Goal: Task Accomplishment & Management: Manage account settings

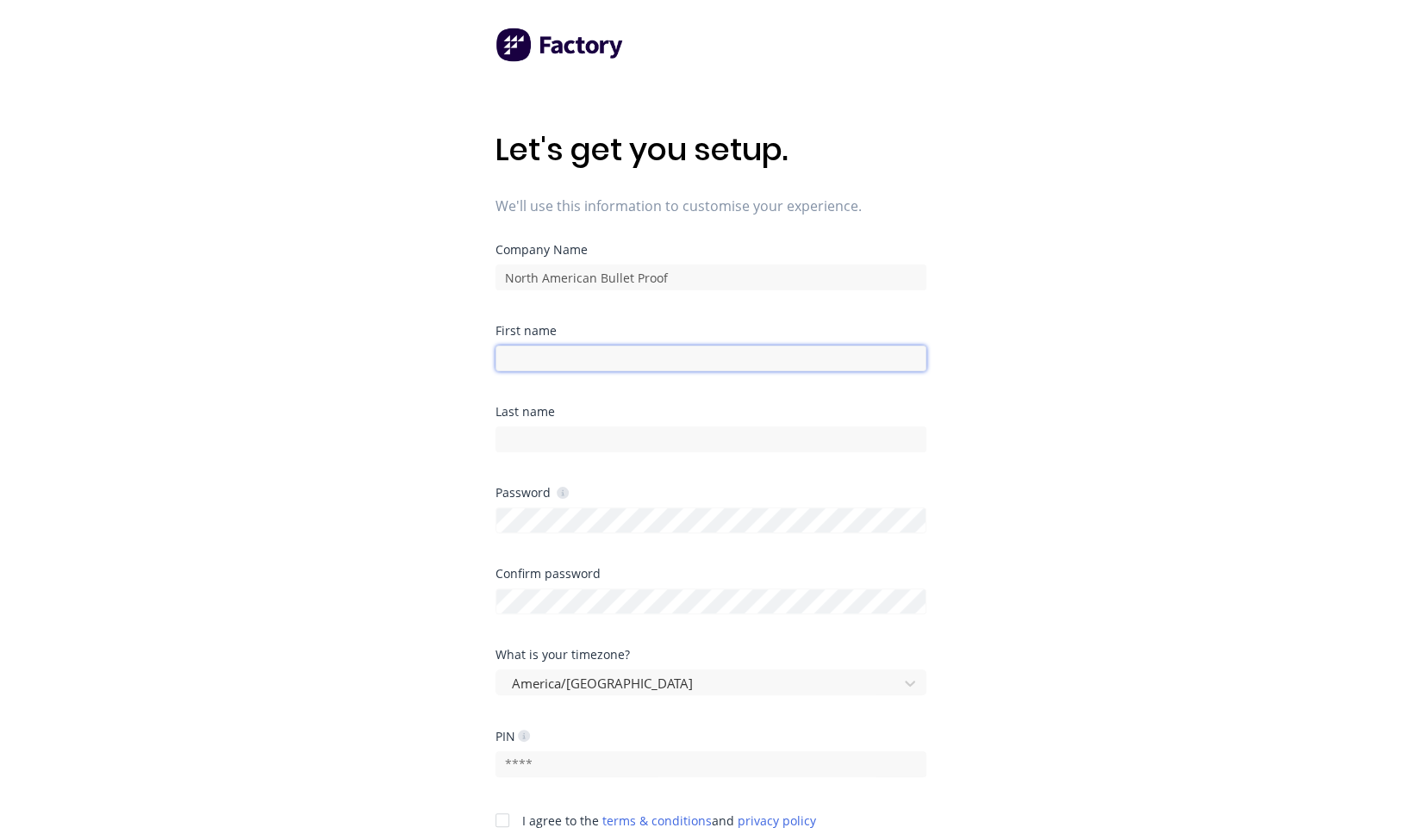
click at [579, 349] on input at bounding box center [710, 359] width 430 height 26
type input "Mgan"
type input "Megan"
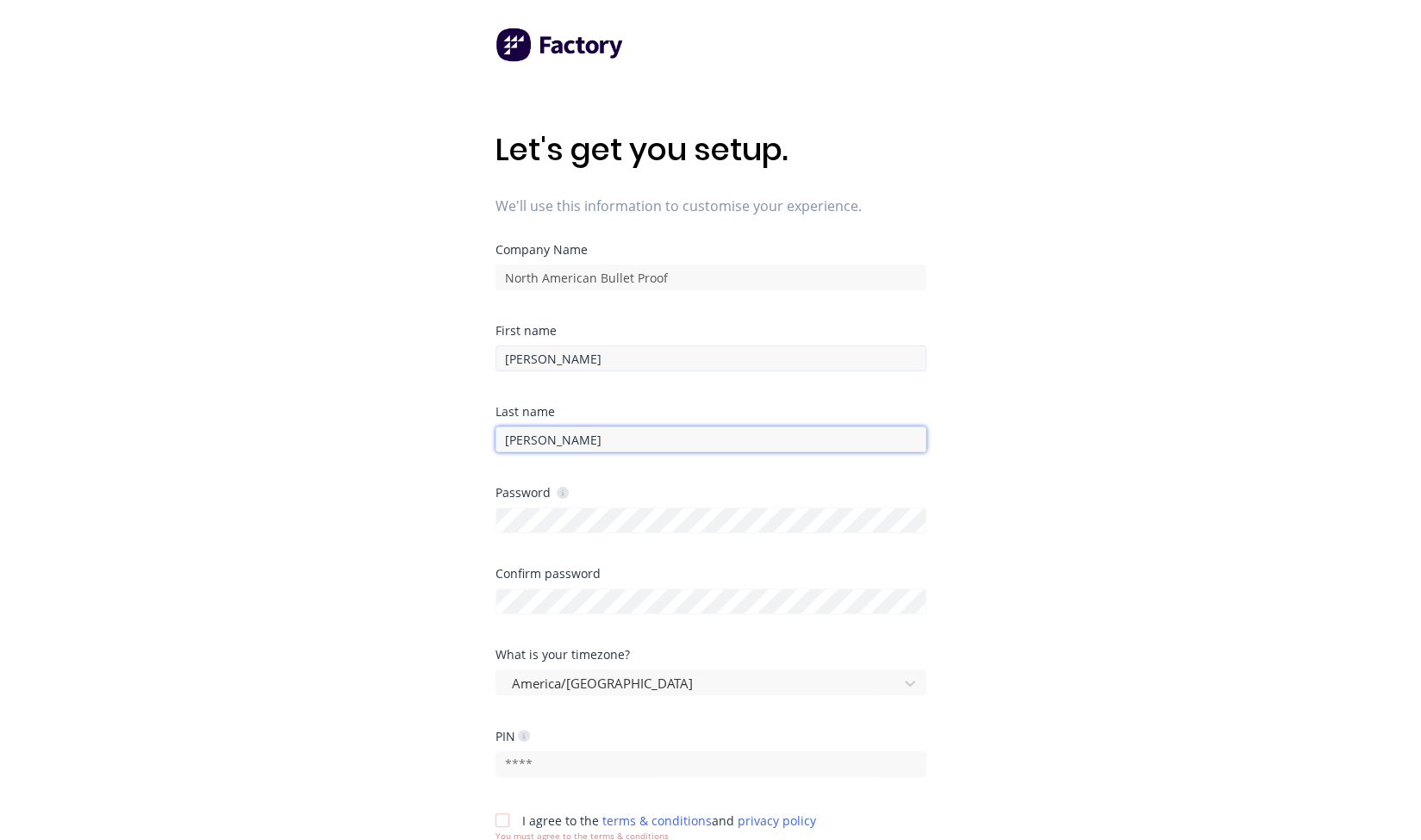
type input "Pina"
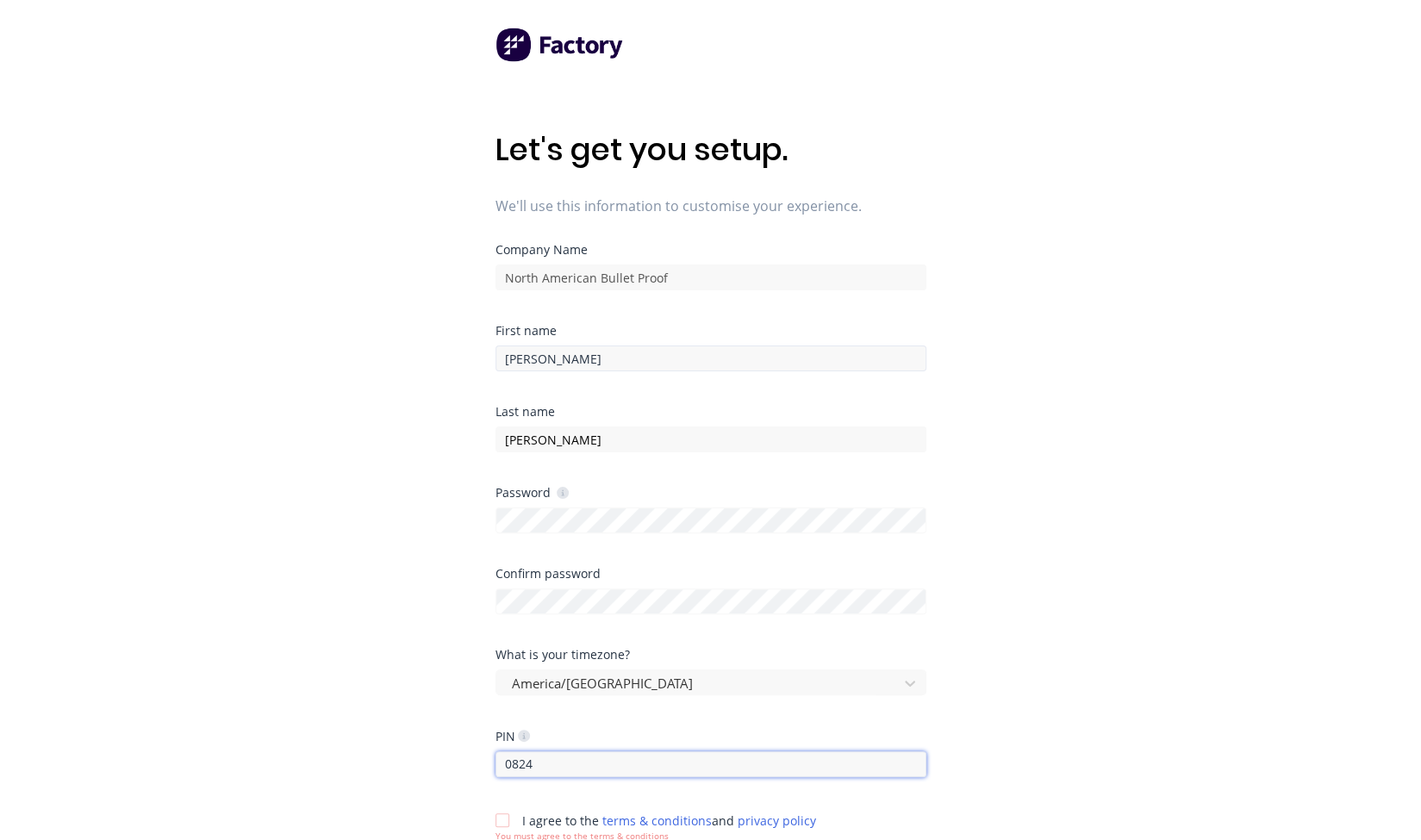
type input "0824"
click at [499, 819] on div at bounding box center [501, 820] width 34 height 34
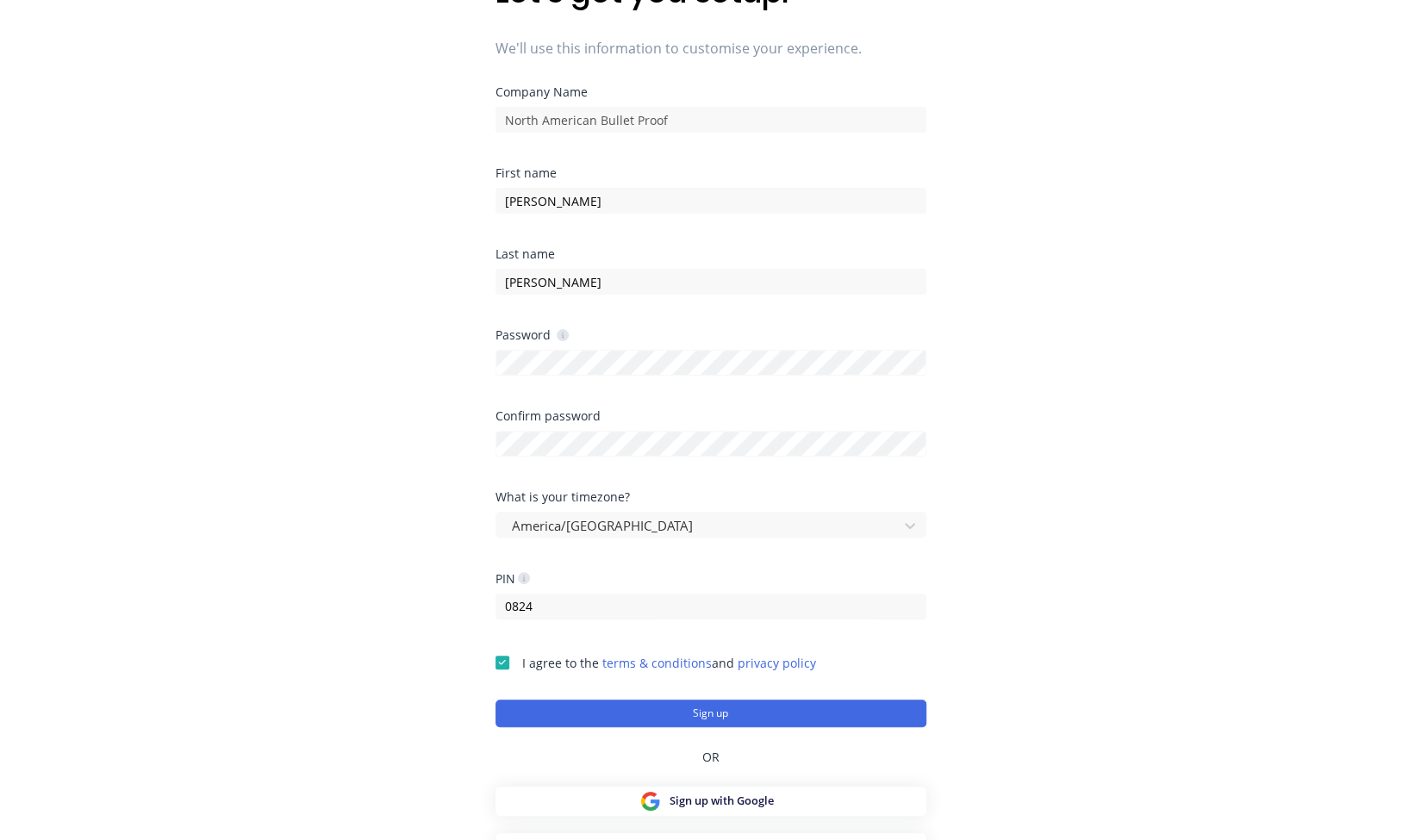
scroll to position [181, 0]
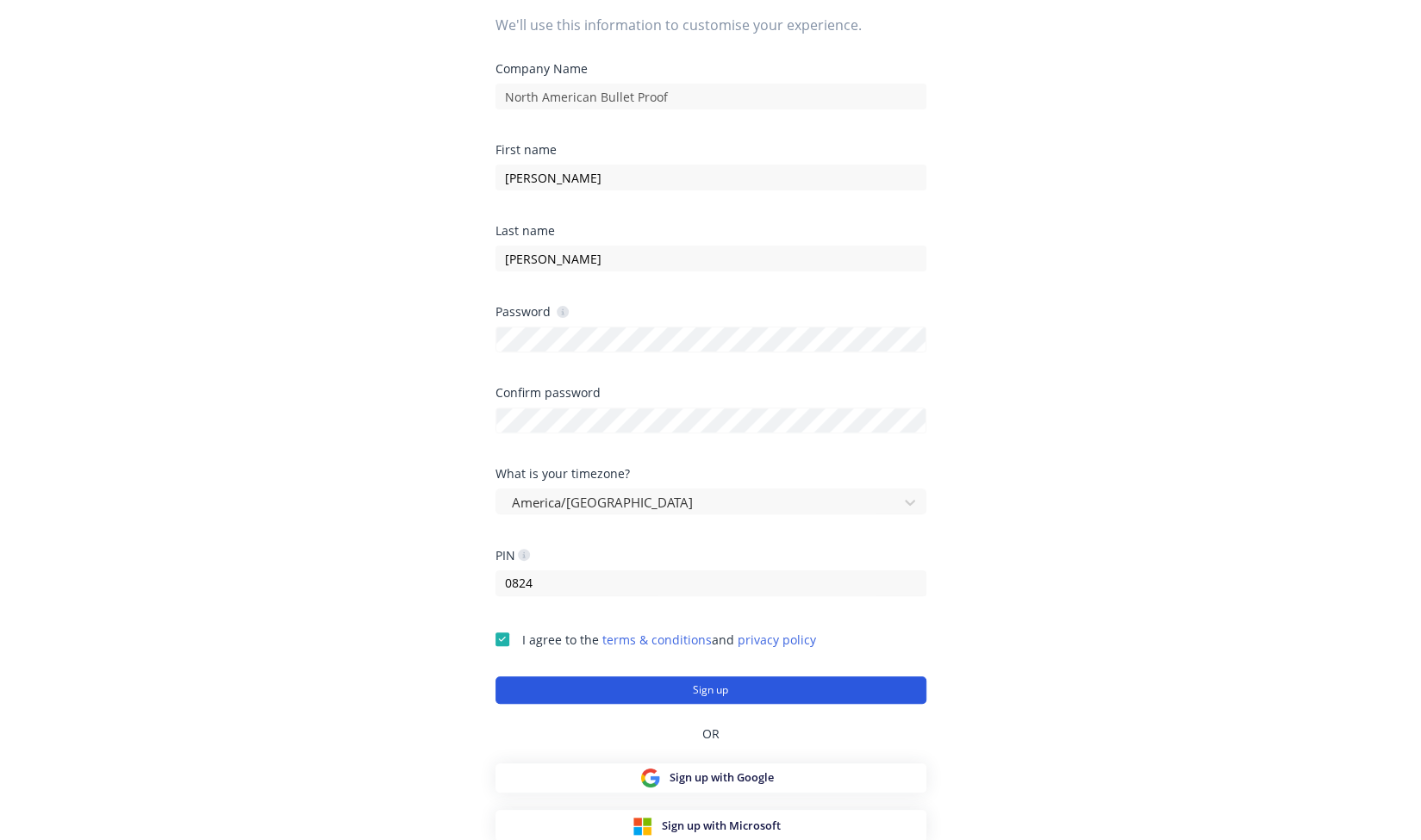
click at [750, 686] on button "Sign up" at bounding box center [710, 690] width 430 height 28
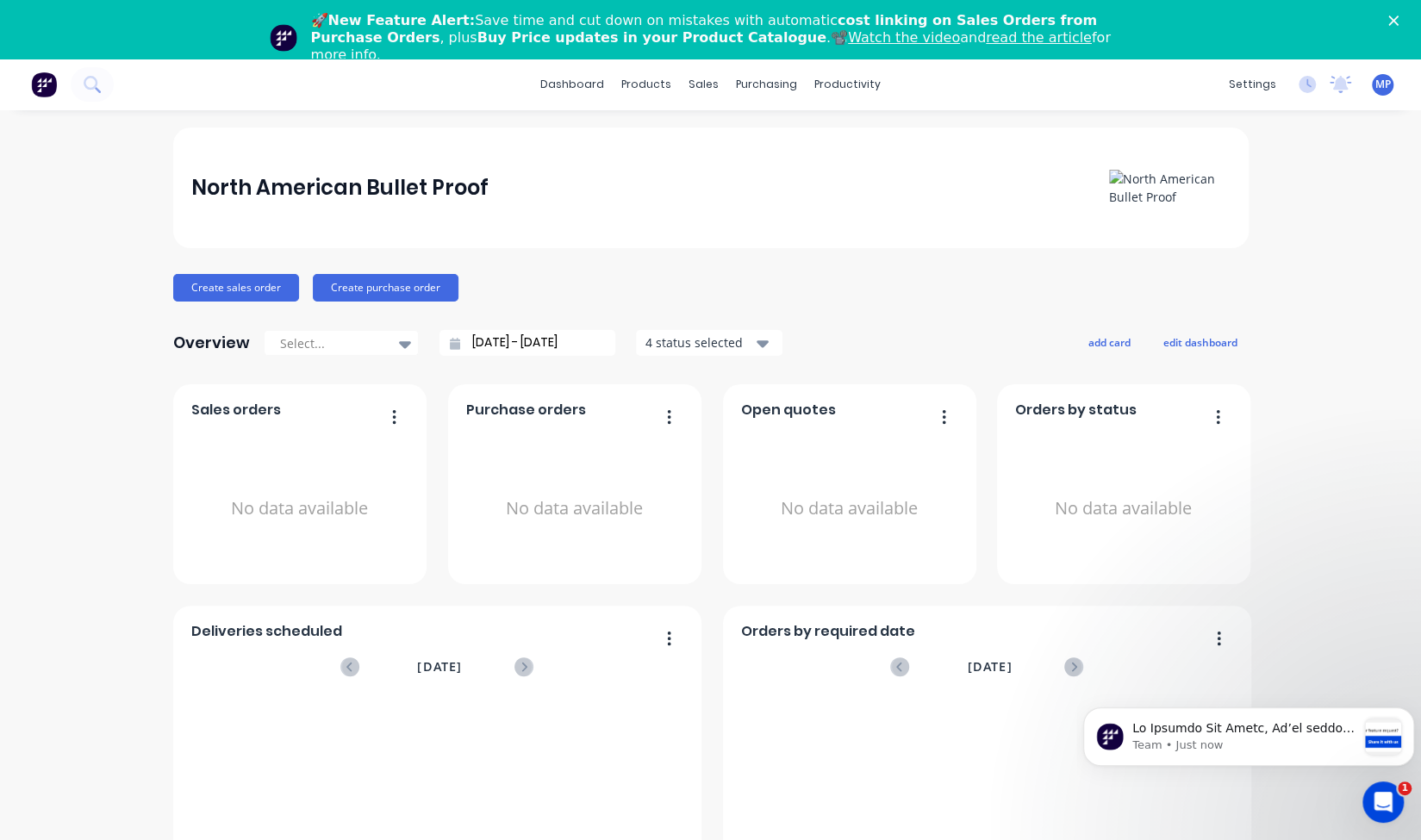
click at [1398, 16] on icon "Close" at bounding box center [1393, 21] width 10 height 10
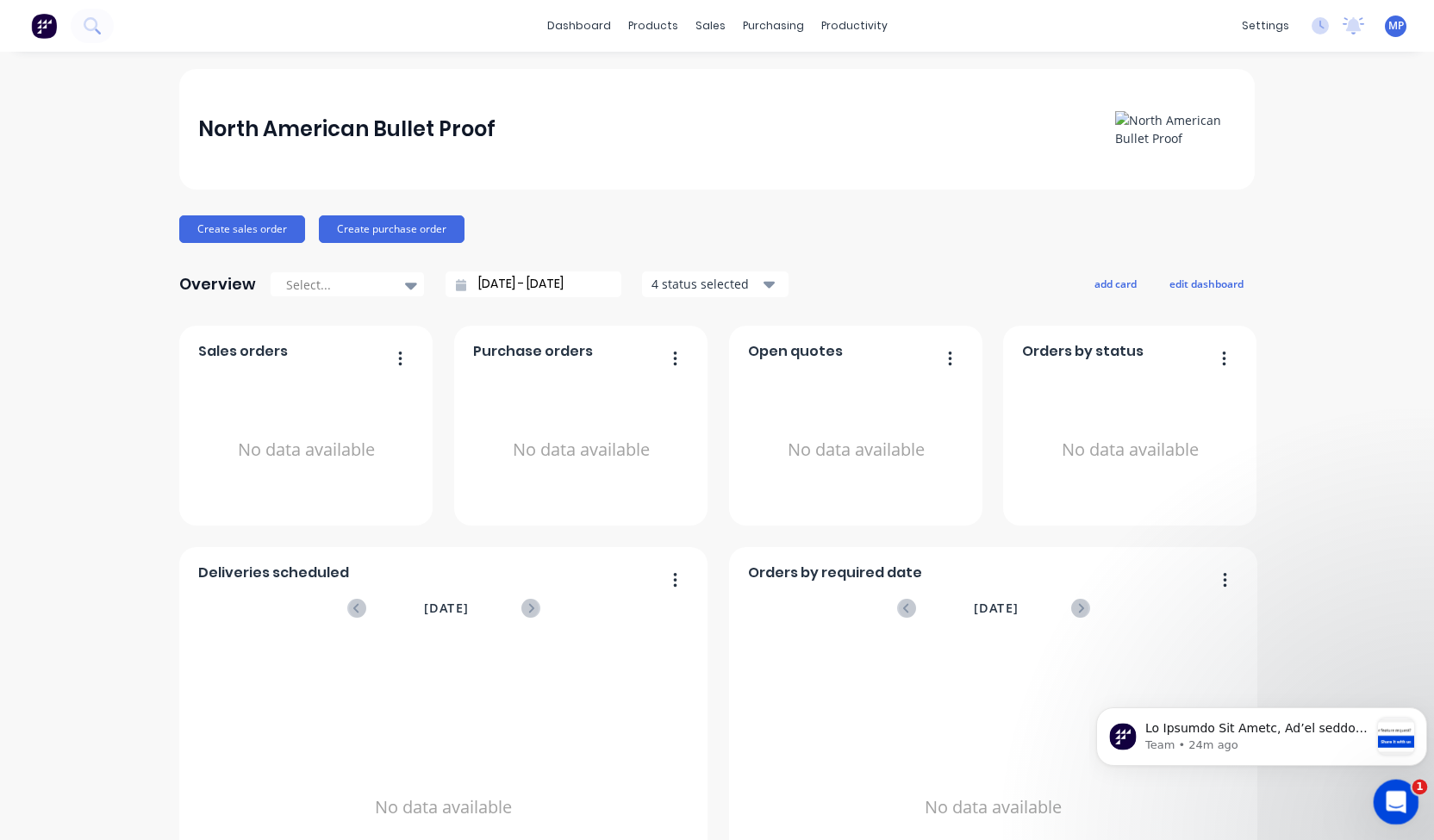
click at [1384, 808] on div "Open Intercom Messenger" at bounding box center [1394, 799] width 57 height 57
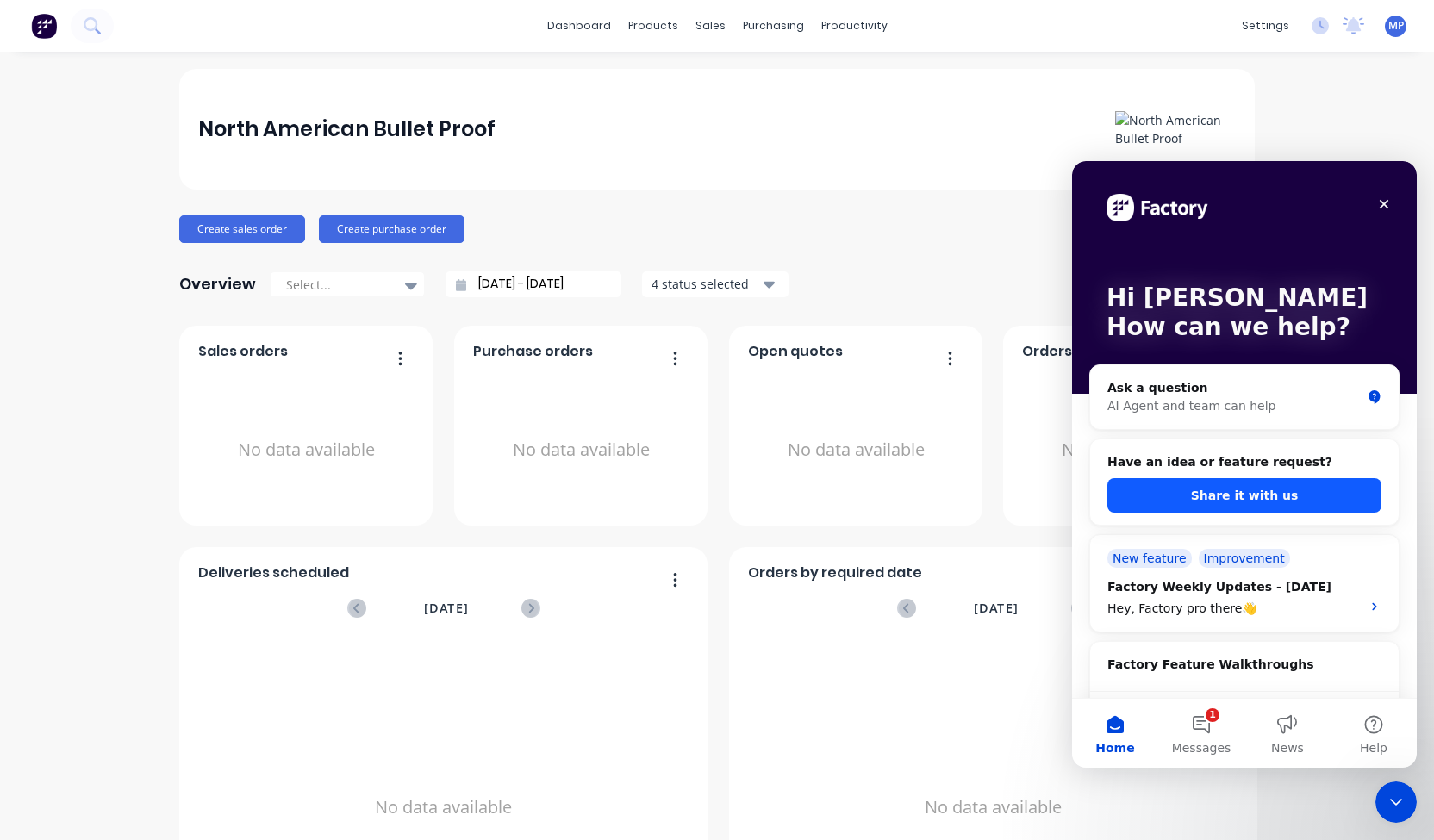
click at [1147, 501] on button "Share it with us" at bounding box center [1244, 494] width 274 height 34
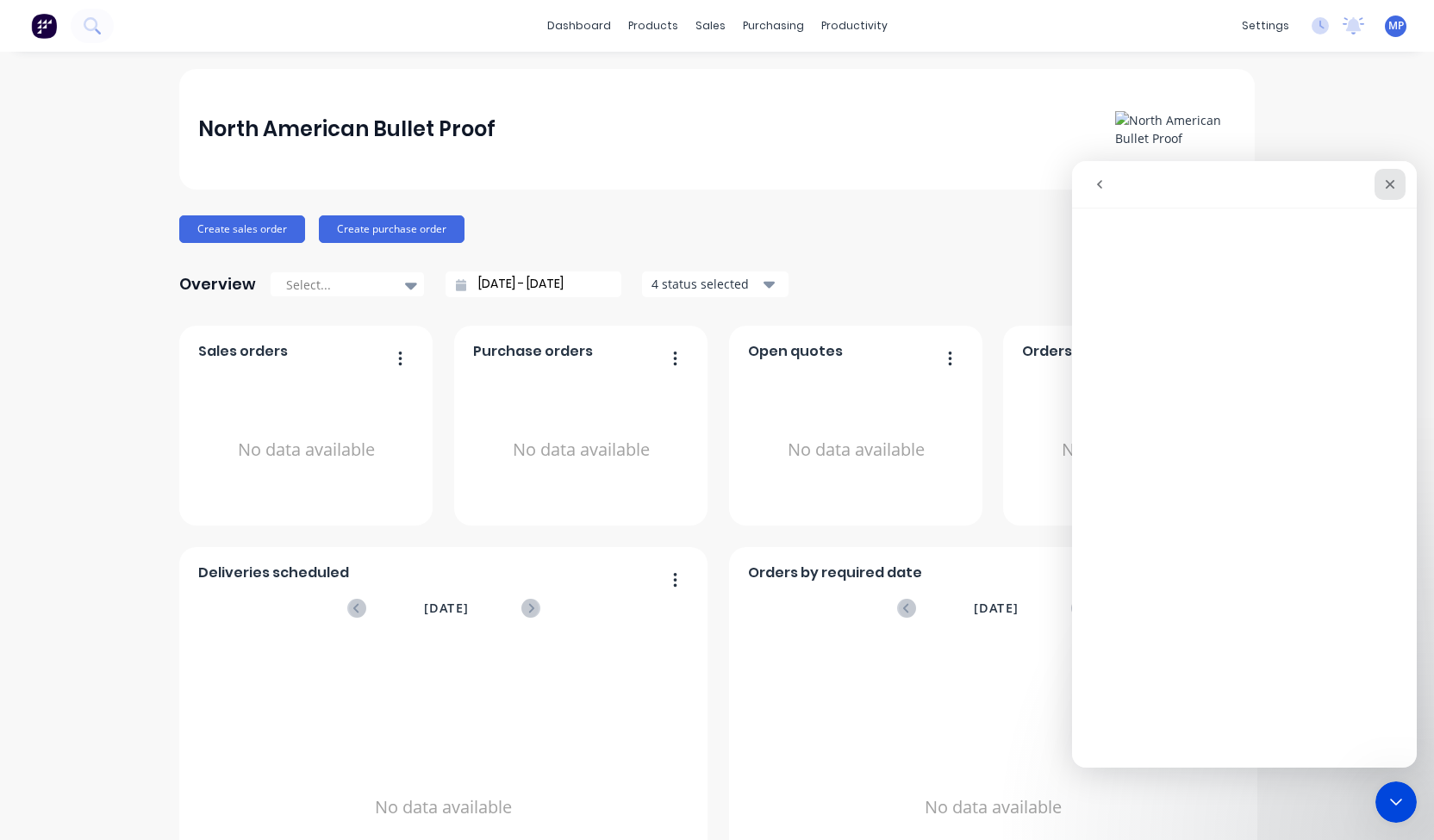
click at [1399, 185] on div "Close" at bounding box center [1389, 184] width 31 height 31
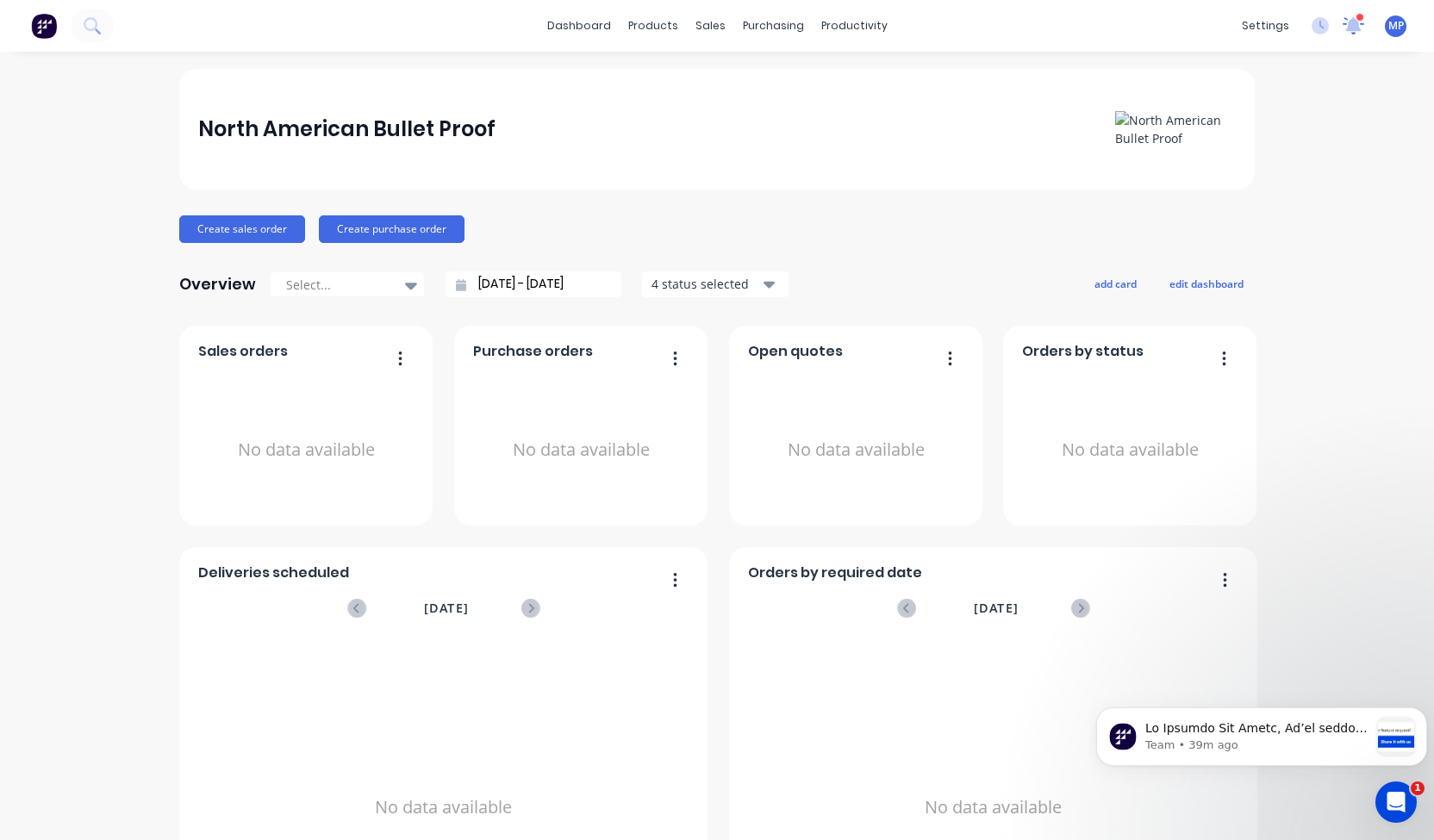
click at [1346, 20] on icon at bounding box center [1354, 24] width 18 height 17
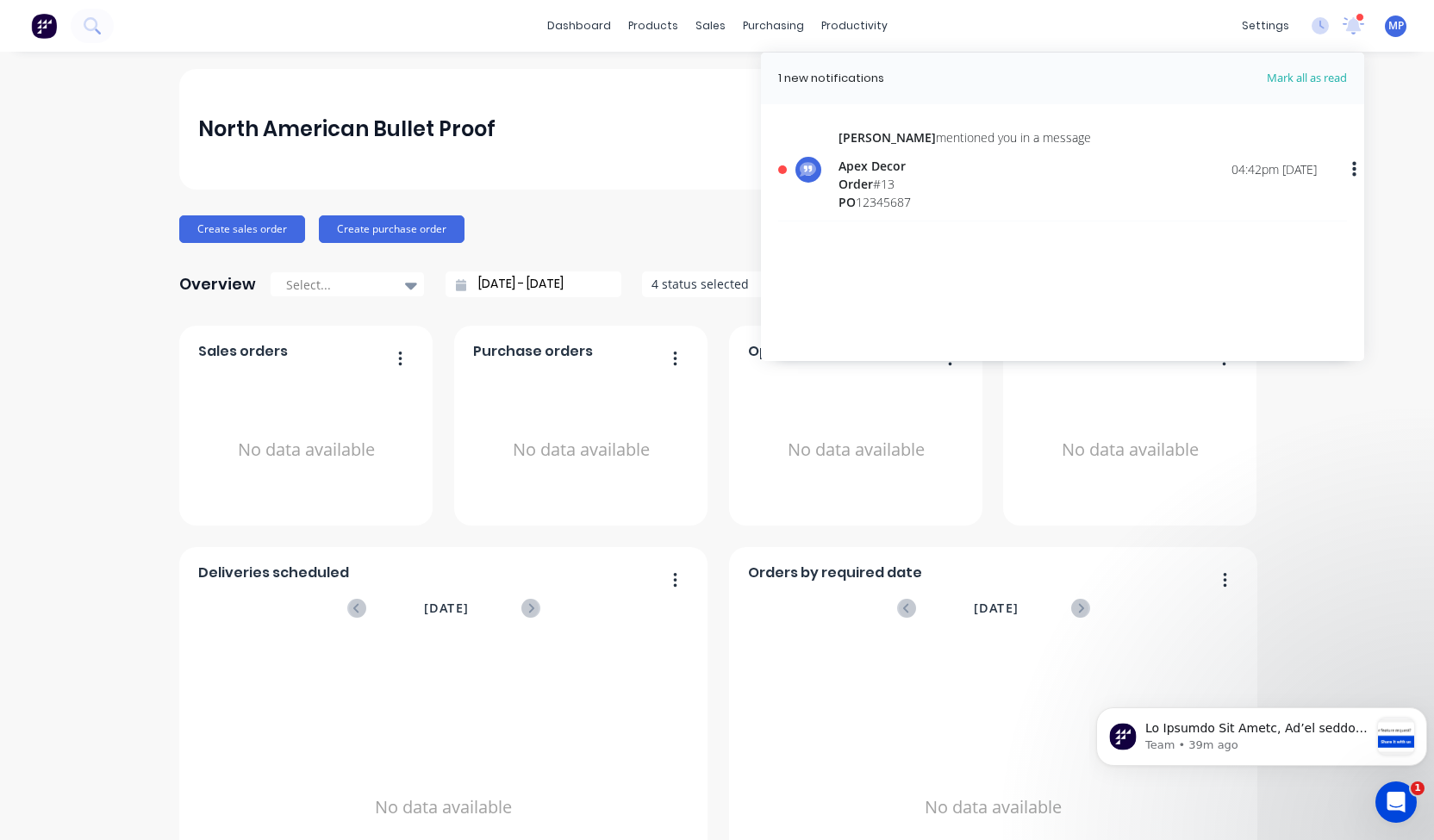
click at [969, 172] on div "Apex Decor" at bounding box center [965, 165] width 252 height 18
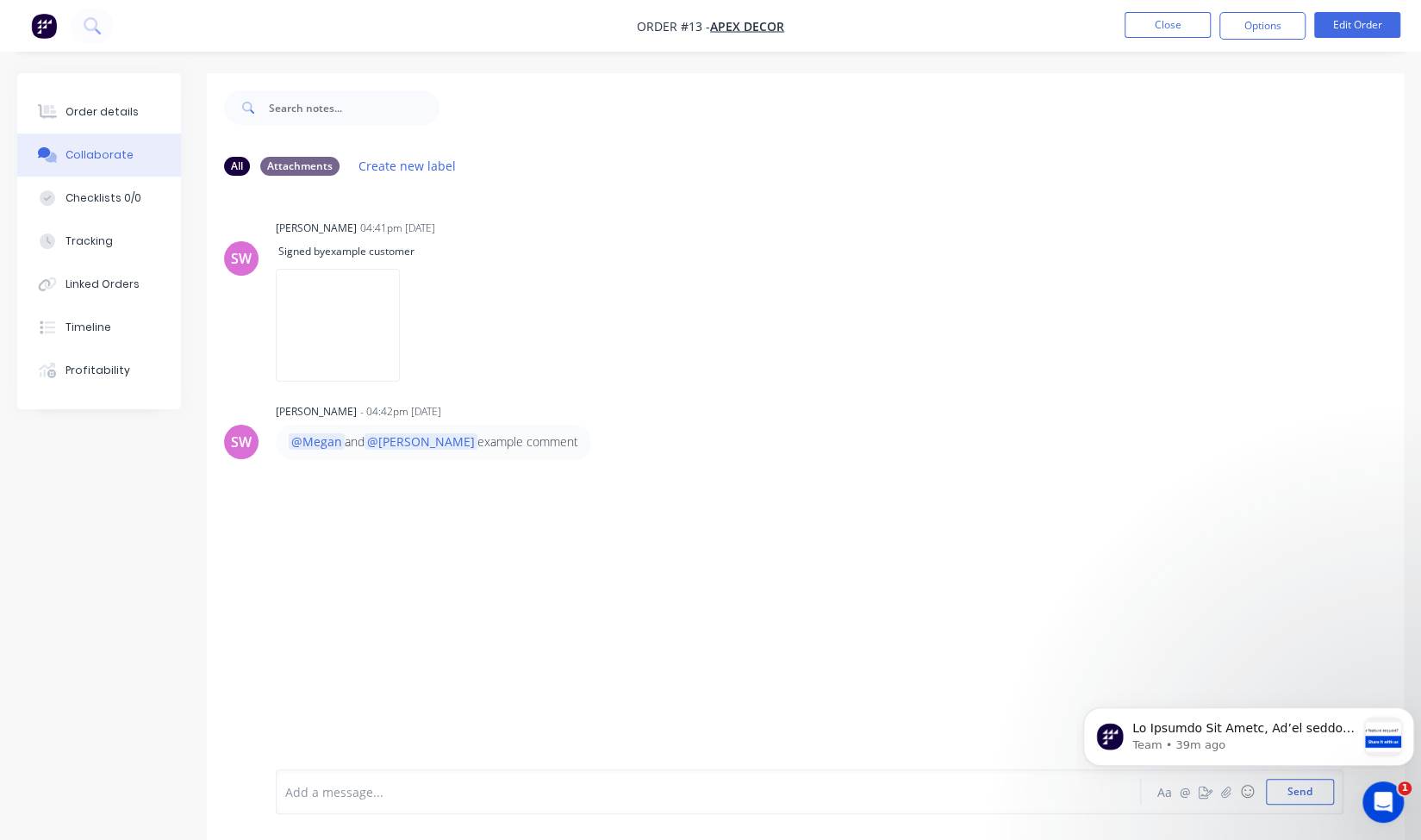
click at [314, 795] on div at bounding box center [679, 792] width 786 height 18
click at [106, 207] on button "Checklists 0/0" at bounding box center [99, 198] width 164 height 43
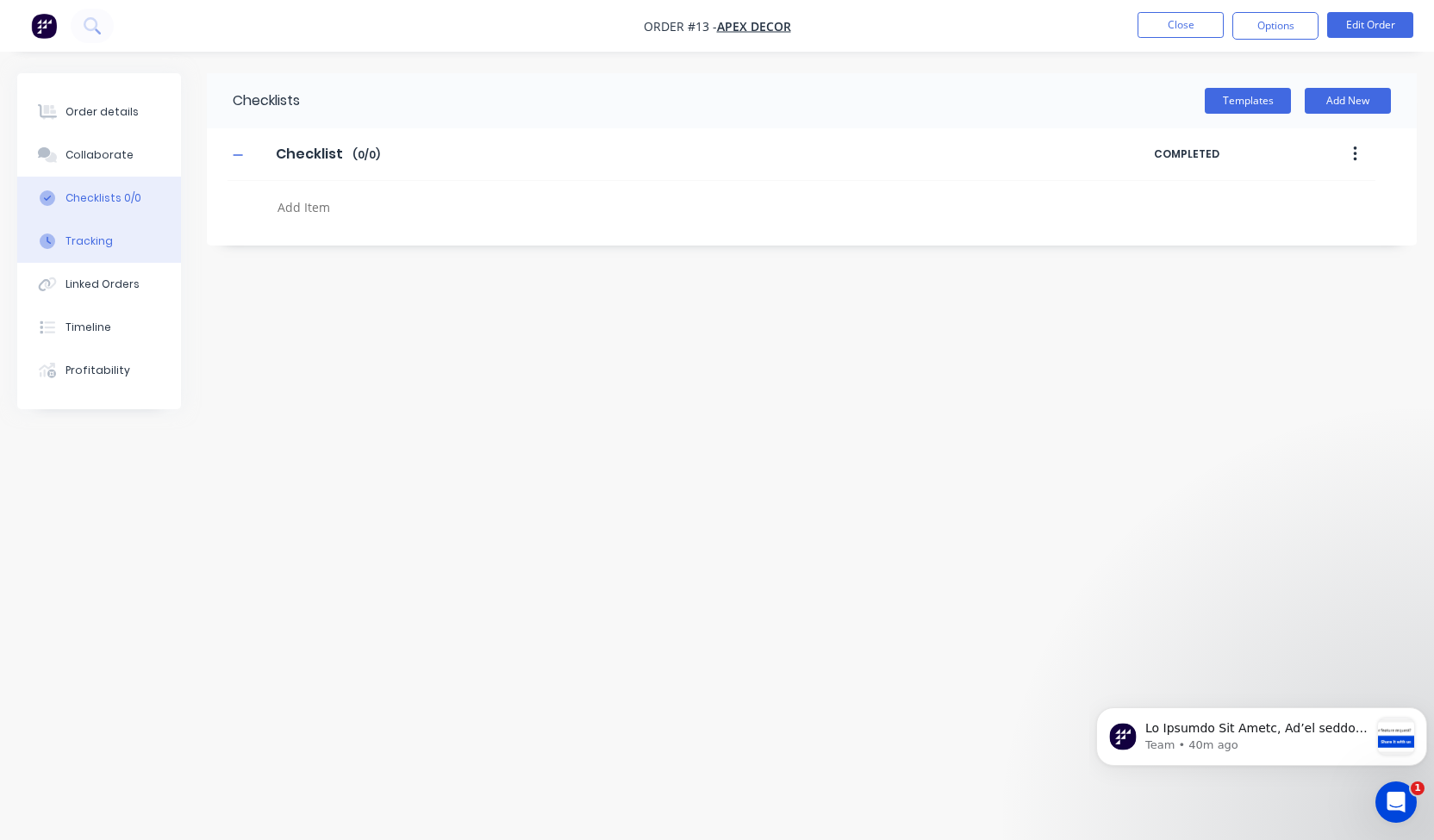
click at [91, 248] on div "Tracking" at bounding box center [89, 242] width 47 height 16
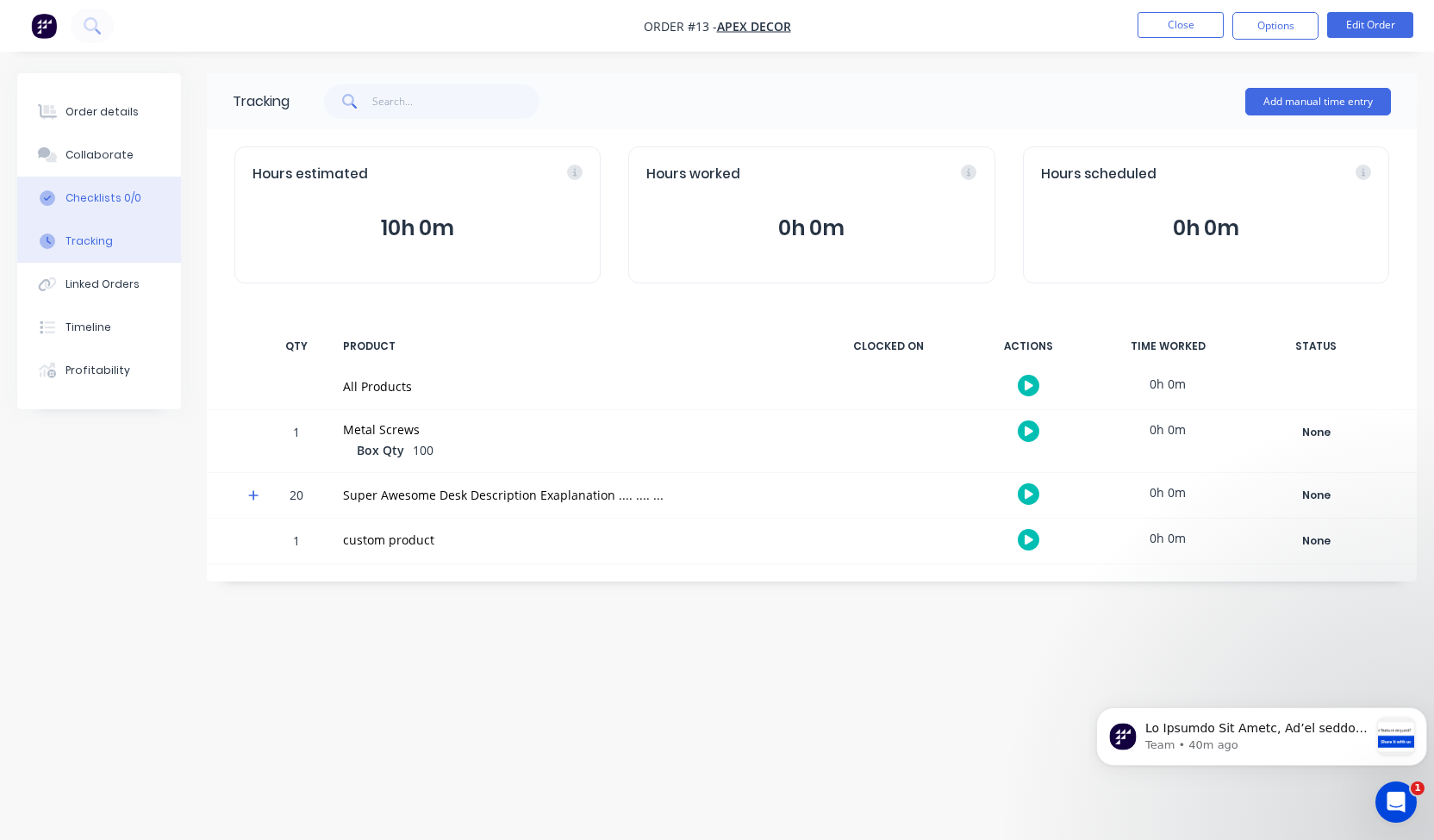
click at [81, 192] on div "Checklists 0/0" at bounding box center [103, 199] width 76 height 16
type textarea "x"
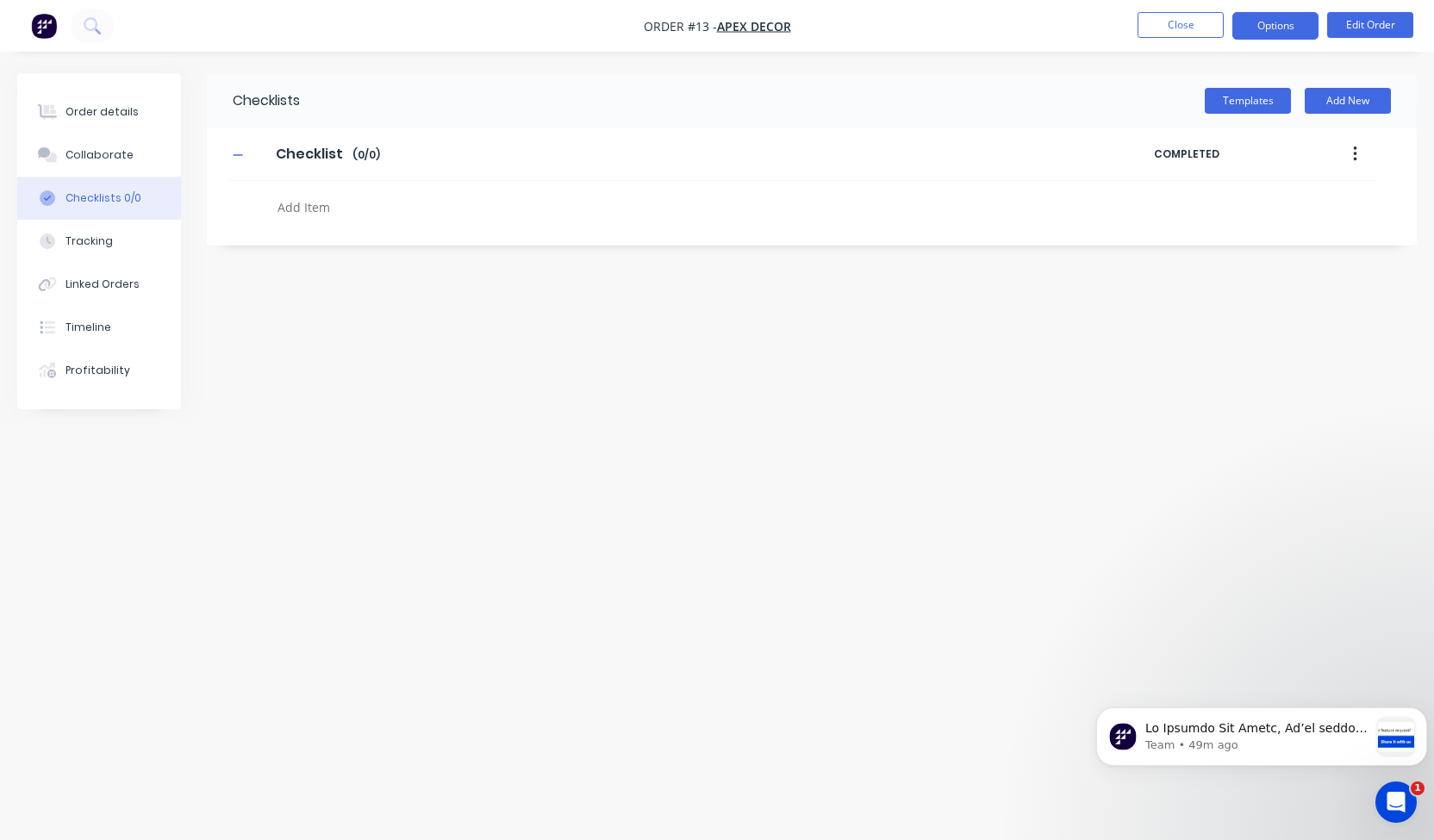
click at [1262, 21] on button "Options" at bounding box center [1276, 26] width 86 height 28
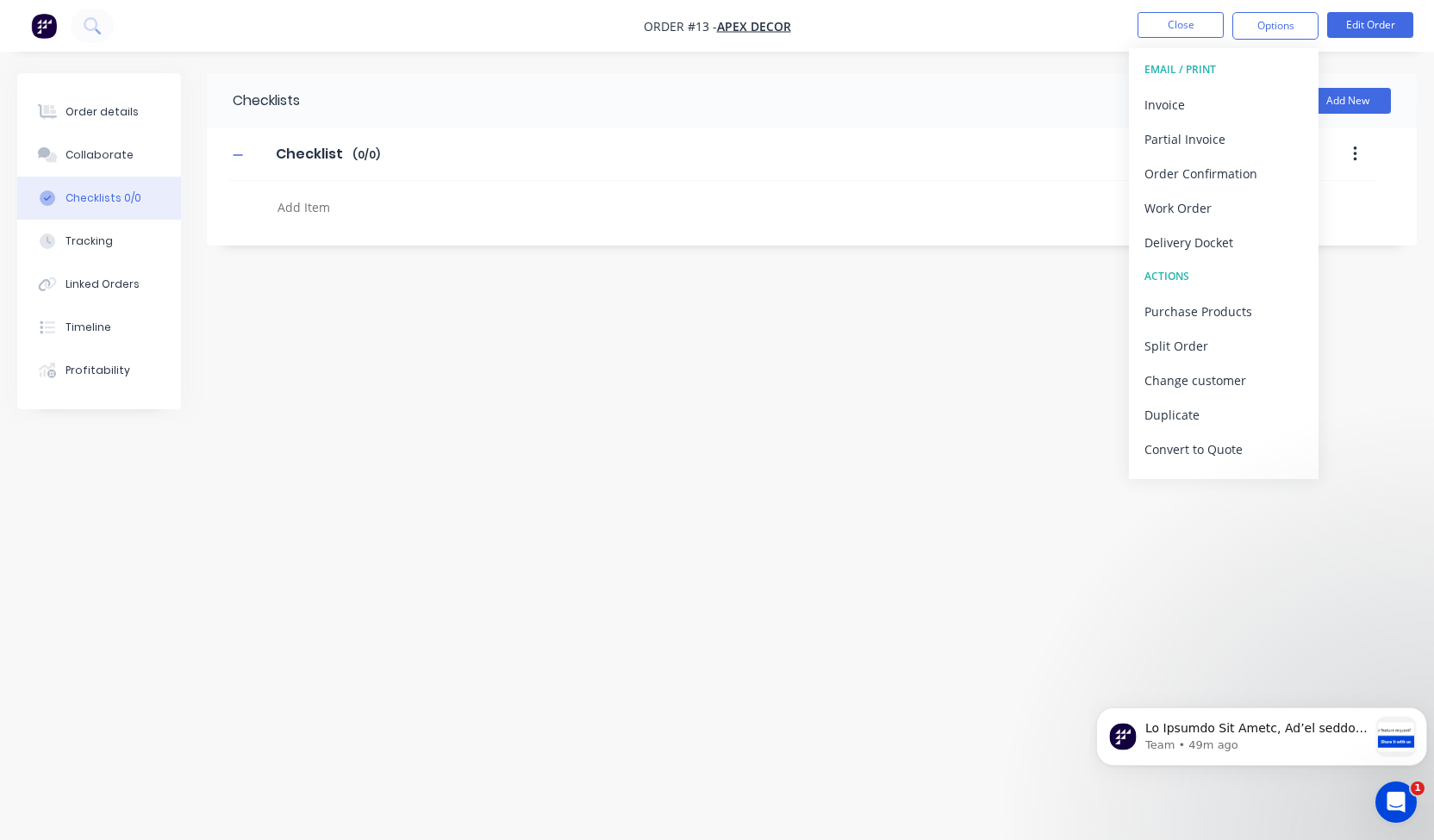
scroll to position [26, 0]
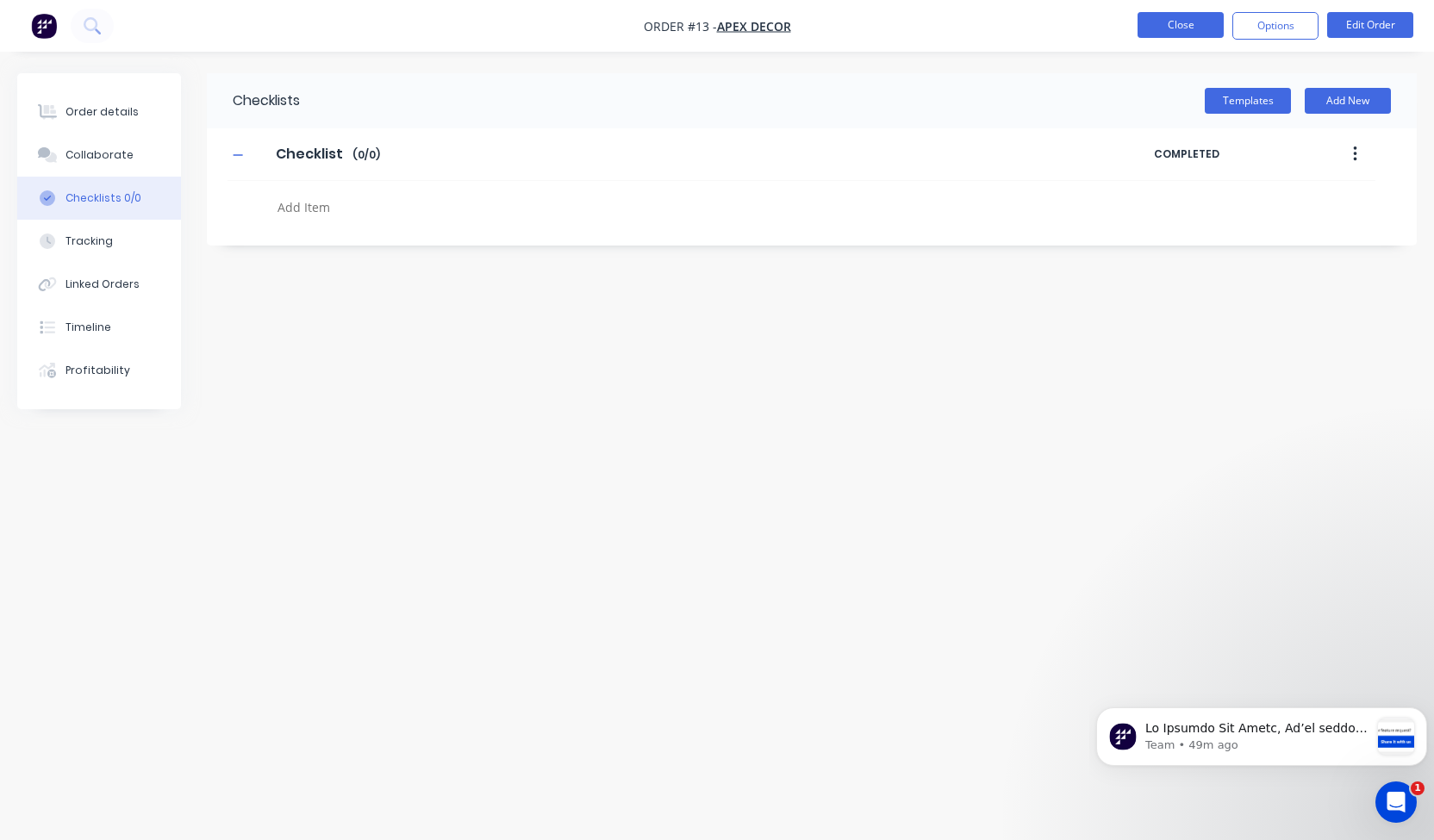
click at [1142, 16] on button "Close" at bounding box center [1181, 25] width 86 height 26
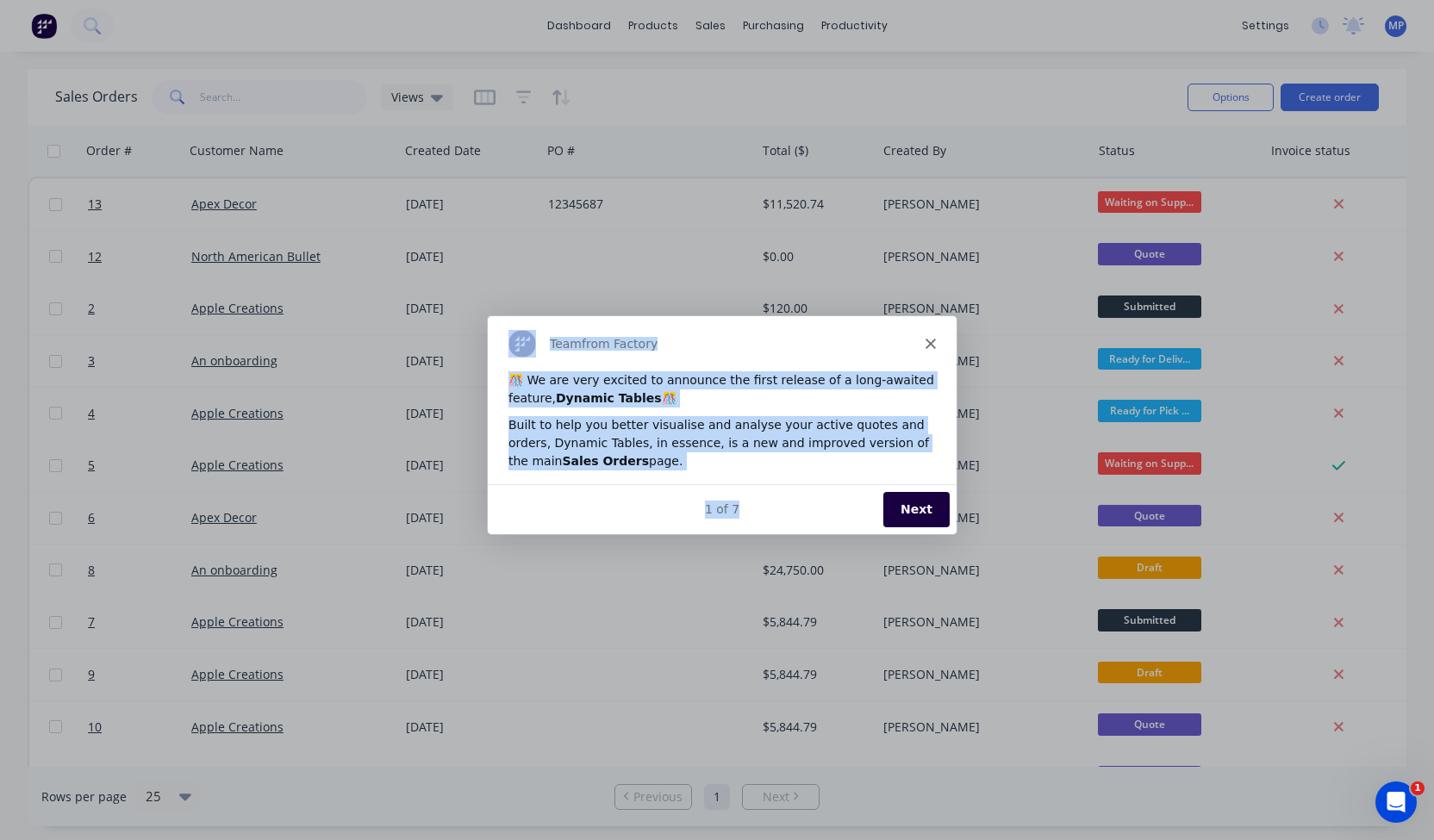
drag, startPoint x: 505, startPoint y: 332, endPoint x: 502, endPoint y: 483, distance: 151.0
click at [502, 483] on div "Team from Factory 🎊 We are very excited to announce the first release of a long…" at bounding box center [721, 424] width 469 height 218
click at [931, 340] on icon "Close" at bounding box center [930, 343] width 11 height 10
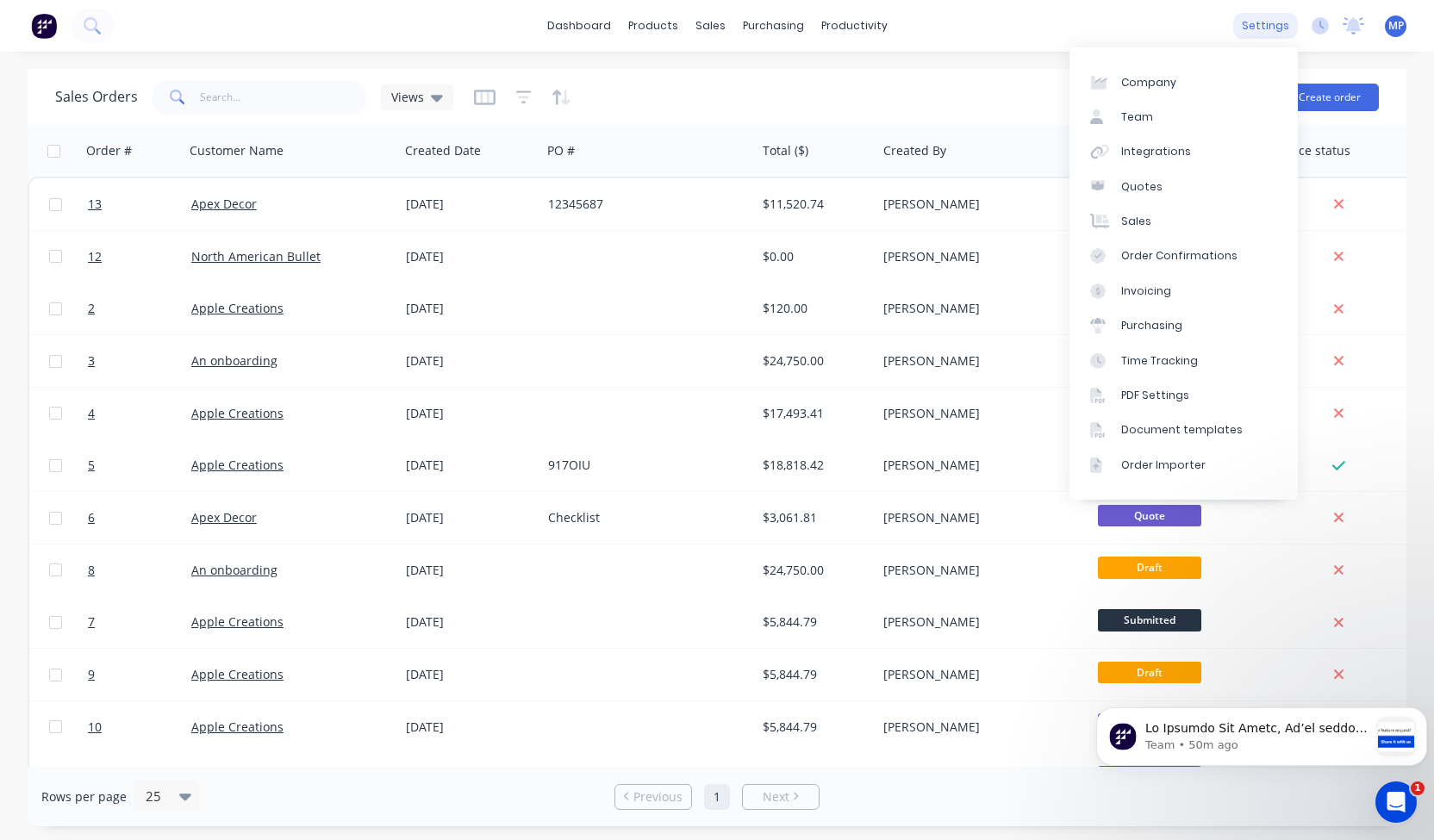
click at [1268, 18] on div "settings" at bounding box center [1266, 26] width 65 height 26
click at [1172, 152] on div "Integrations" at bounding box center [1156, 151] width 70 height 16
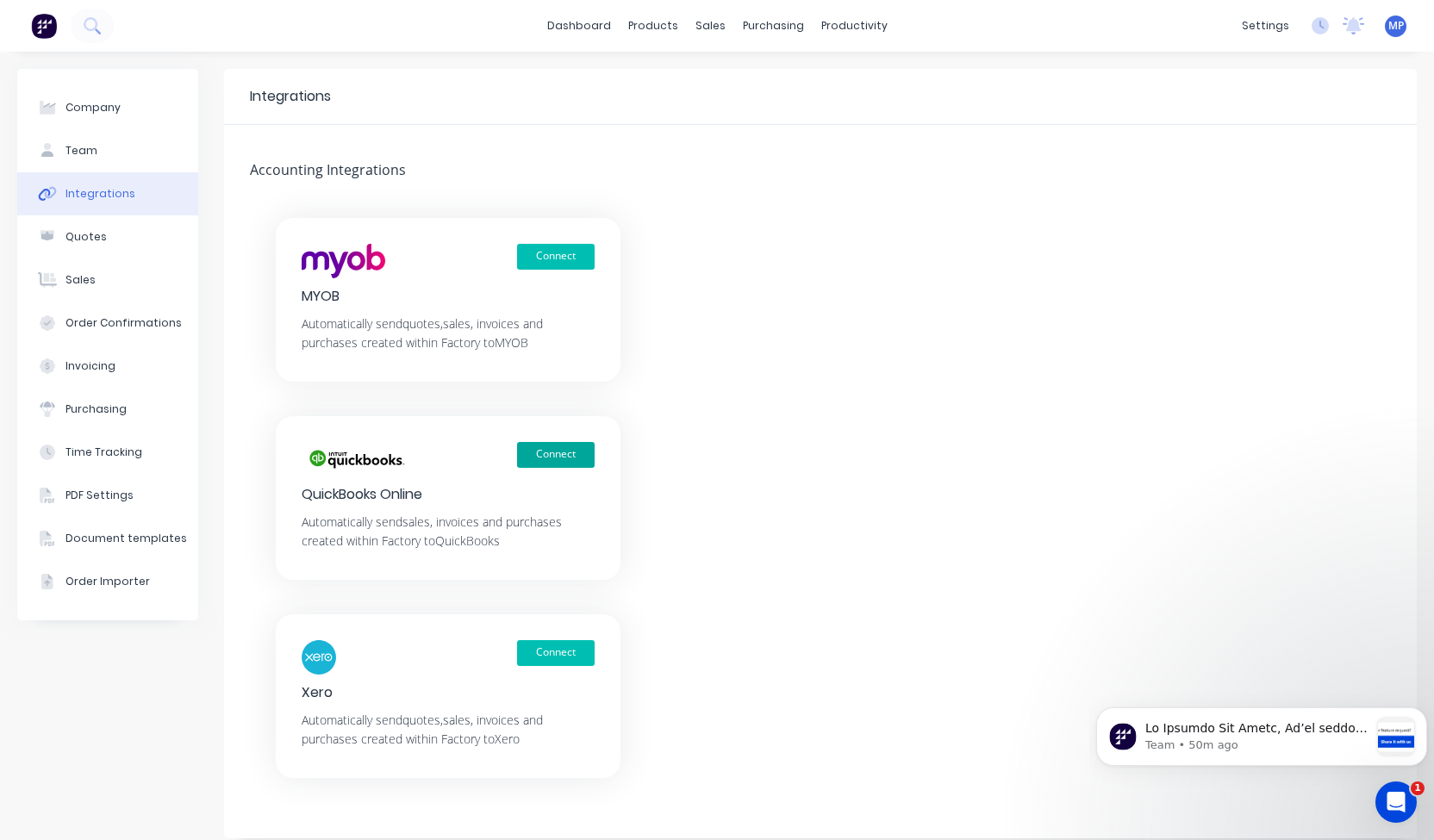
click at [538, 455] on button "Connect" at bounding box center [556, 455] width 78 height 26
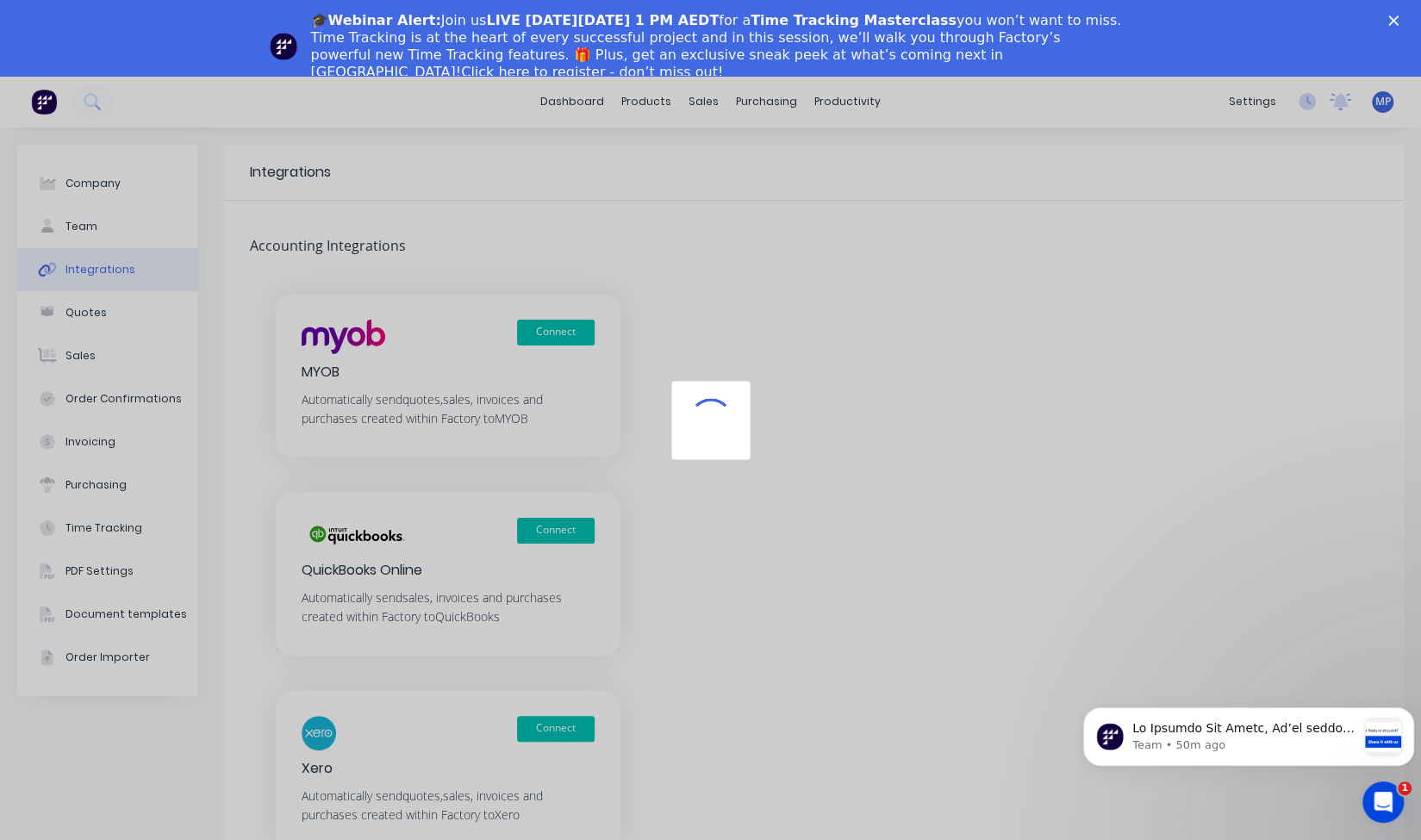
click at [1398, 16] on icon "Close" at bounding box center [1393, 21] width 10 height 10
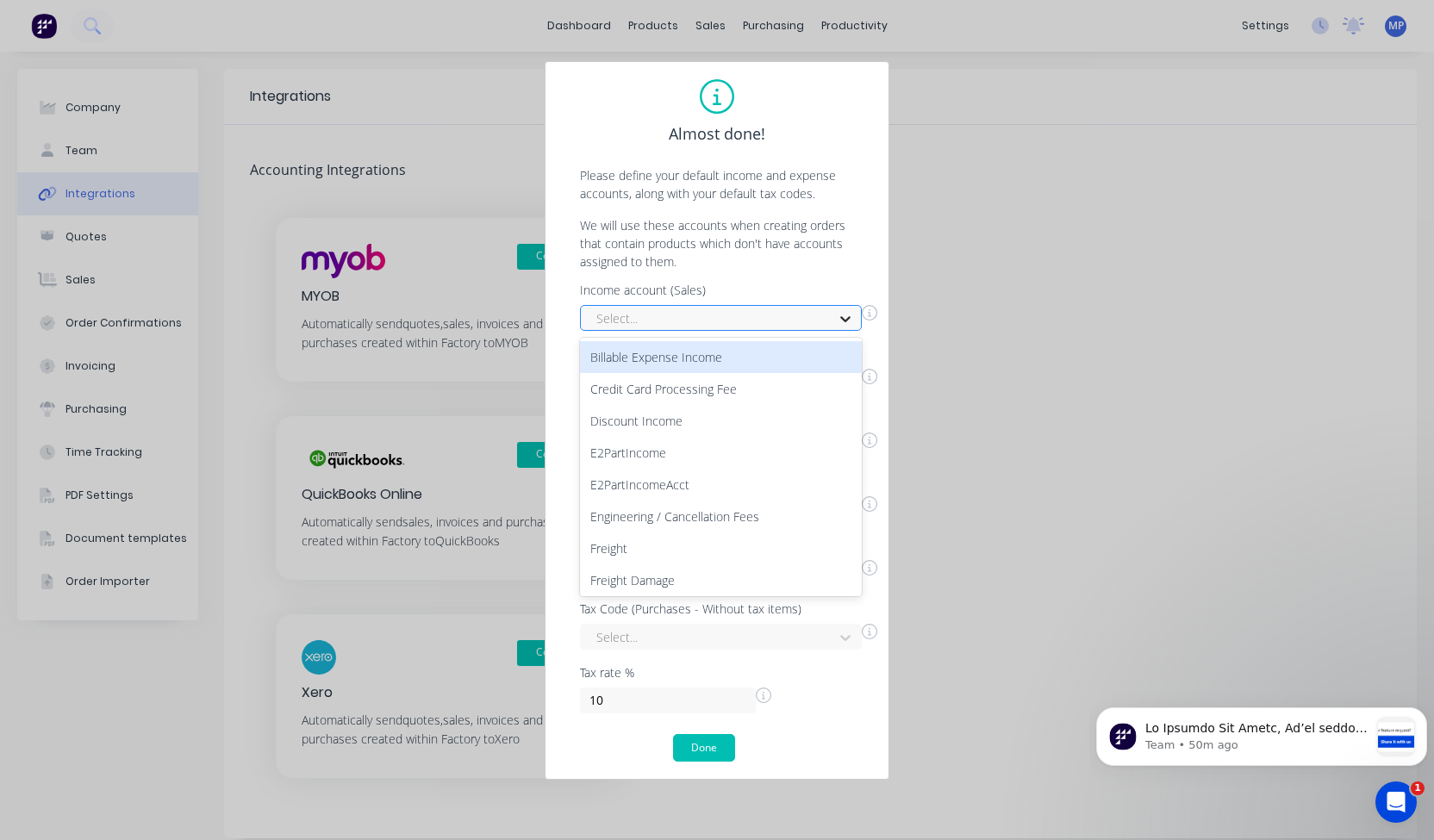
click at [843, 319] on icon at bounding box center [846, 318] width 18 height 18
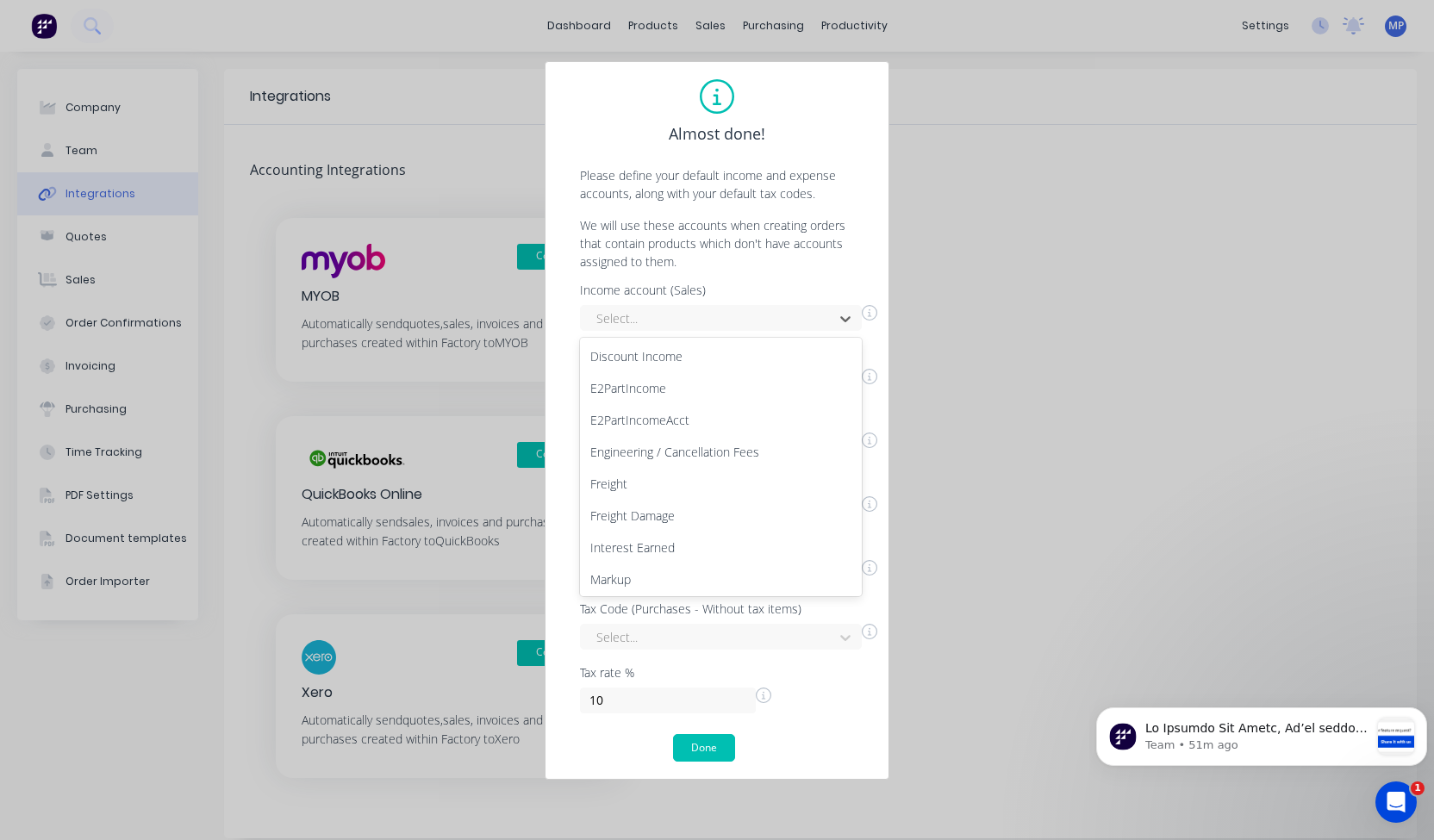
scroll to position [67, 0]
click at [743, 385] on div "E2PartIncome" at bounding box center [721, 385] width 282 height 32
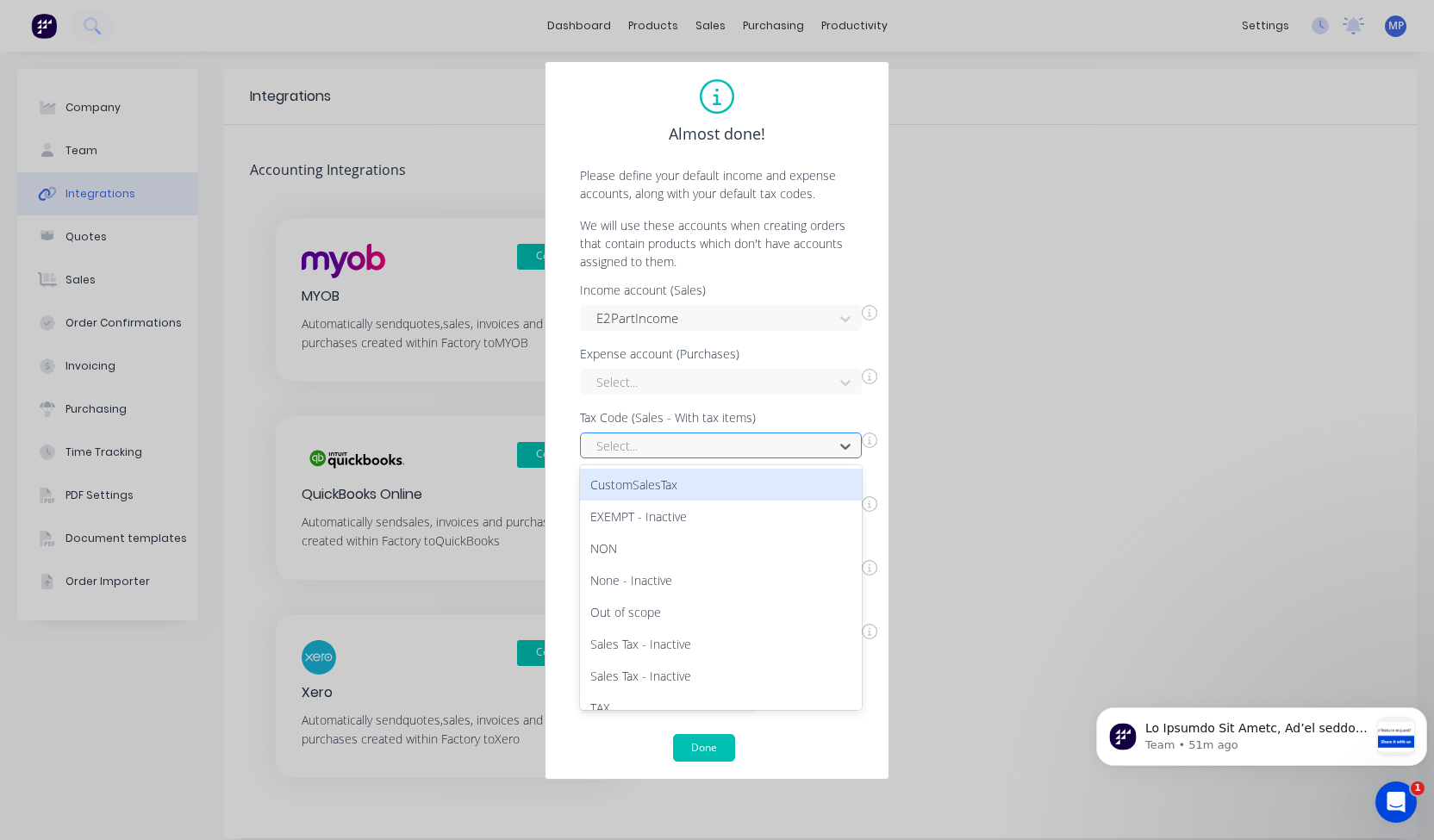
click at [763, 437] on div at bounding box center [709, 445] width 230 height 22
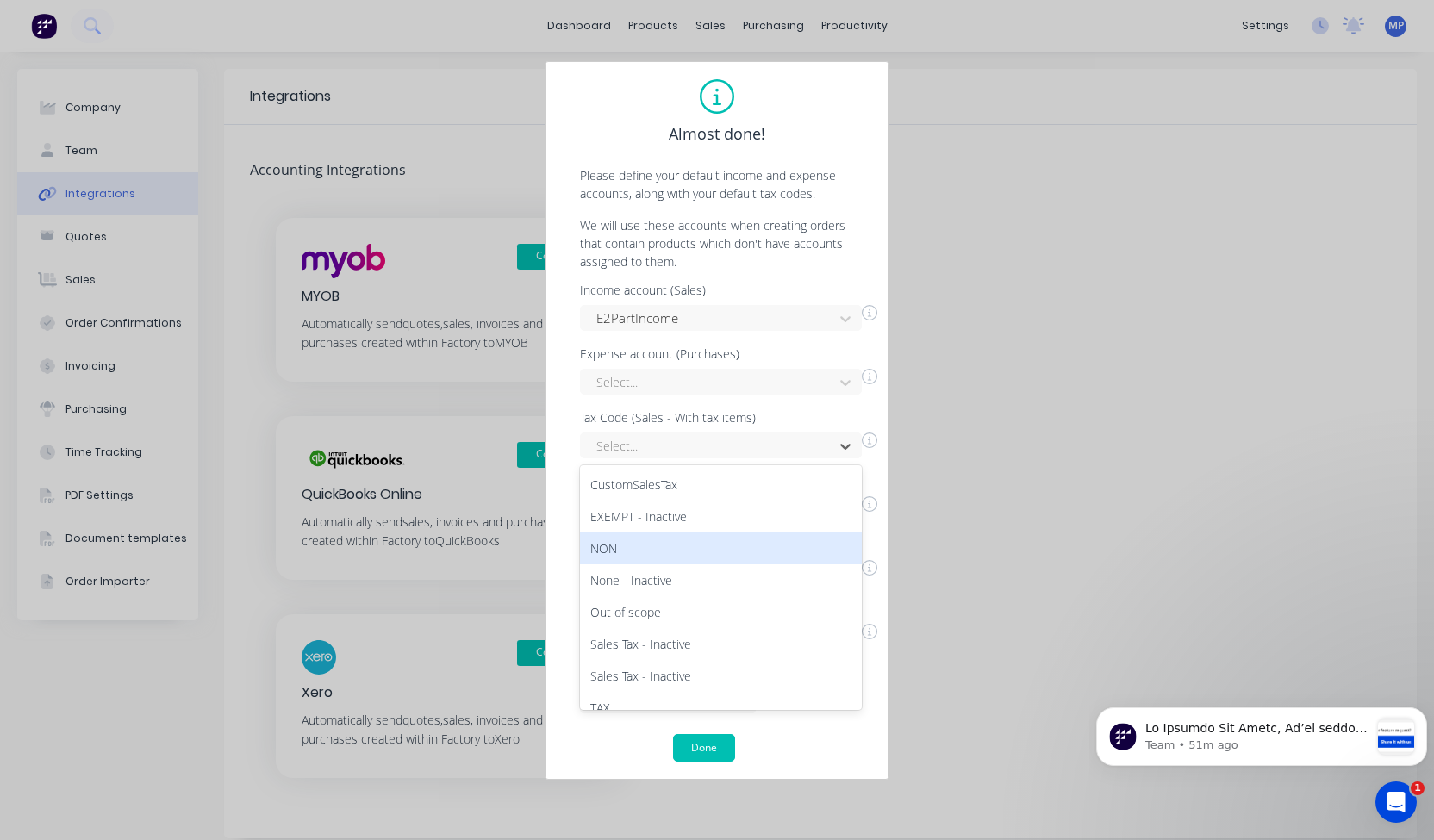
click at [751, 549] on div "NON" at bounding box center [721, 548] width 282 height 32
click at [812, 507] on div at bounding box center [709, 509] width 230 height 22
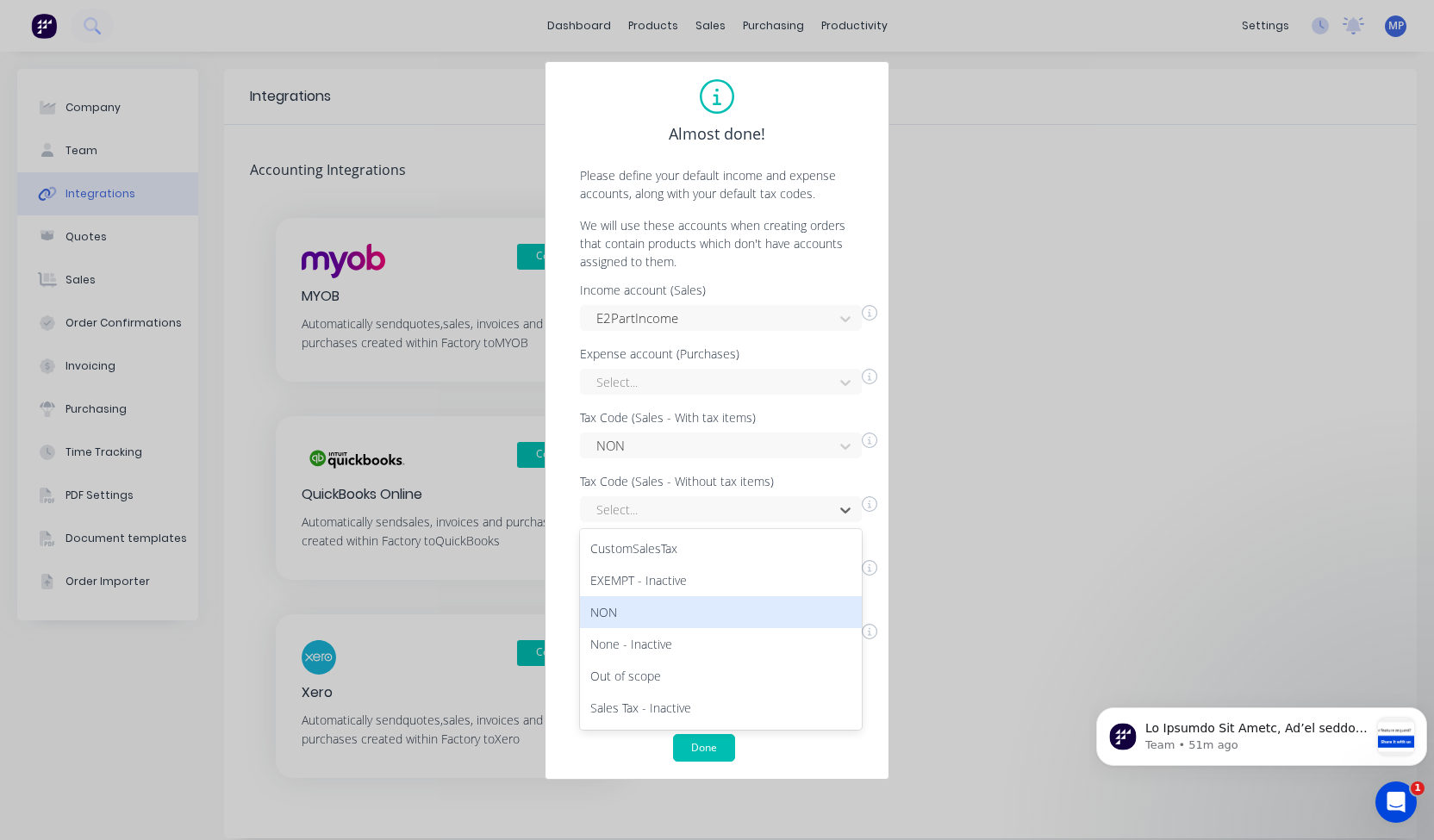
click at [783, 598] on div "NON" at bounding box center [721, 612] width 282 height 32
click at [796, 576] on div at bounding box center [709, 573] width 230 height 22
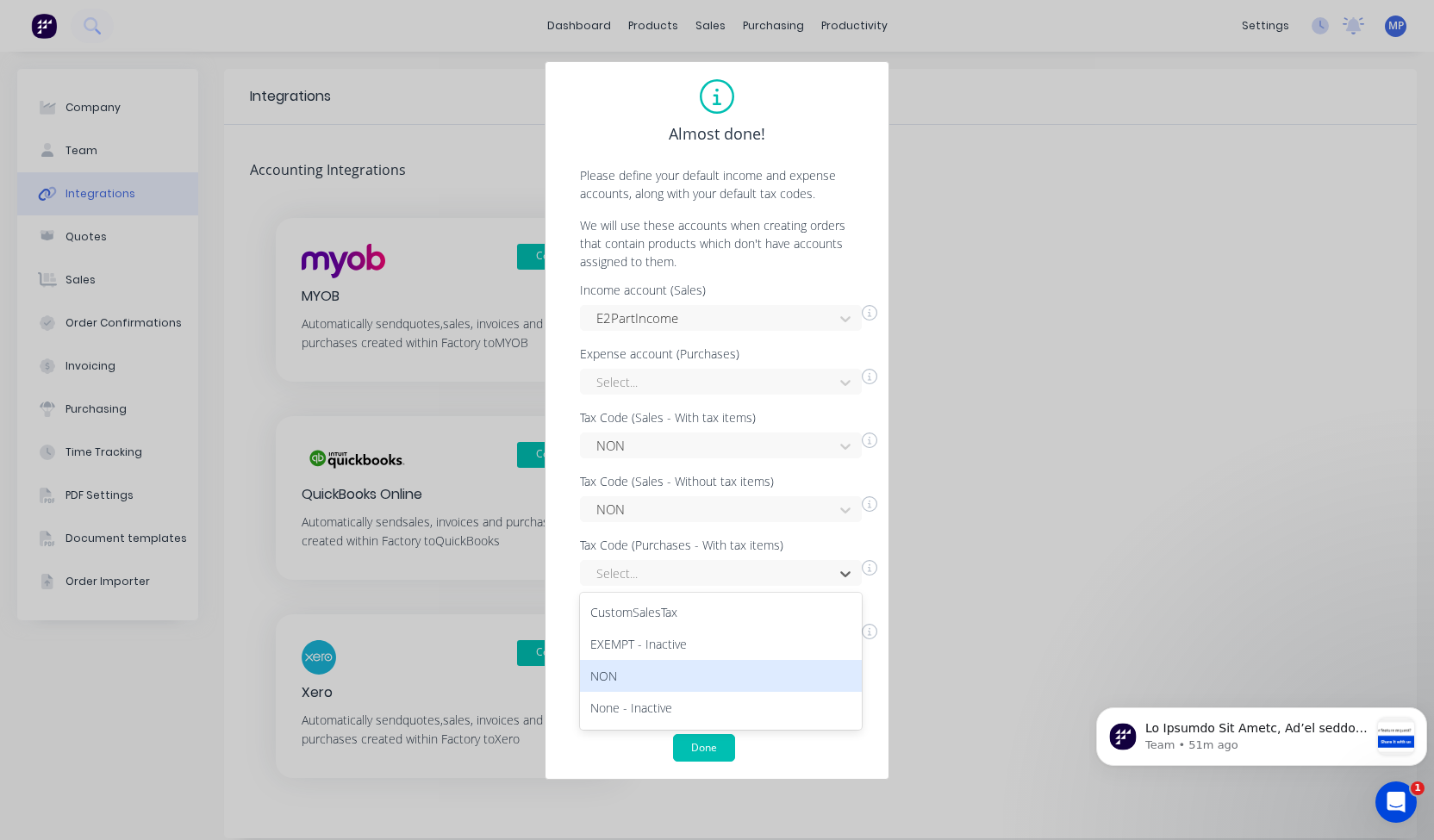
click at [756, 666] on div "NON" at bounding box center [721, 676] width 282 height 32
click at [778, 637] on div "Select..." at bounding box center [721, 637] width 282 height 26
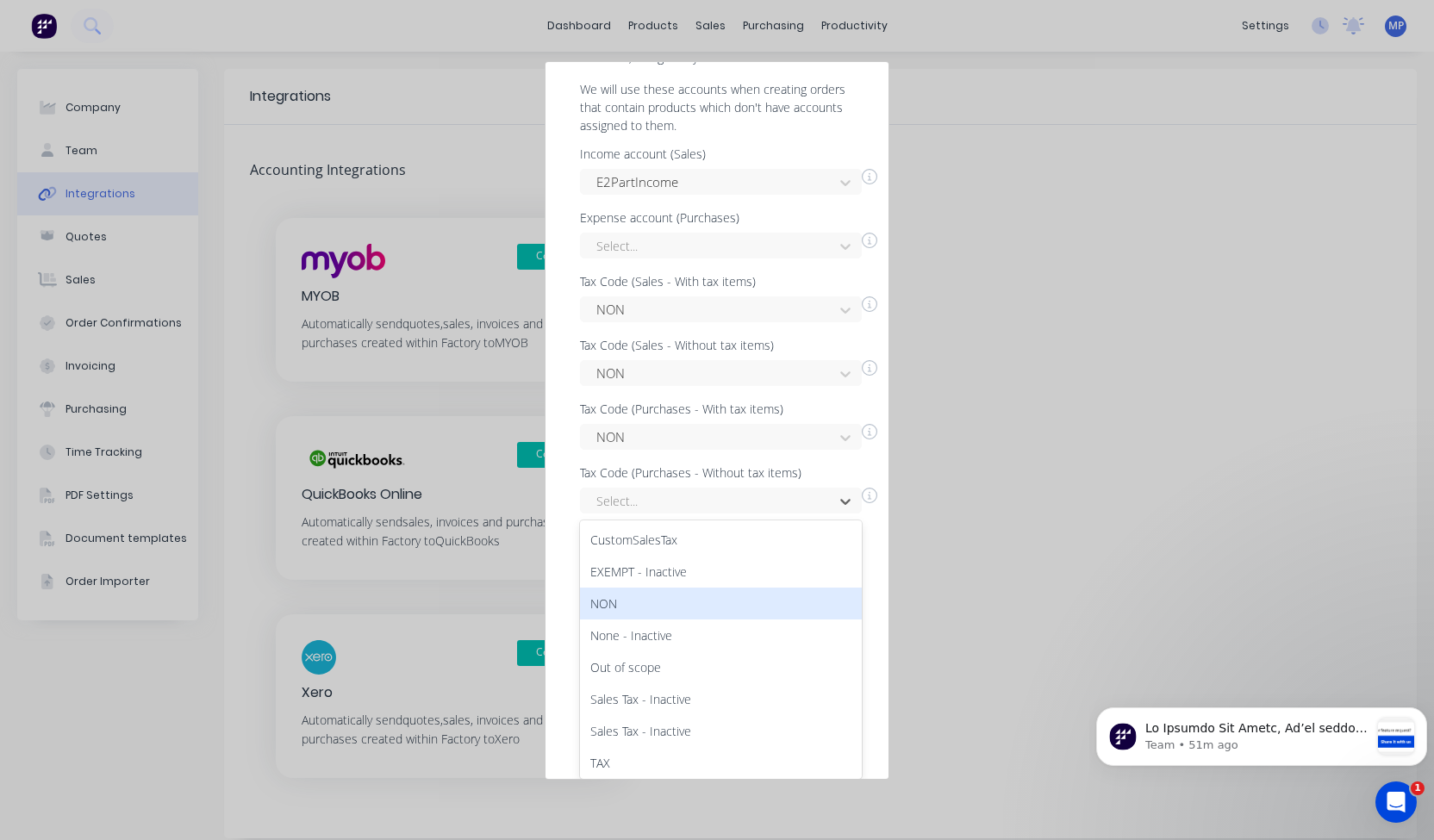
click at [772, 595] on div "NON" at bounding box center [721, 603] width 282 height 32
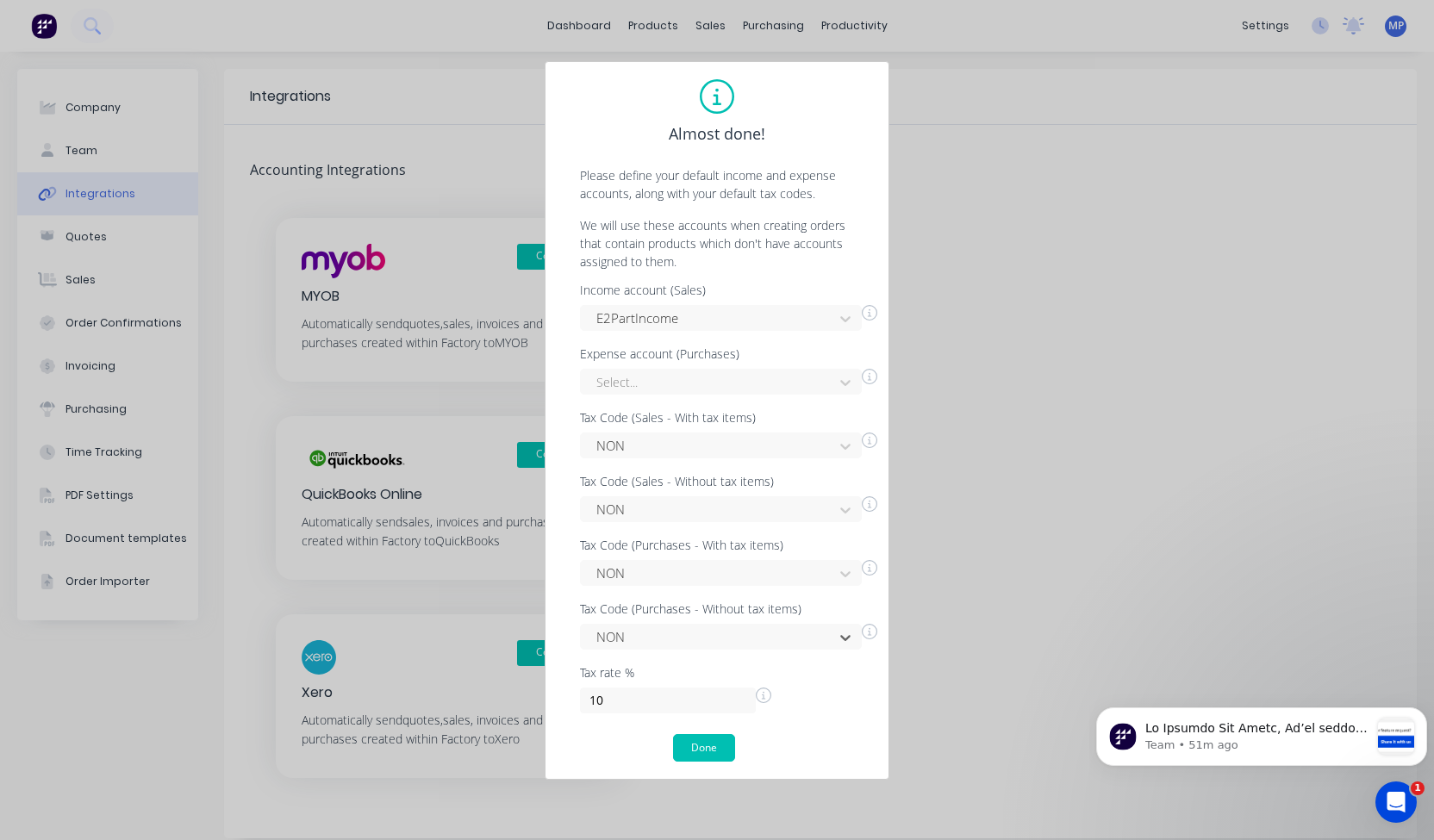
scroll to position [0, 0]
click at [690, 703] on input "10" at bounding box center [668, 701] width 176 height 26
type input "0"
click at [697, 742] on button "Done" at bounding box center [704, 748] width 62 height 28
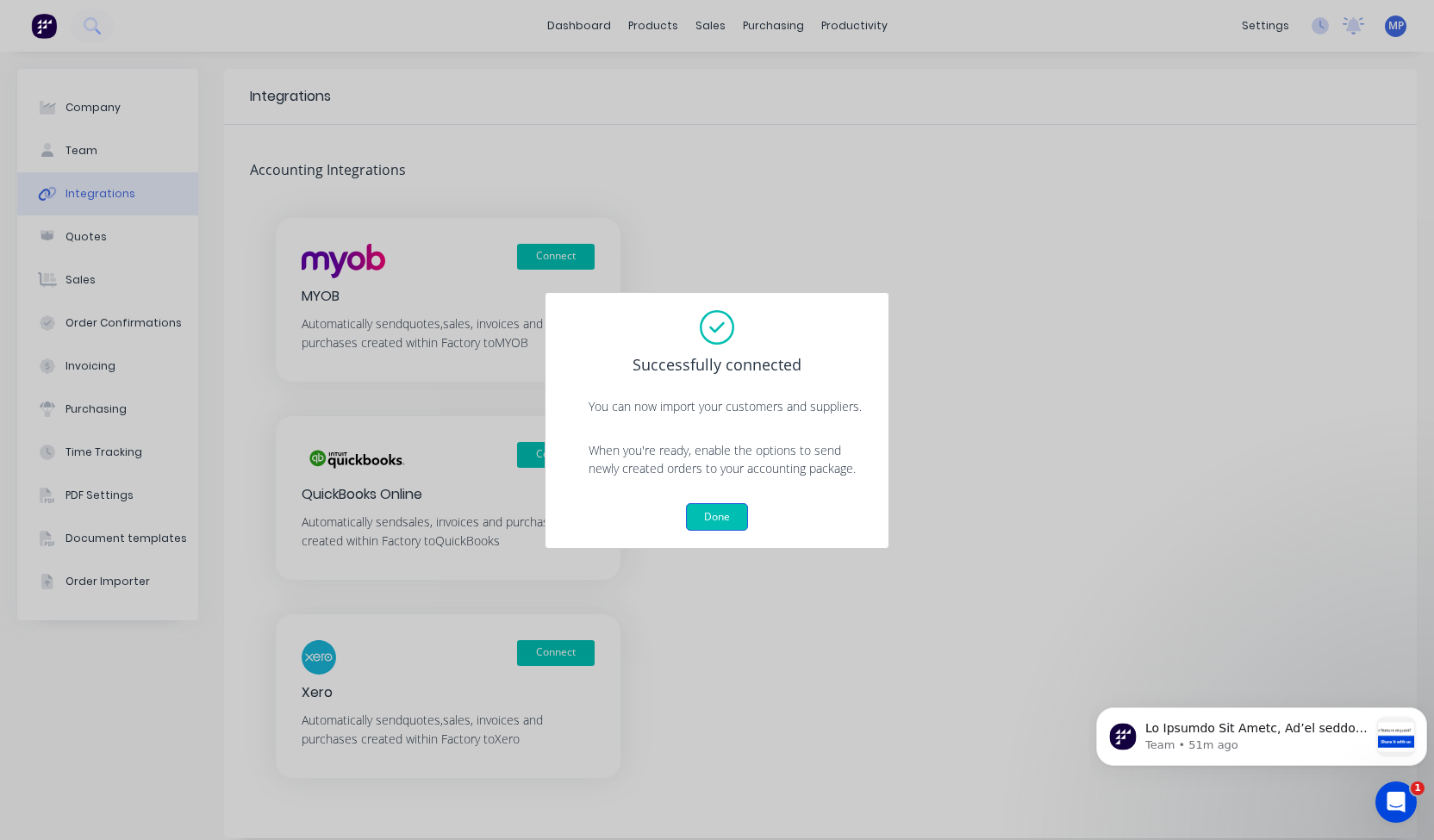
click at [719, 523] on button "Done" at bounding box center [717, 517] width 62 height 28
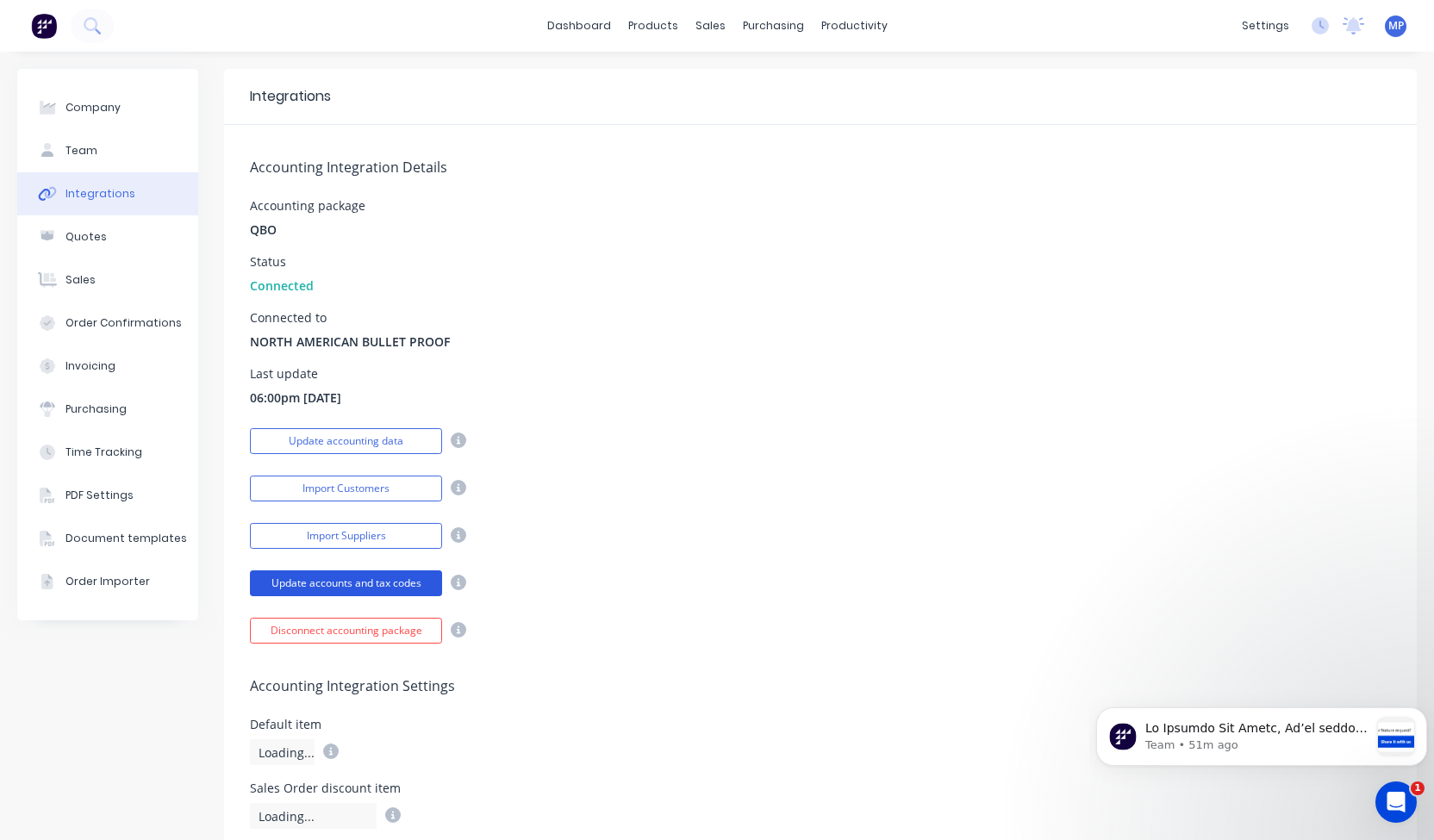
click at [378, 577] on button "Update accounts and tax codes" at bounding box center [347, 584] width 193 height 26
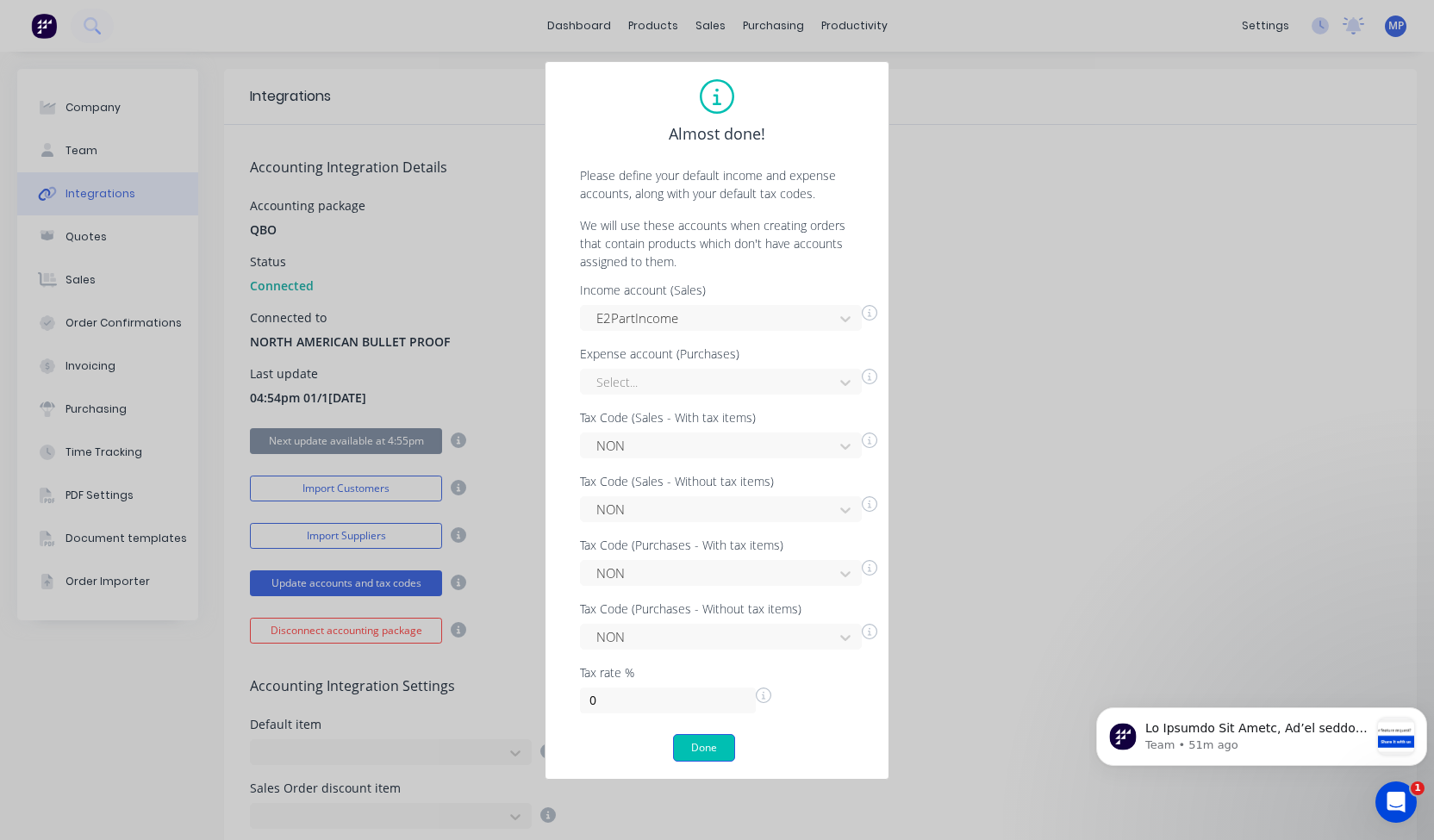
click at [694, 752] on button "Done" at bounding box center [704, 748] width 62 height 28
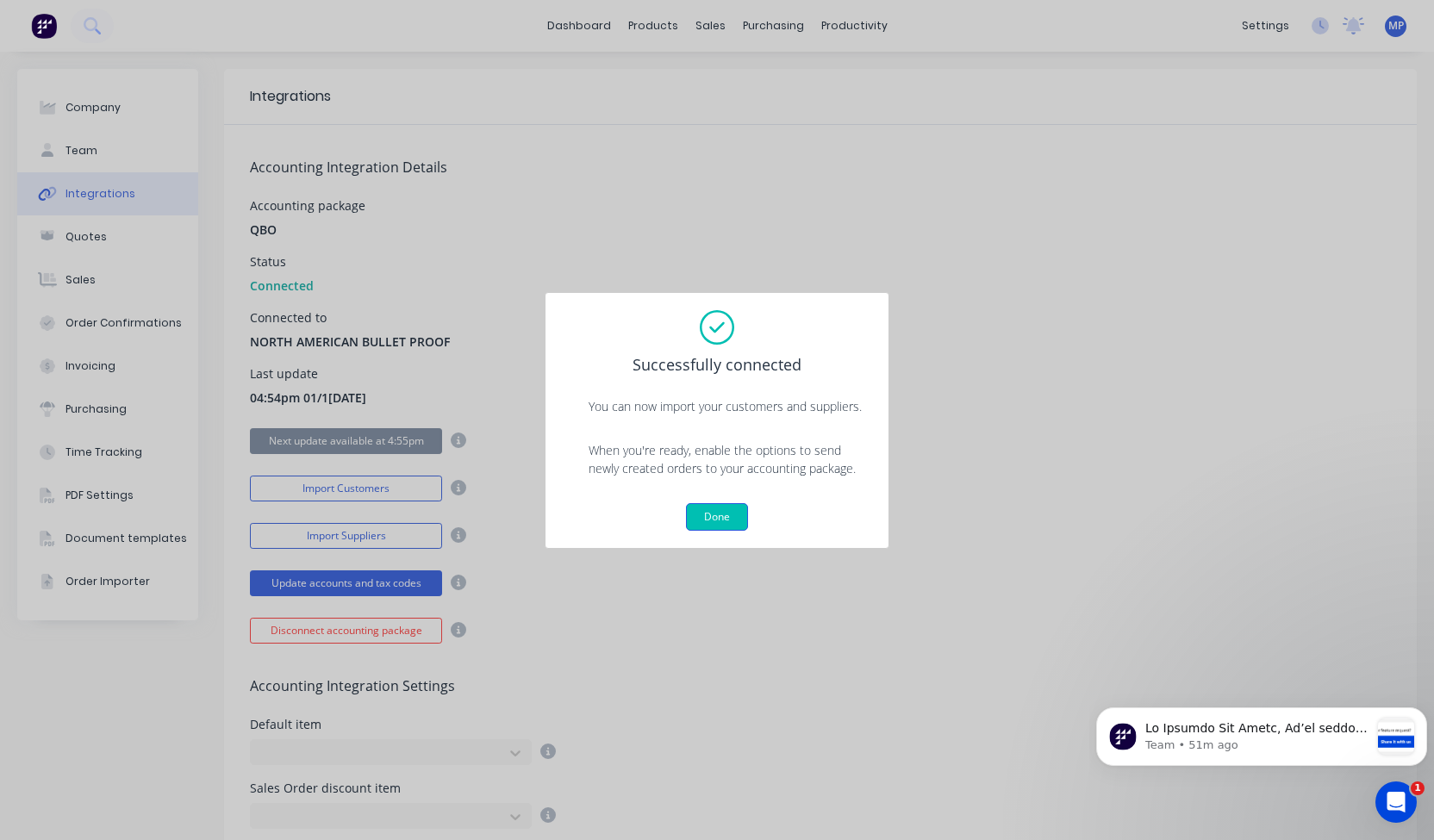
click at [705, 522] on button "Done" at bounding box center [717, 517] width 62 height 28
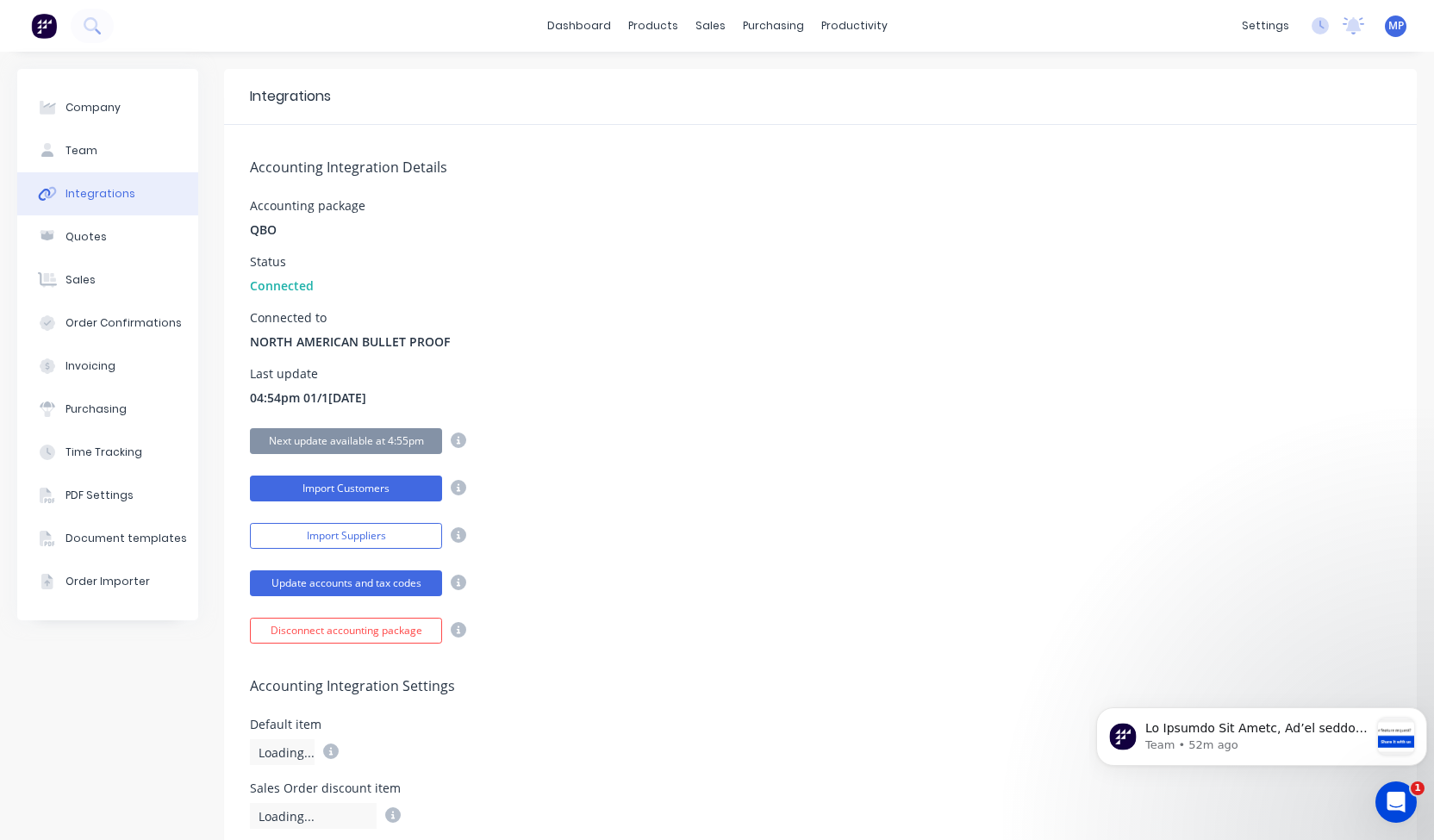
click at [376, 481] on button "Import Customers" at bounding box center [347, 488] width 193 height 26
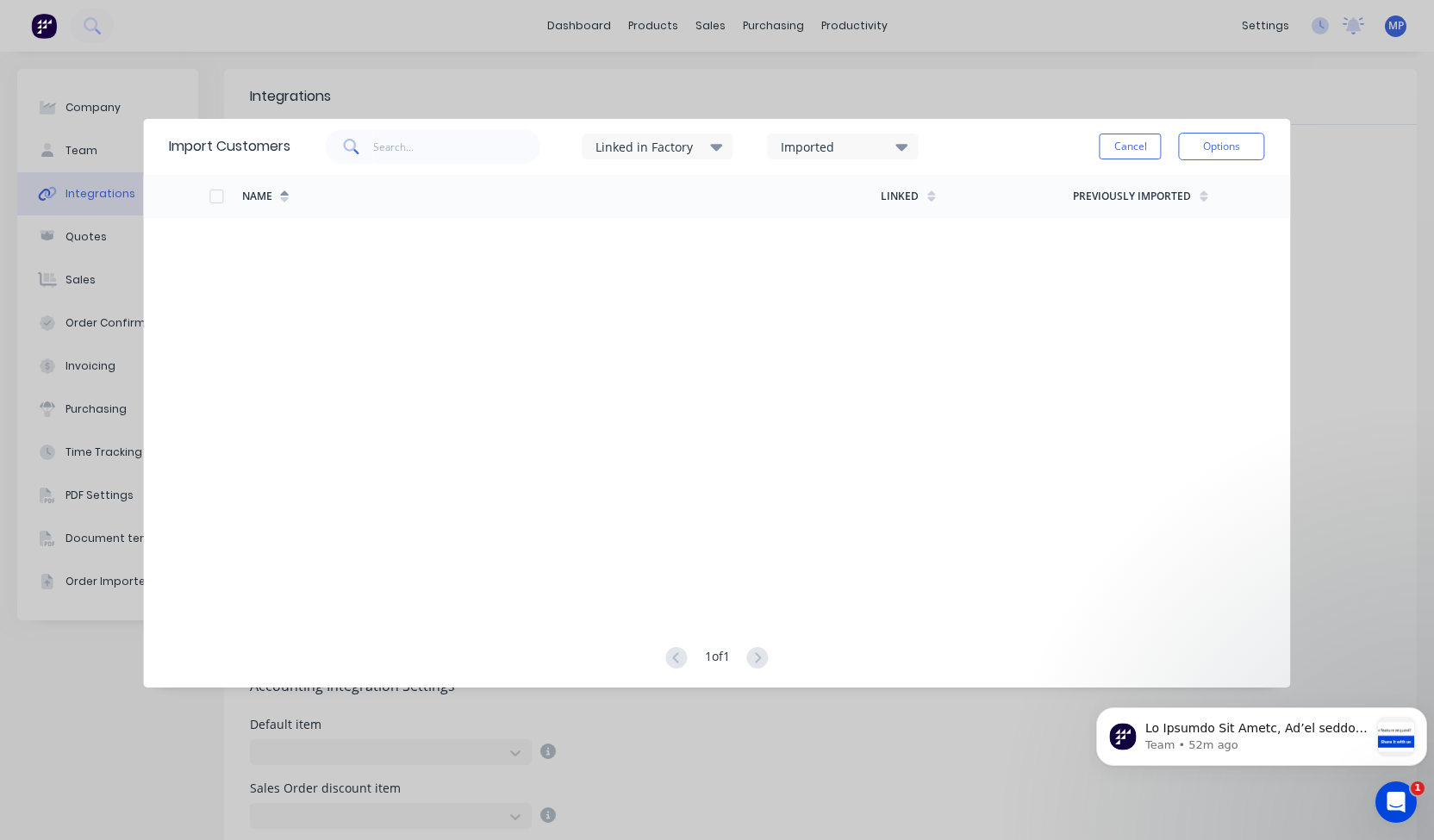
click at [700, 145] on div "Linked in Factory" at bounding box center [650, 147] width 109 height 18
click at [841, 144] on div "Imported" at bounding box center [835, 147] width 109 height 18
click at [1107, 150] on button "Cancel" at bounding box center [1130, 147] width 62 height 26
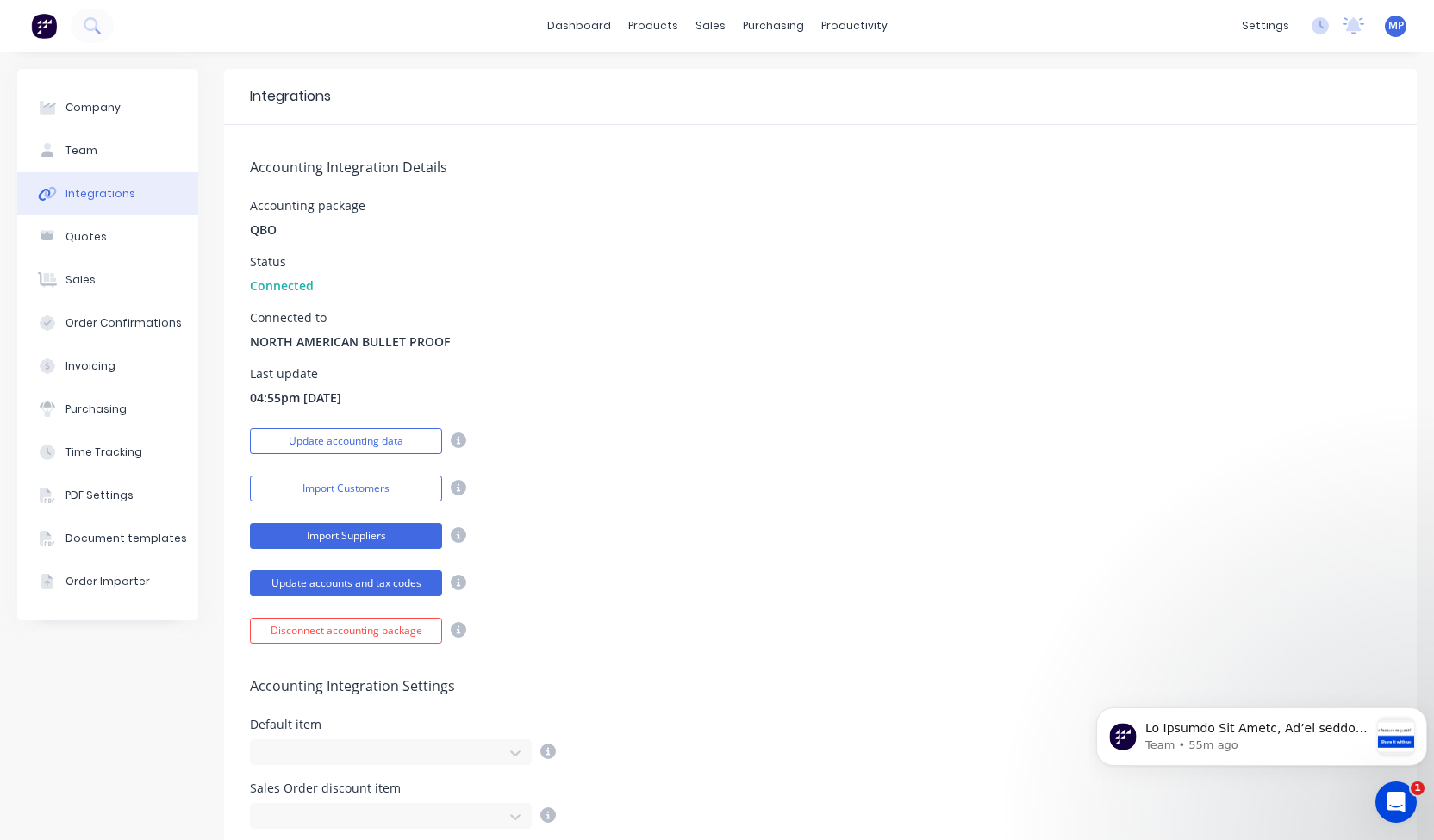
click at [352, 540] on button "Import Suppliers" at bounding box center [347, 536] width 193 height 26
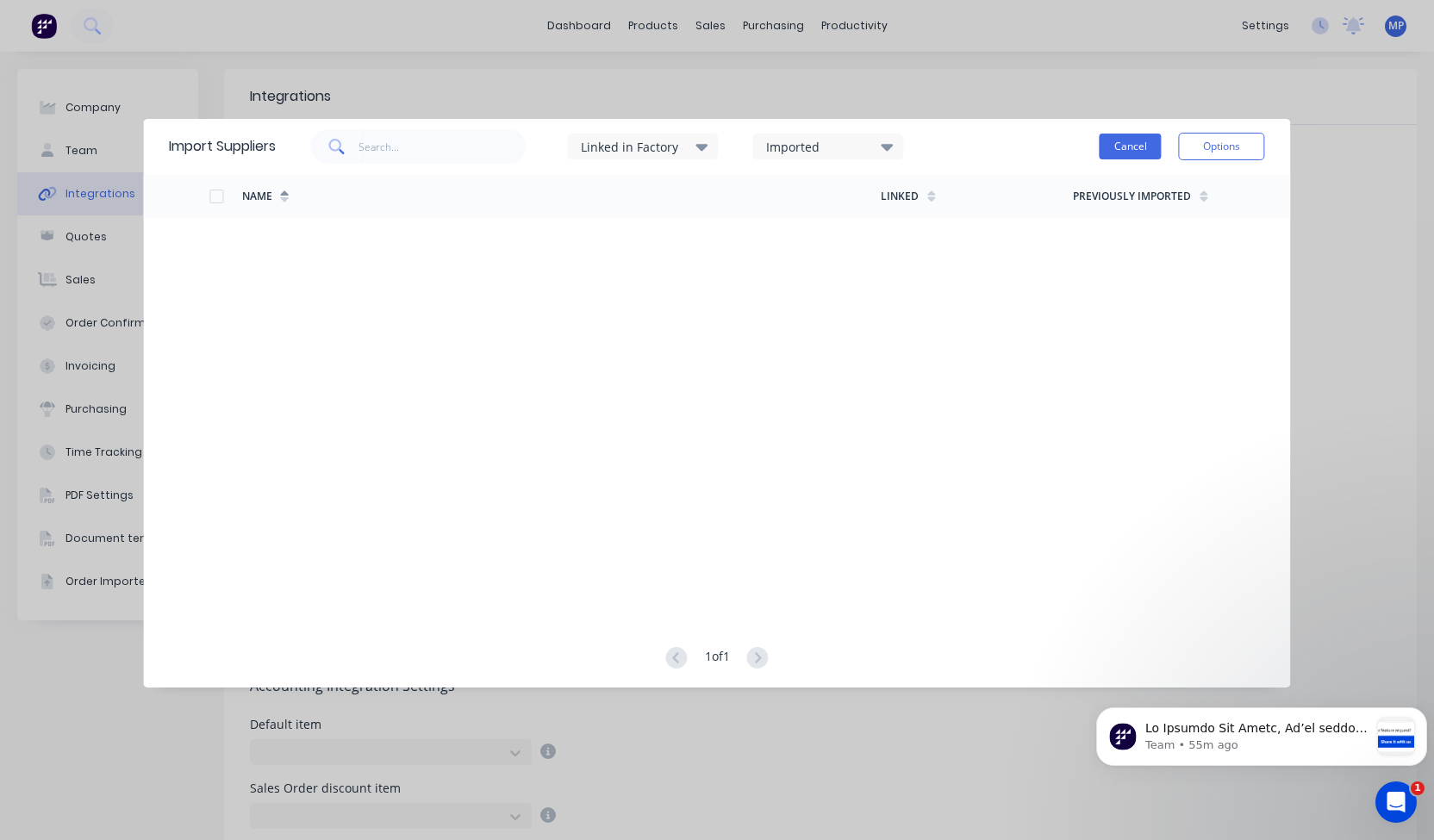
click at [1129, 148] on button "Cancel" at bounding box center [1130, 147] width 62 height 26
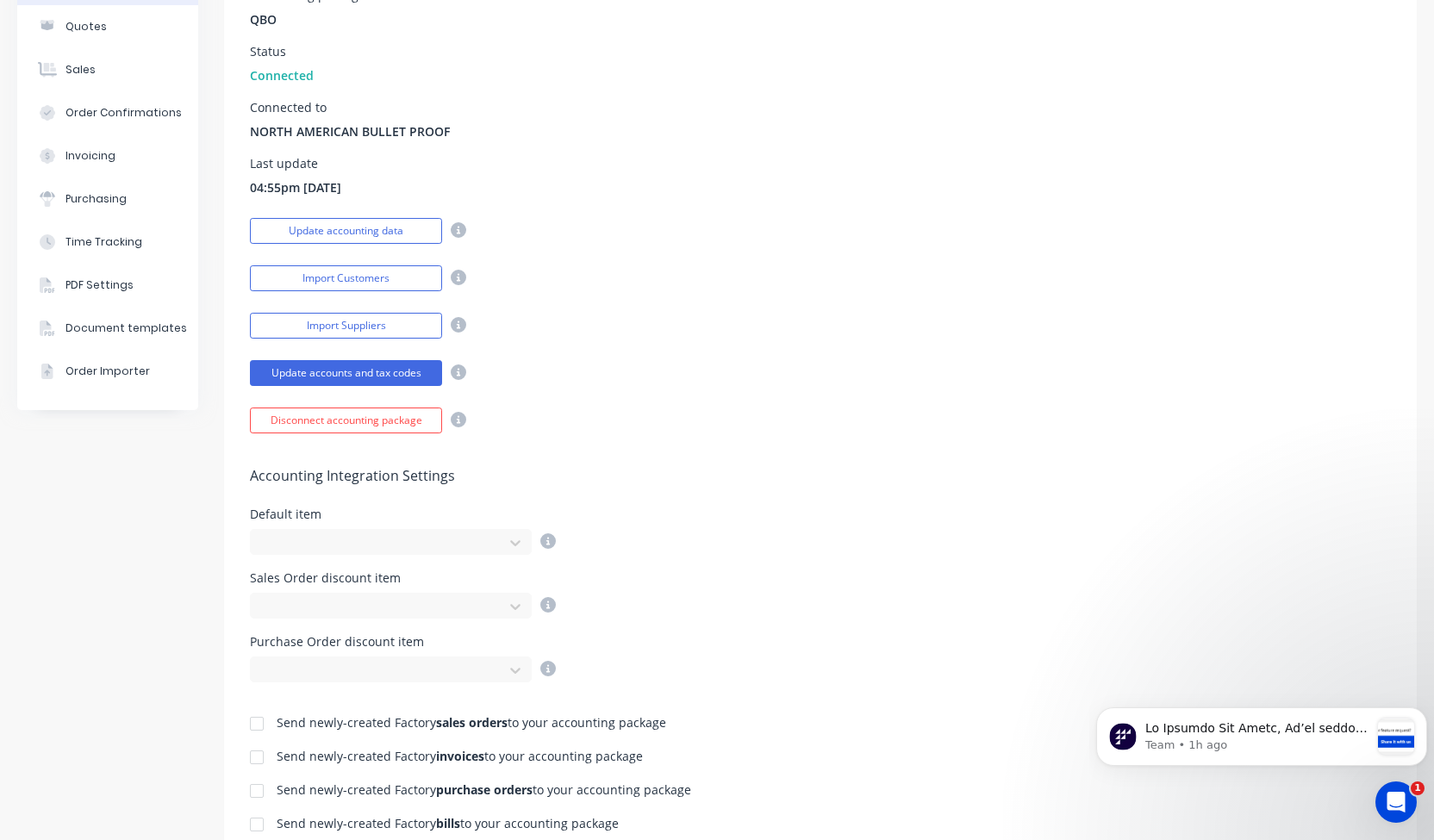
scroll to position [242, 0]
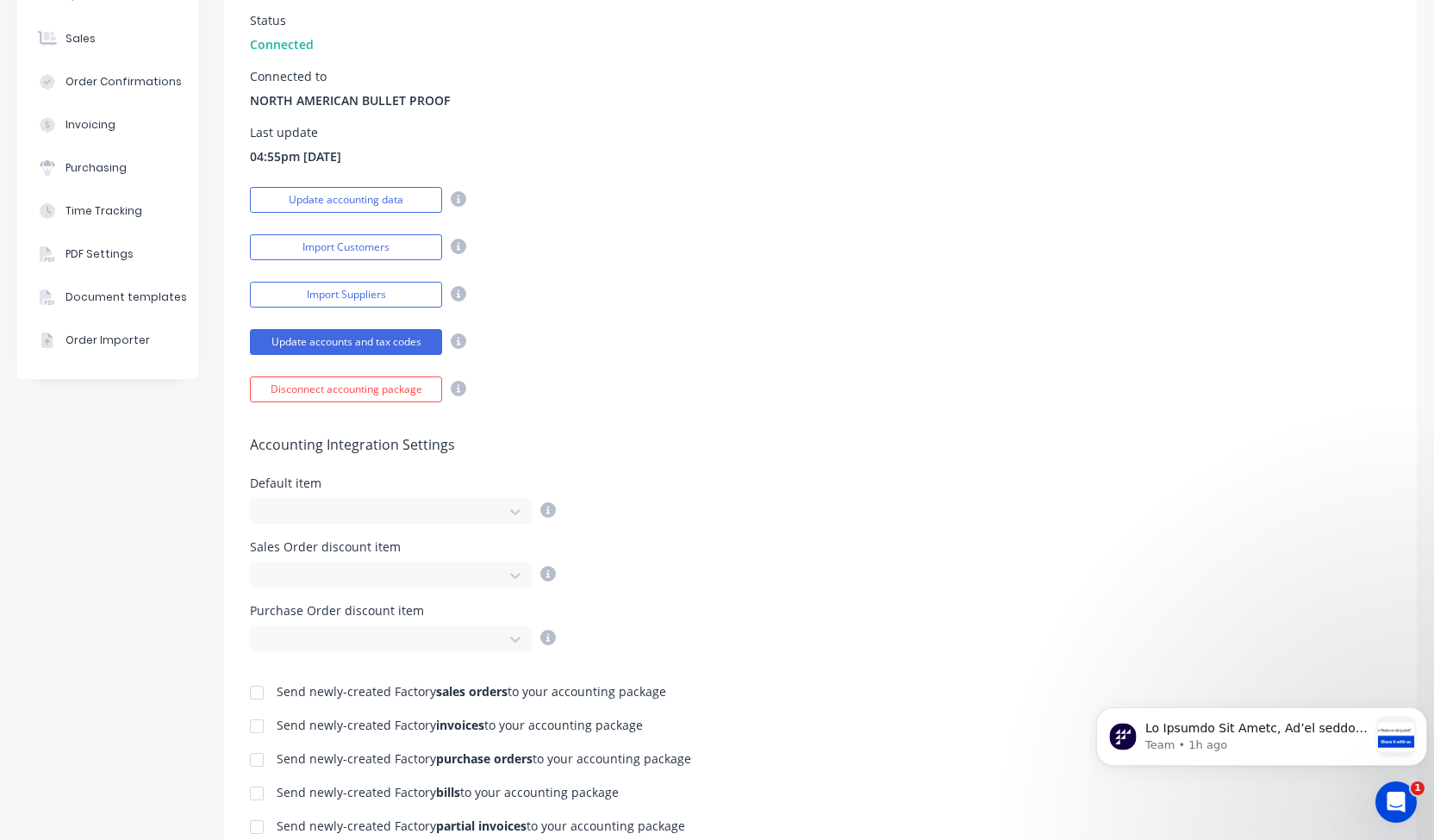
click at [516, 513] on icon at bounding box center [516, 512] width 18 height 18
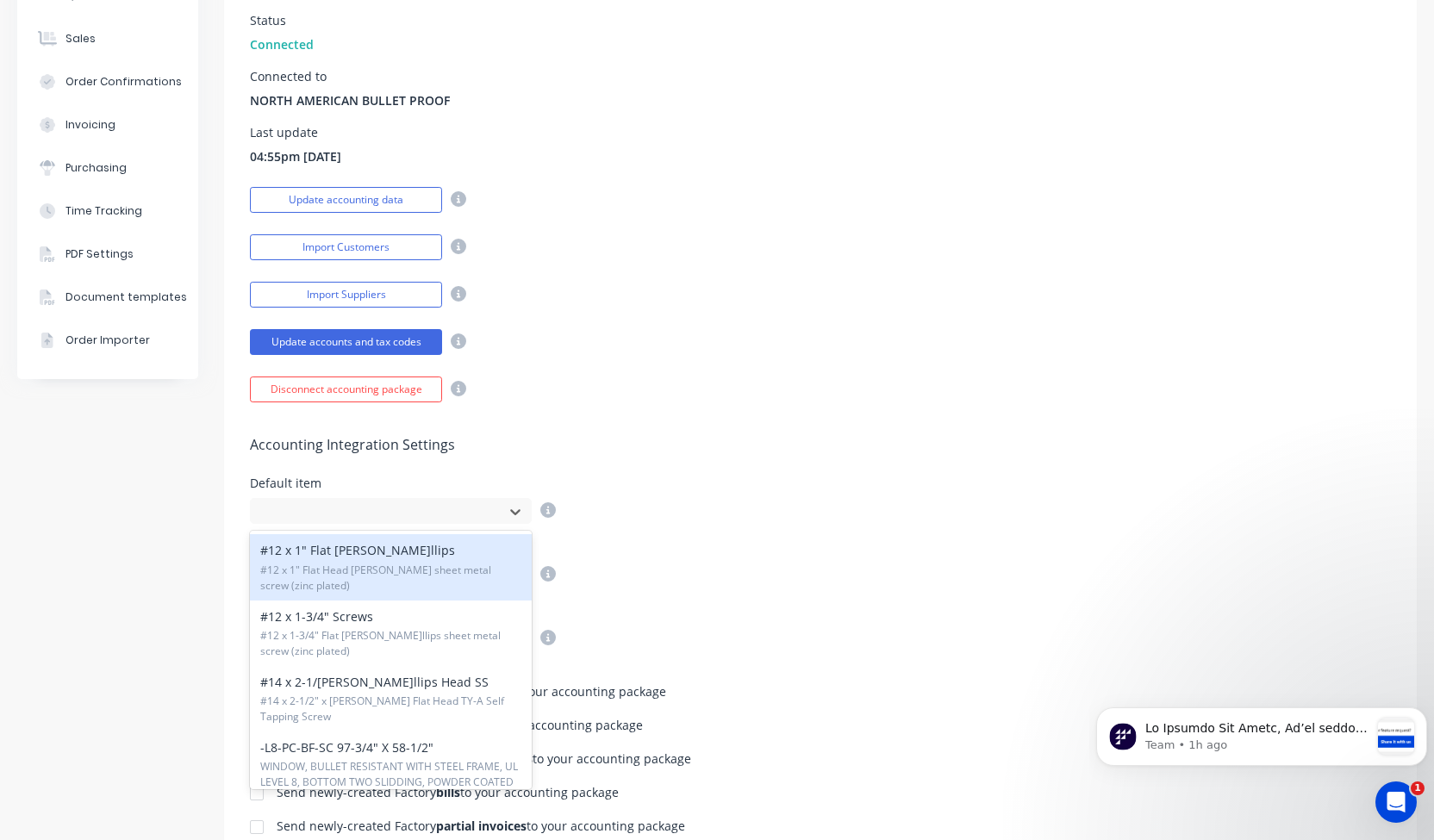
click at [570, 378] on div "Disconnect accounting package" at bounding box center [821, 387] width 1142 height 30
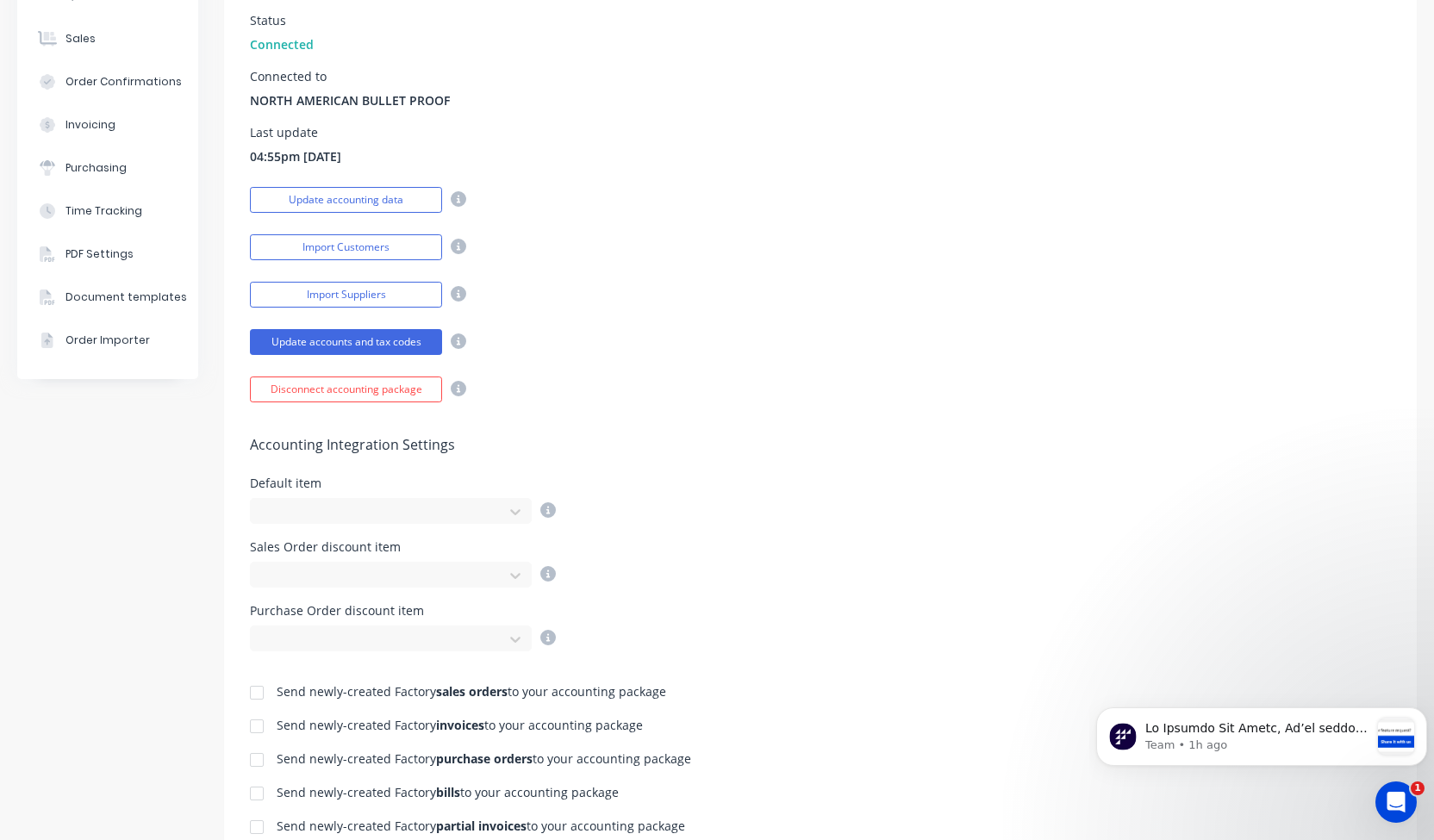
click at [682, 360] on div "Accounting Integration Details Accounting package QBO Status Connected Connecte…" at bounding box center [820, 143] width 1193 height 519
click at [409, 298] on button "Import Suppliers" at bounding box center [347, 295] width 193 height 26
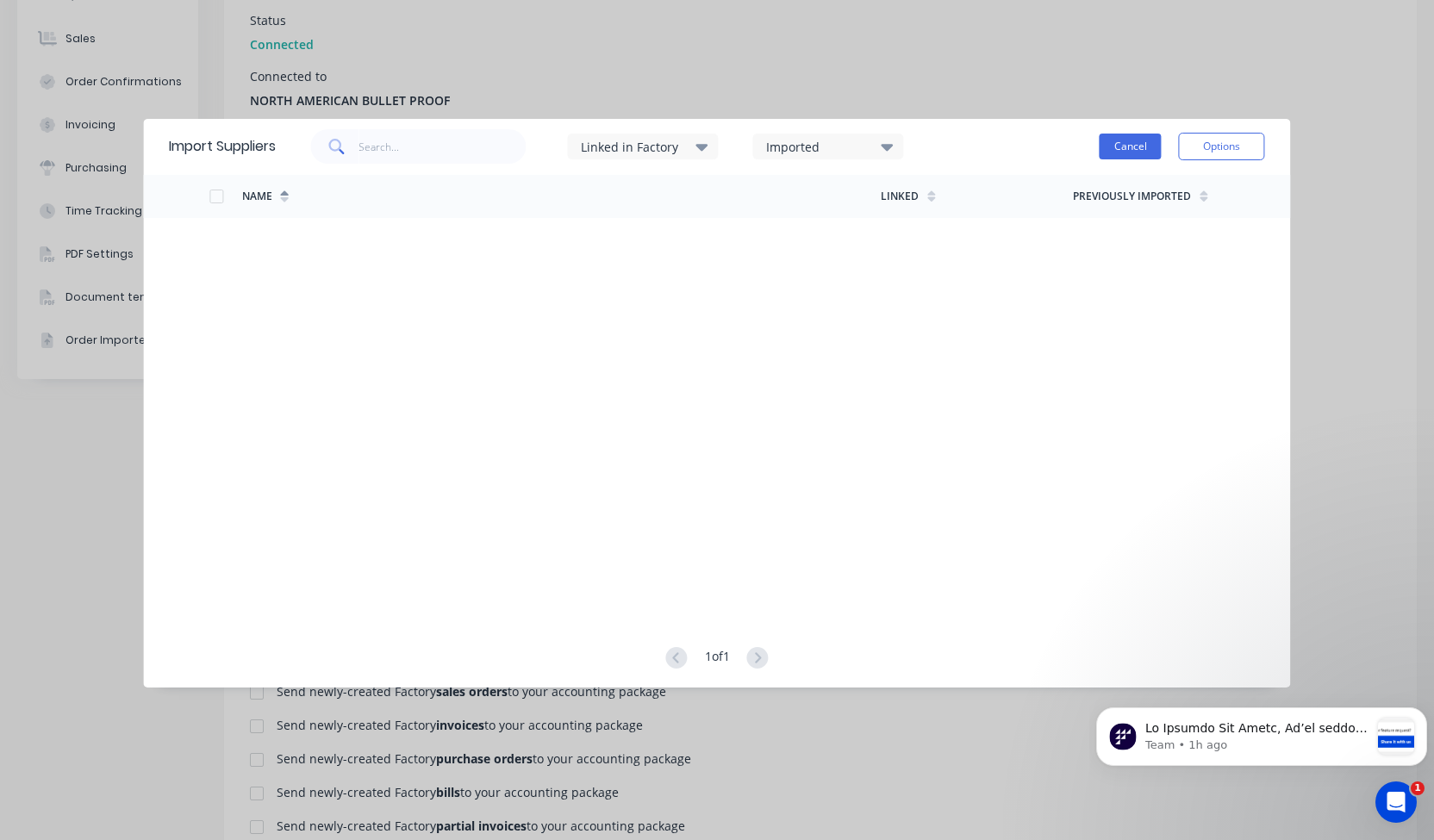
click at [1112, 150] on button "Cancel" at bounding box center [1130, 147] width 62 height 26
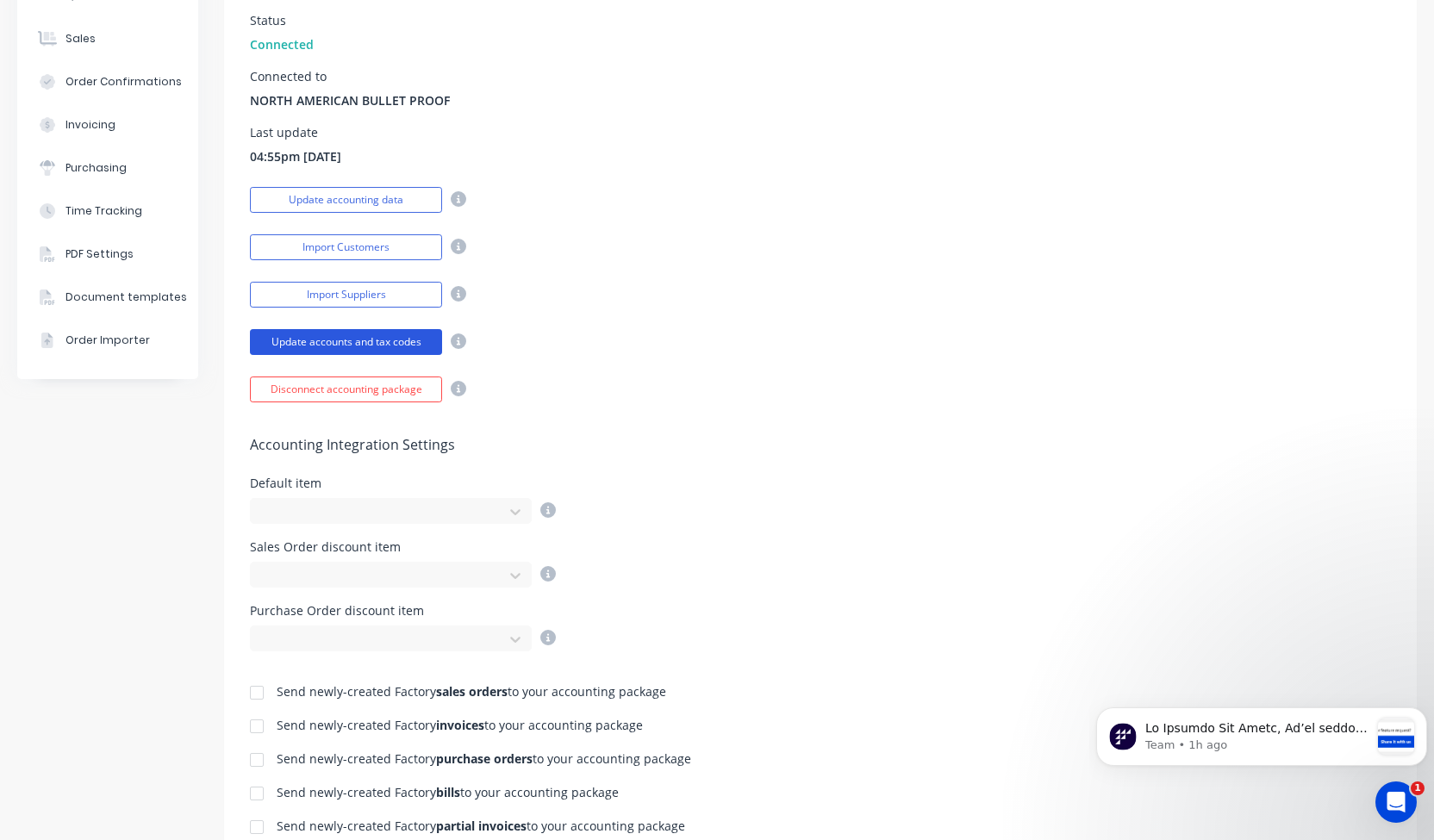
click at [318, 342] on button "Update accounts and tax codes" at bounding box center [347, 342] width 193 height 26
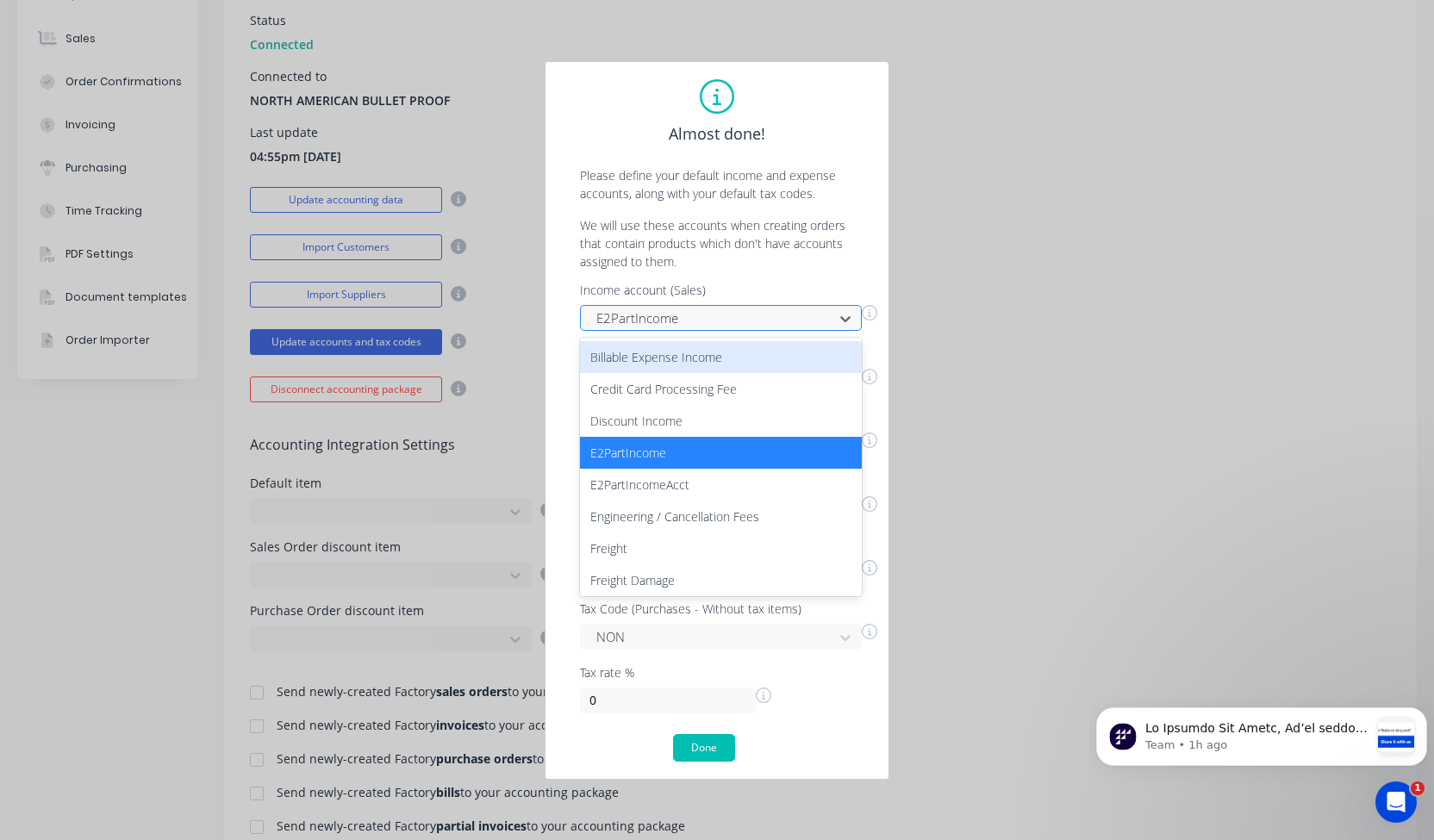
click at [819, 325] on div at bounding box center [709, 318] width 230 height 22
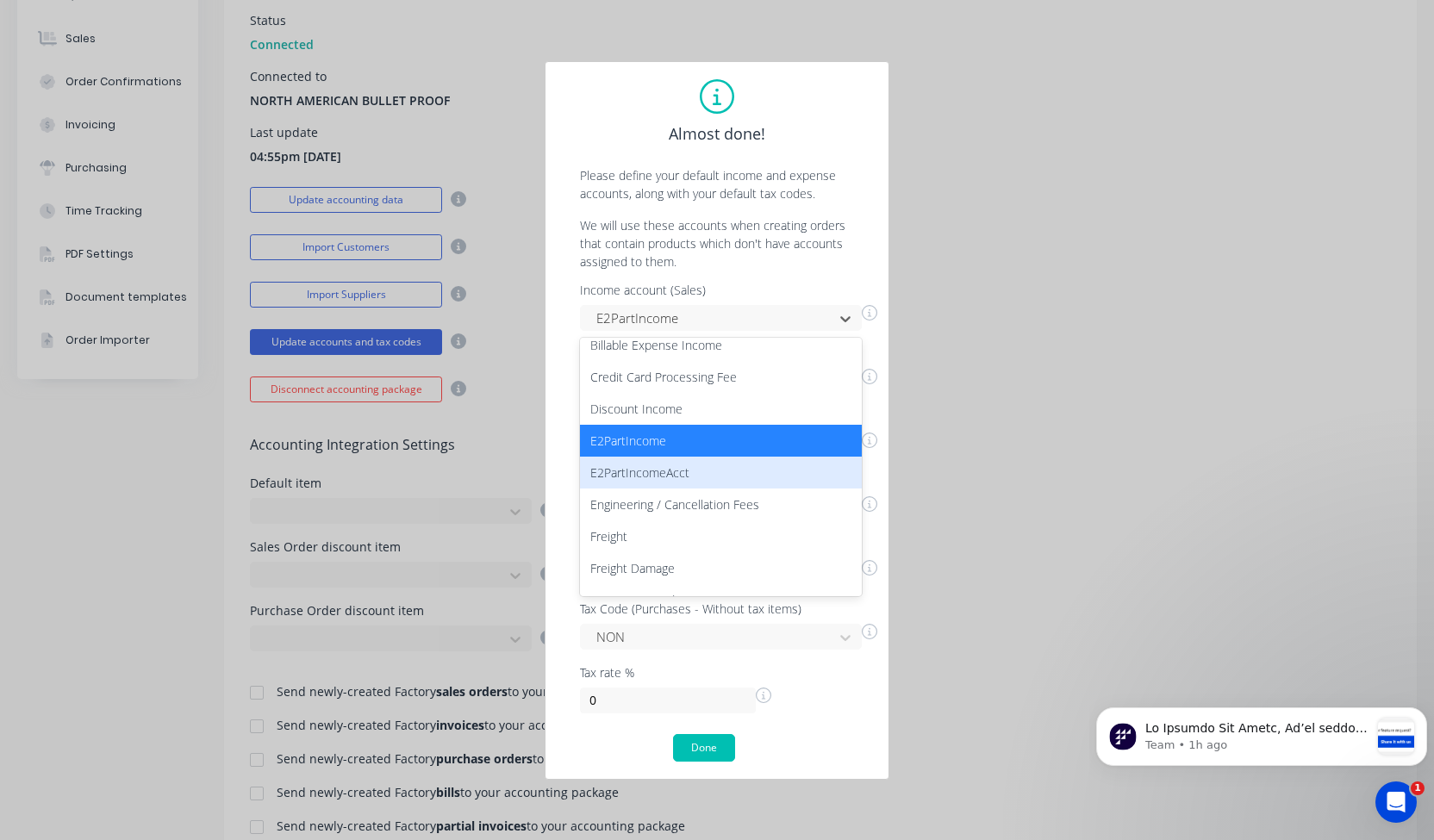
scroll to position [0, 0]
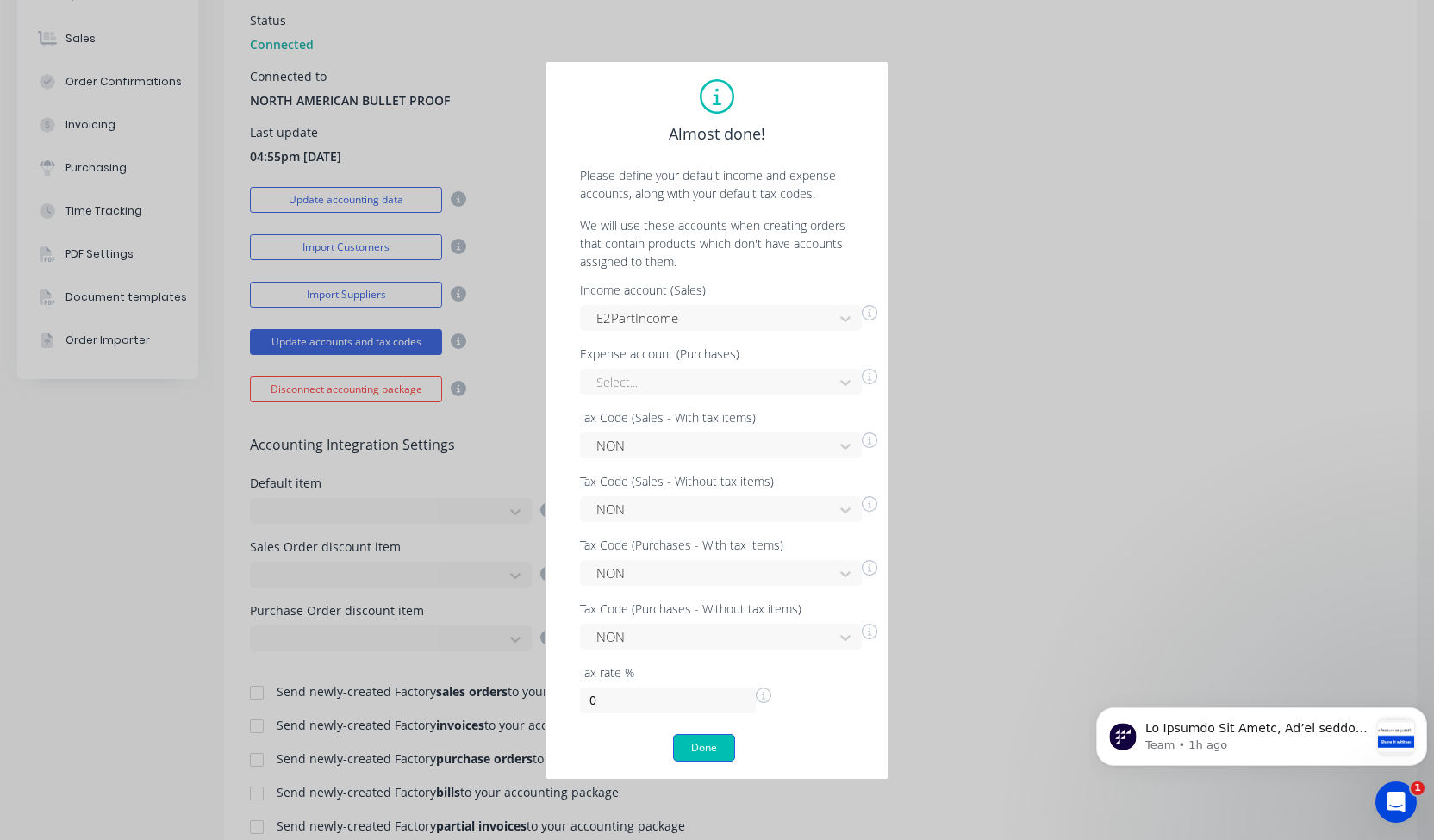
click at [721, 751] on button "Done" at bounding box center [704, 748] width 62 height 28
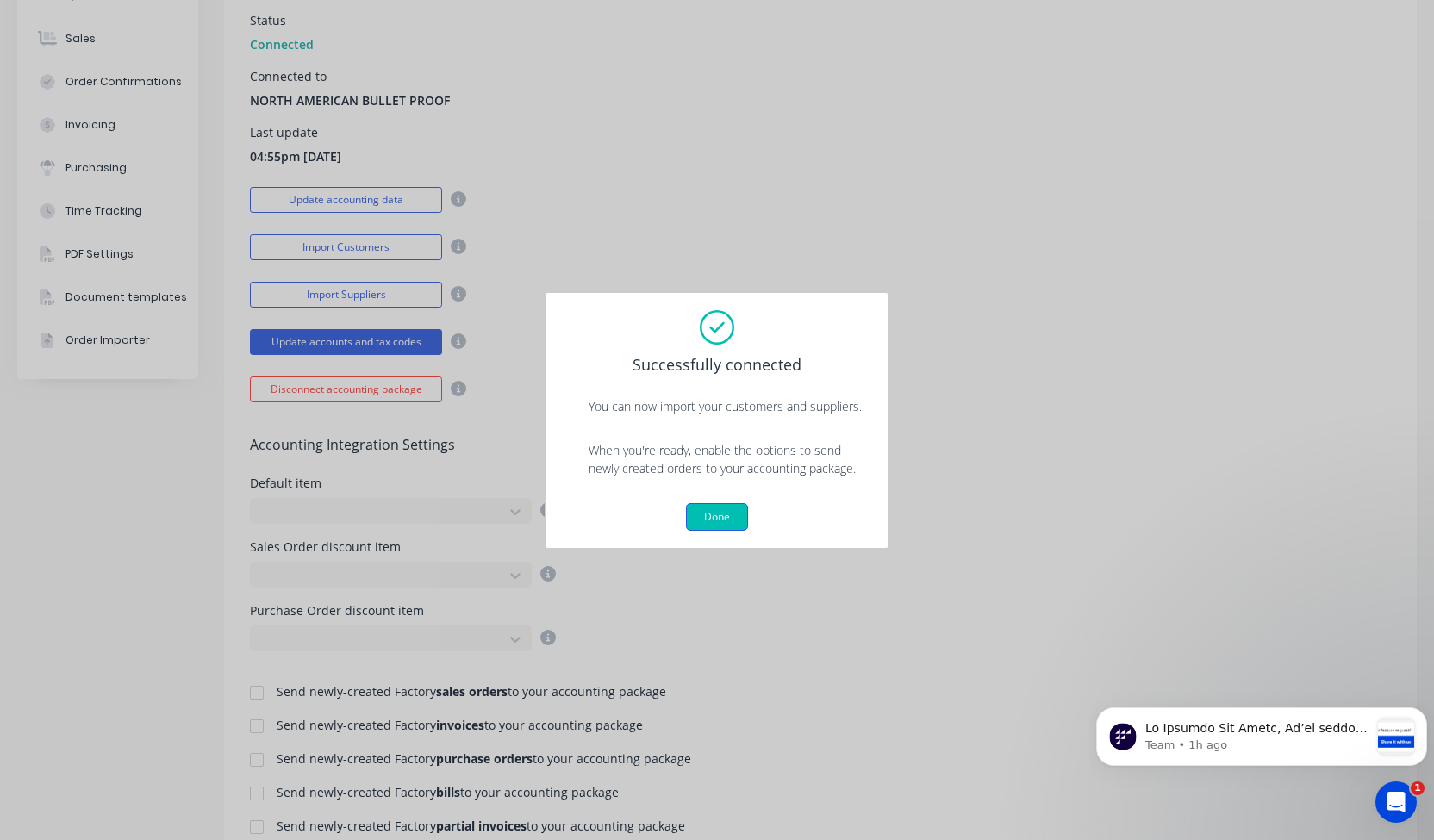
click at [709, 513] on button "Done" at bounding box center [717, 517] width 62 height 28
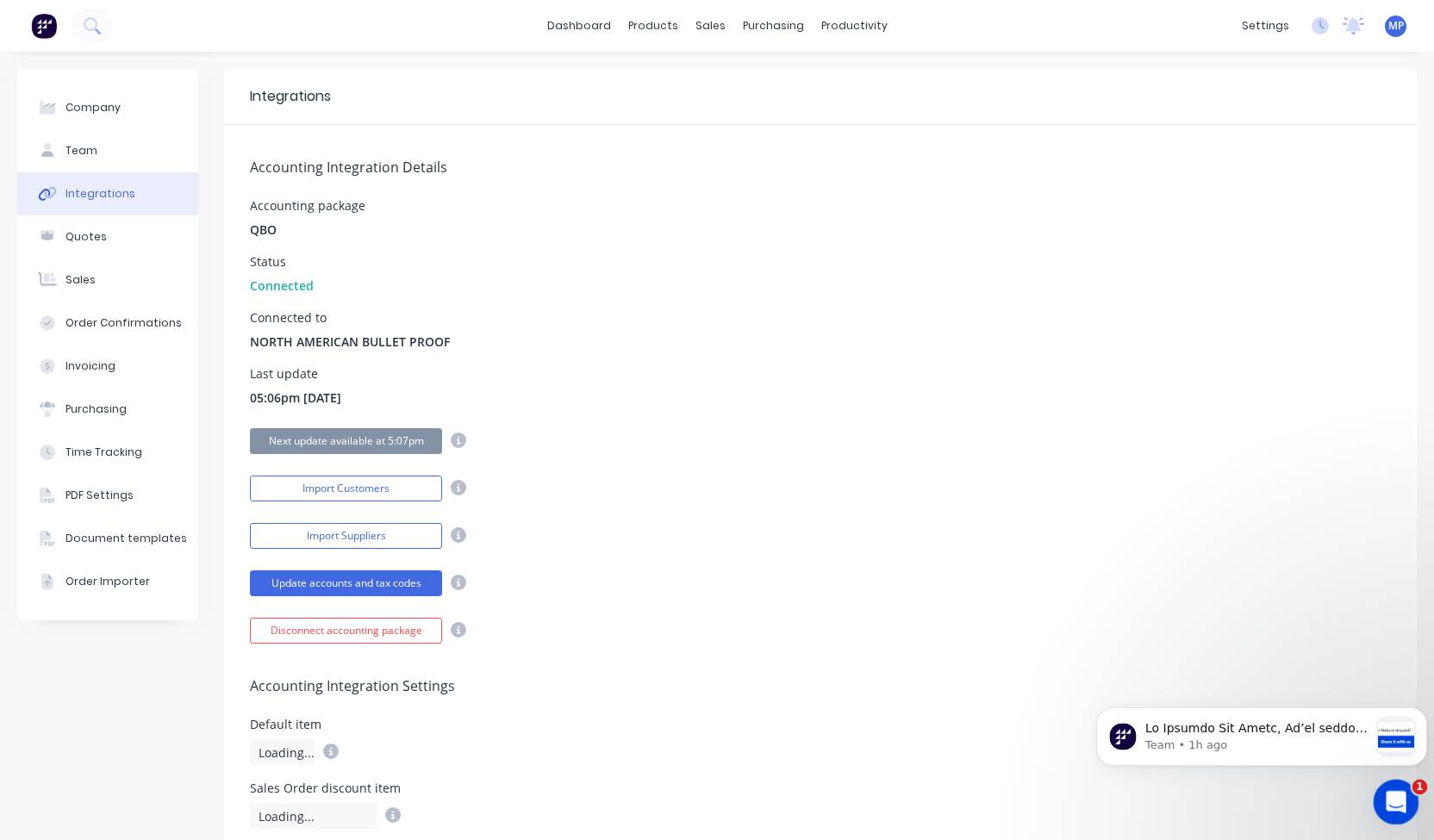
click at [1399, 801] on icon "Open Intercom Messenger" at bounding box center [1394, 800] width 28 height 28
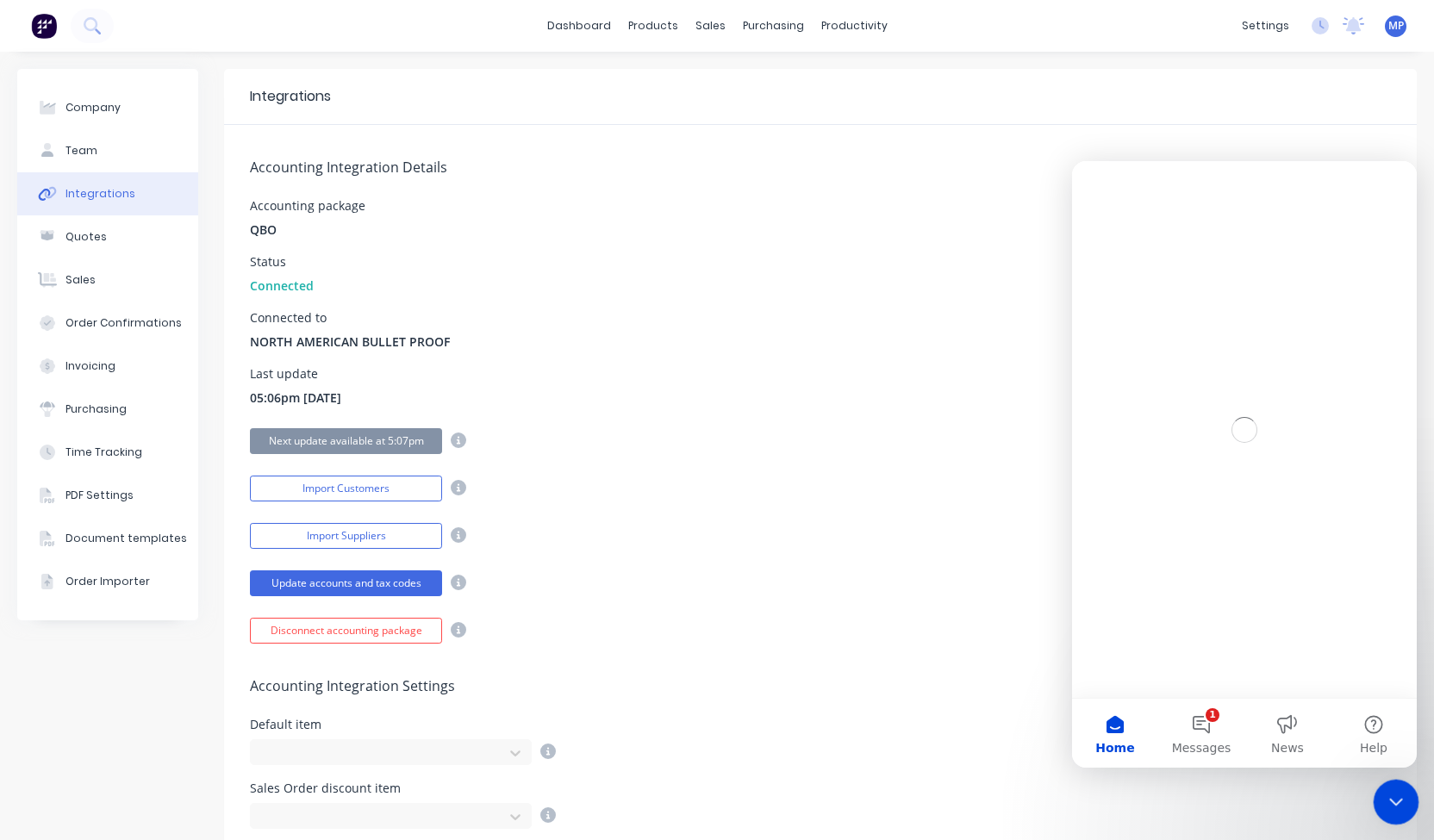
drag, startPoint x: 1399, startPoint y: 800, endPoint x: 2737, endPoint y: 812, distance: 1338.1
click at [1399, 800] on icon "Close Intercom Messenger" at bounding box center [1394, 800] width 21 height 21
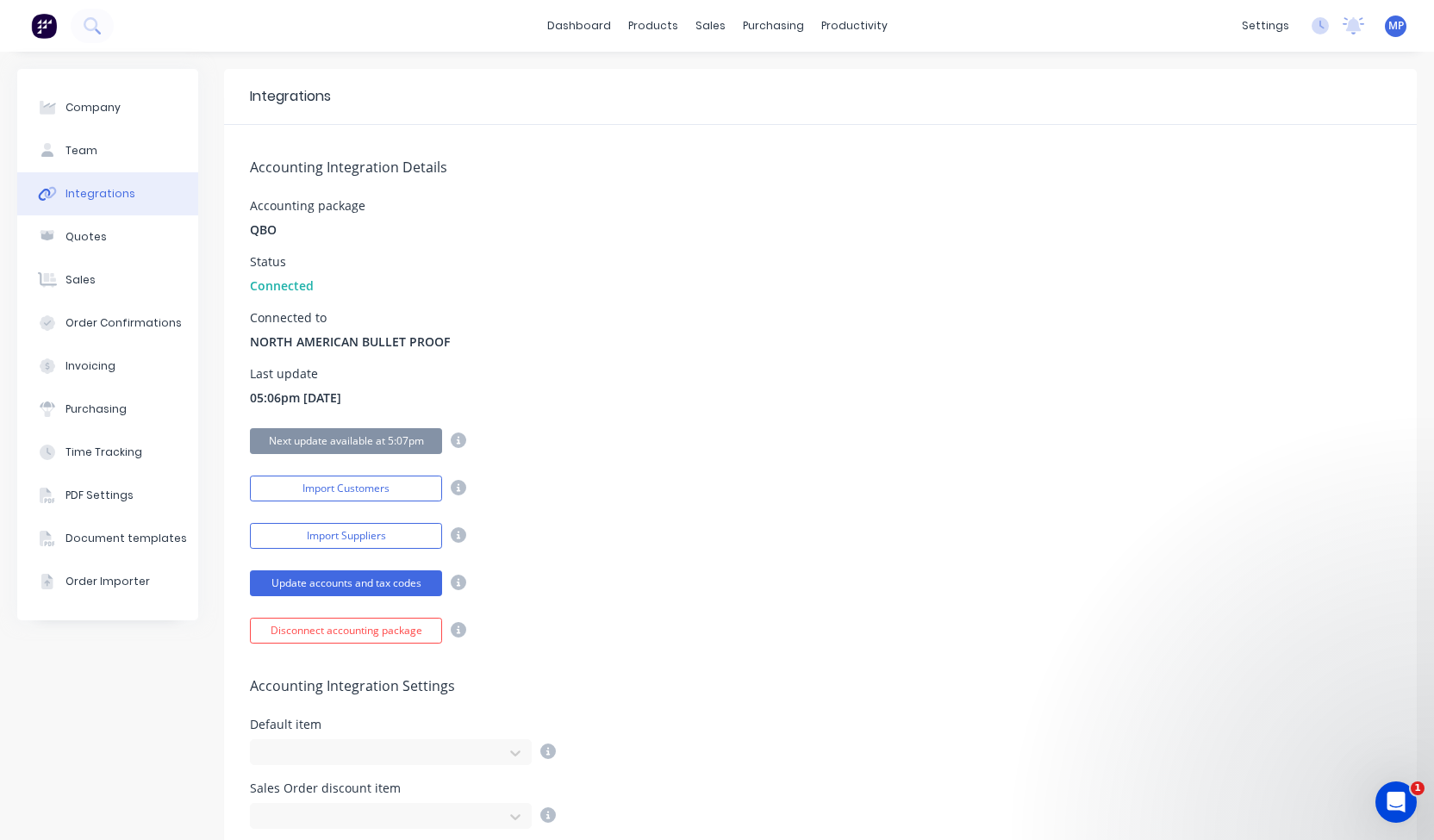
click at [1388, 31] on span "MP" at bounding box center [1396, 26] width 16 height 16
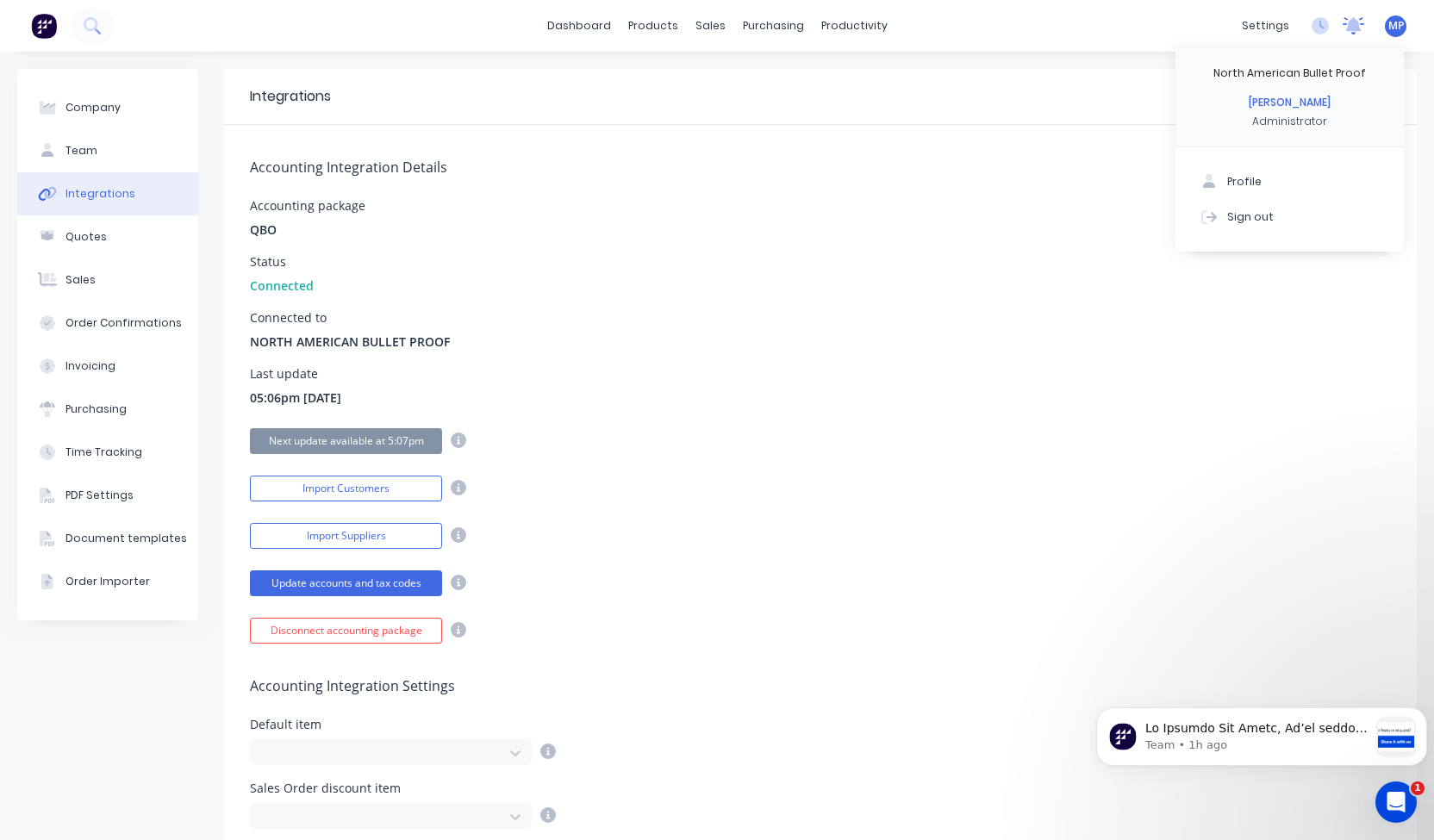
drag, startPoint x: 1375, startPoint y: 31, endPoint x: 1343, endPoint y: 24, distance: 32.8
click at [1343, 24] on div "settings No new notificat[PERSON_NAME] [PERSON_NAME] all as [PERSON_NAME] menti…" at bounding box center [1333, 26] width 200 height 26
click at [1346, 24] on icon at bounding box center [1354, 24] width 16 height 14
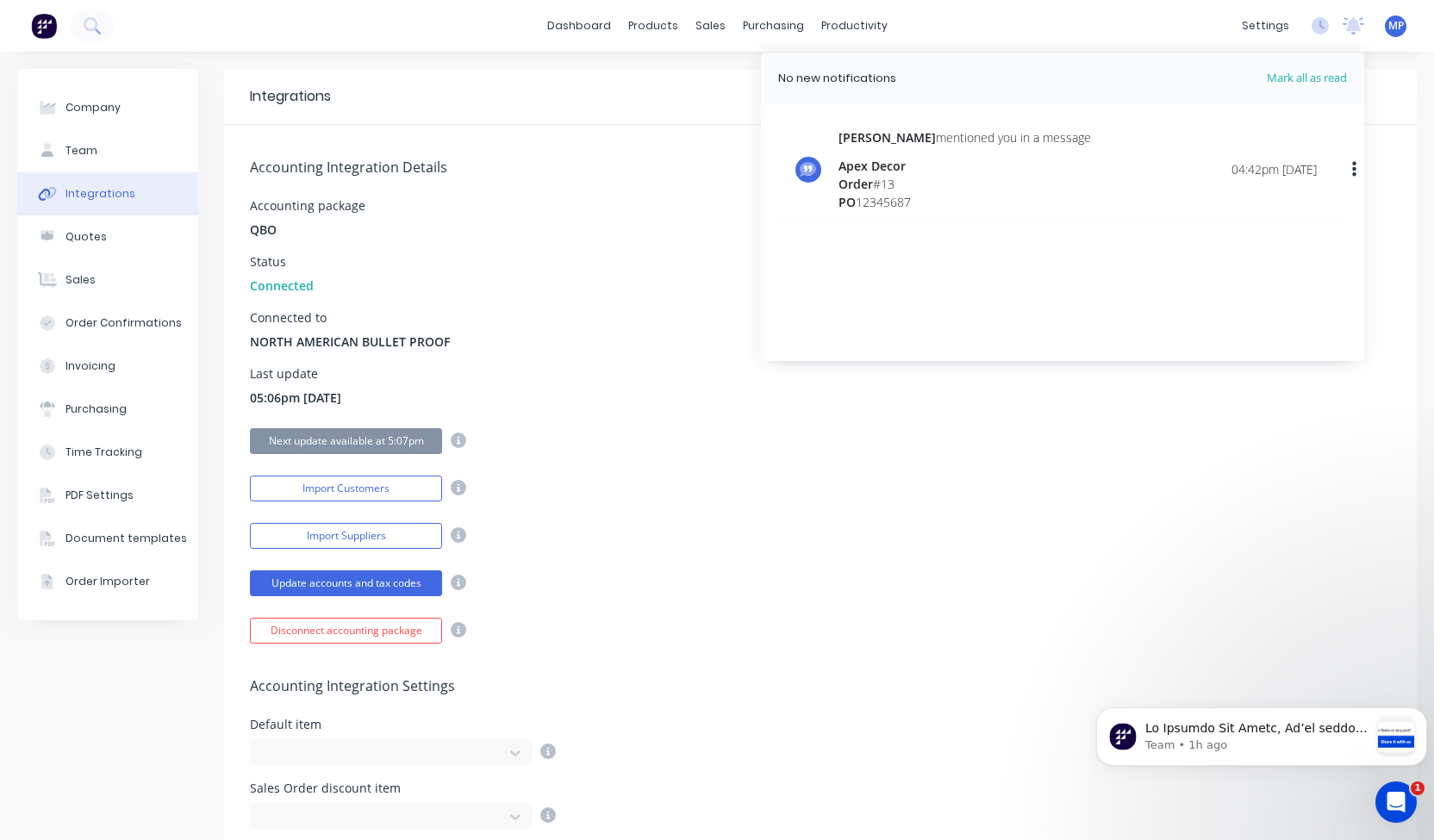
click at [1232, 171] on div "04:42pm [DATE]" at bounding box center [1274, 169] width 85 height 18
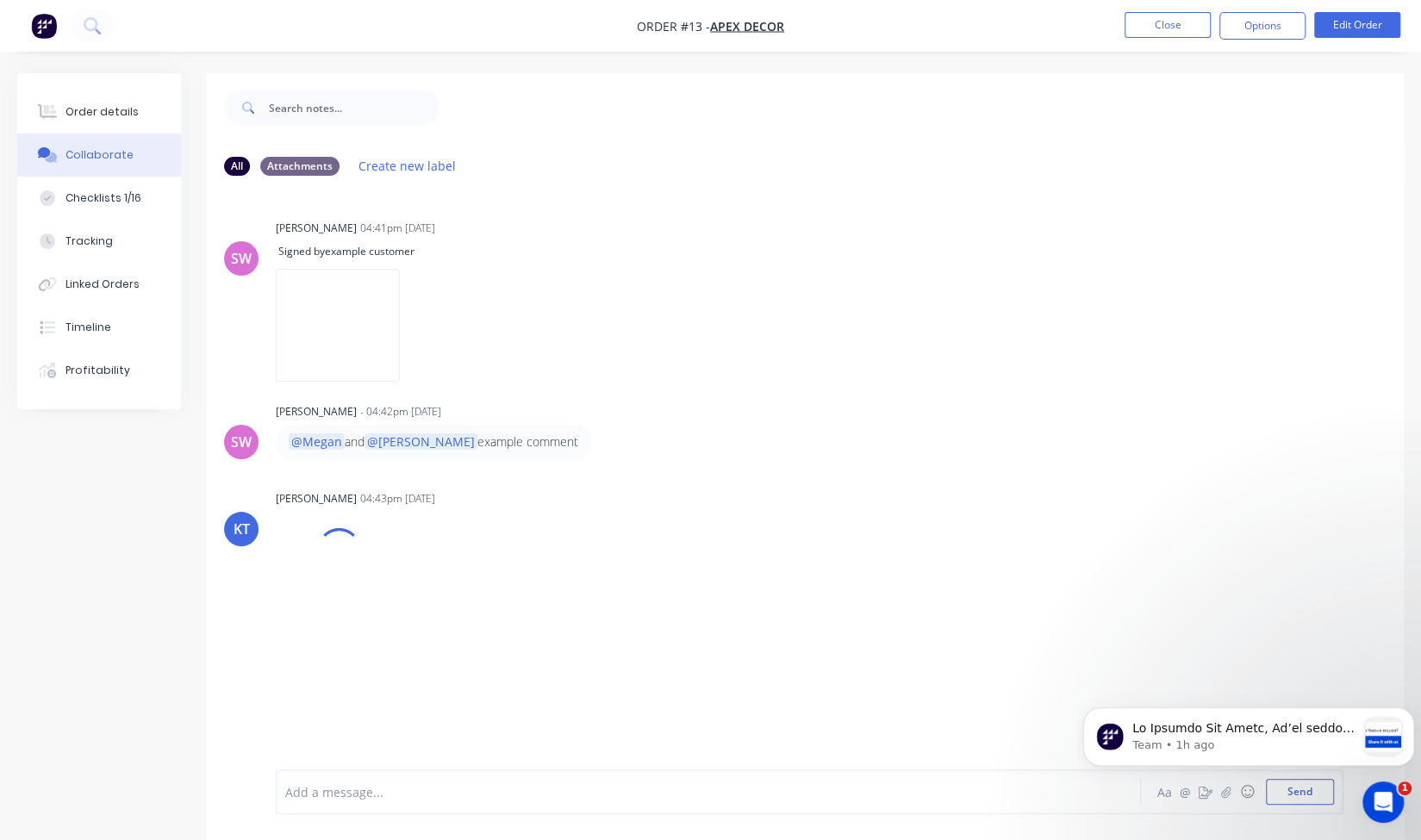
scroll to position [25, 0]
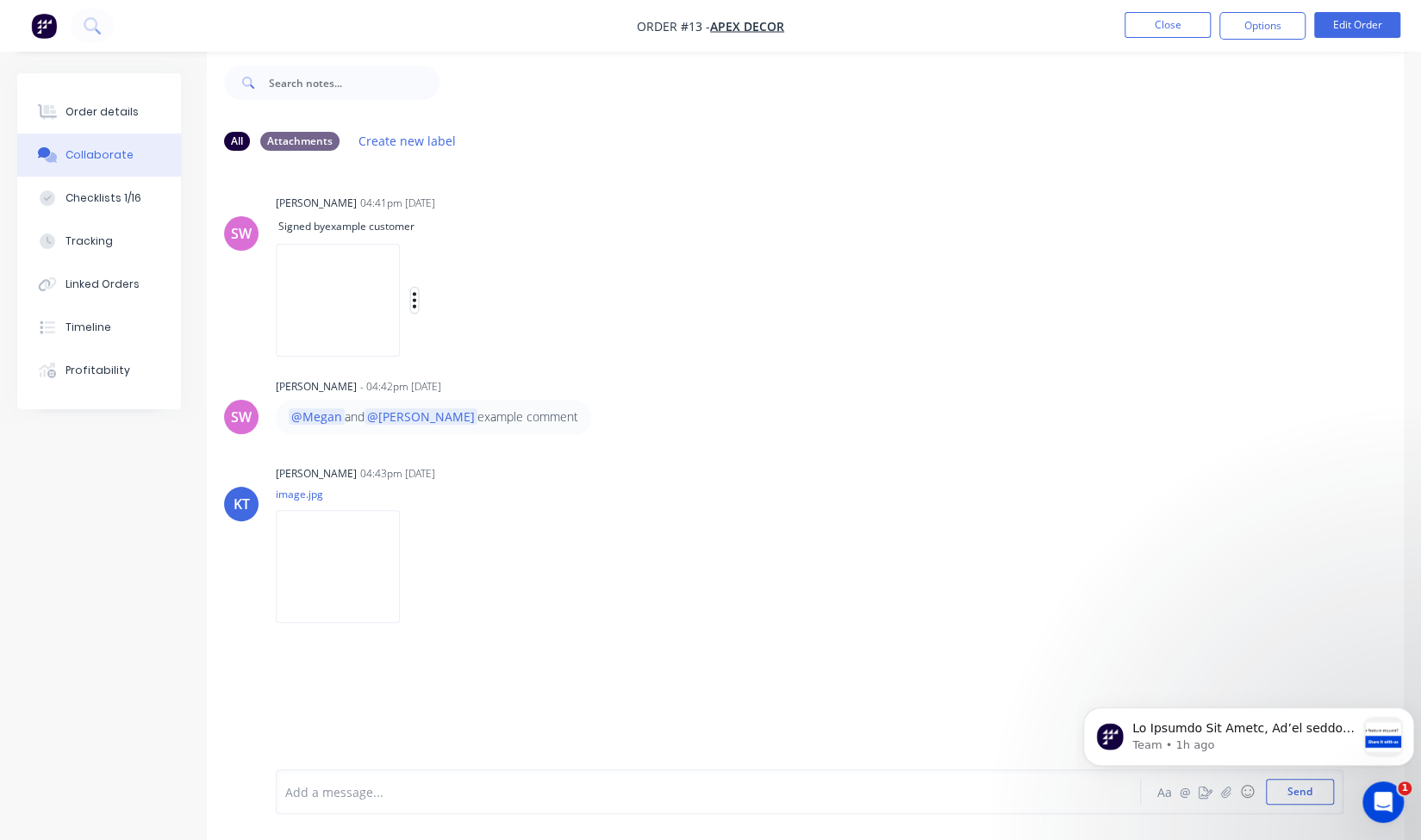
click at [417, 296] on icon "button" at bounding box center [415, 300] width 5 height 20
click at [1173, 28] on button "Close" at bounding box center [1167, 25] width 86 height 26
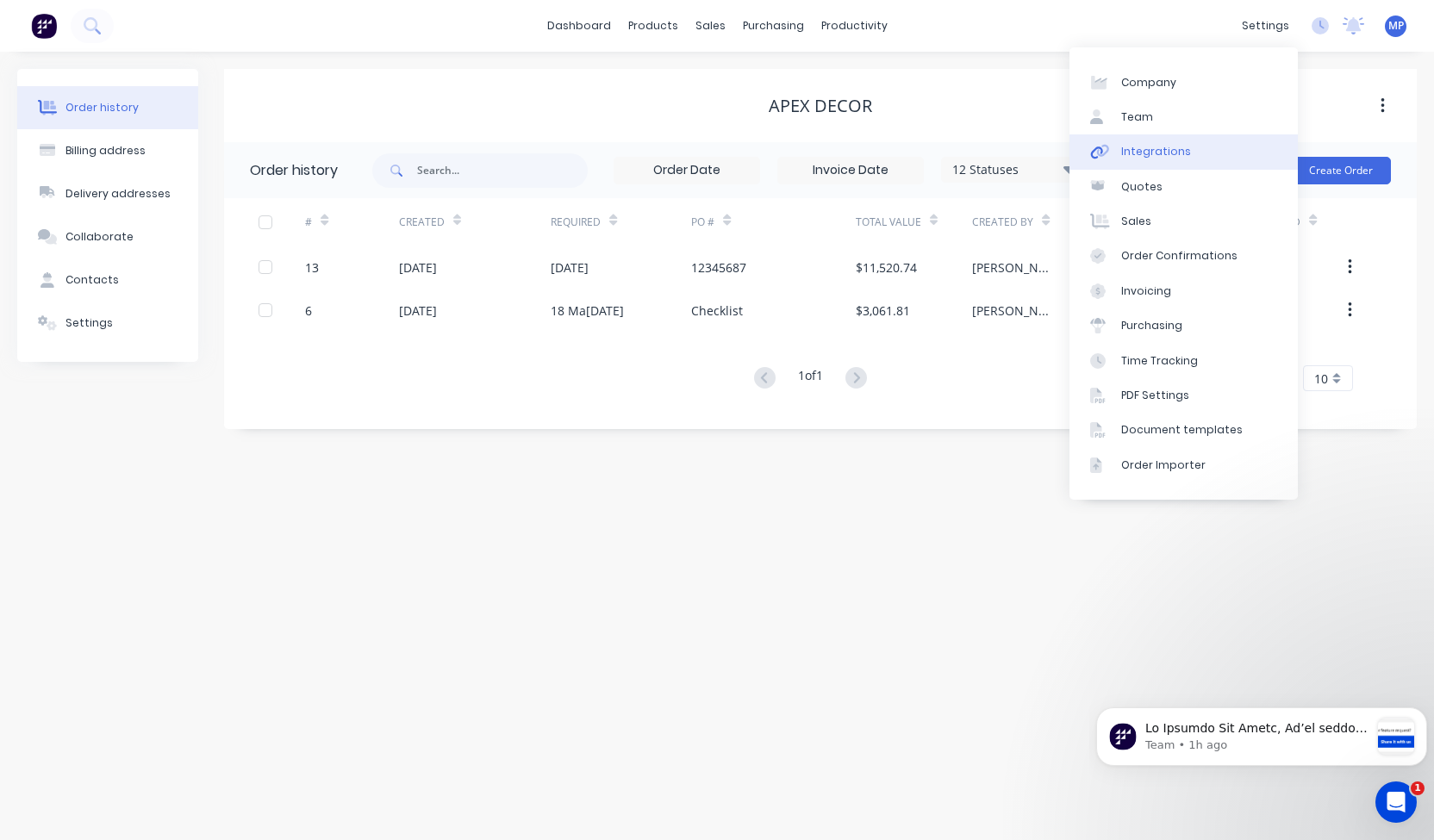
click at [1162, 145] on div "Integrations" at bounding box center [1156, 151] width 70 height 16
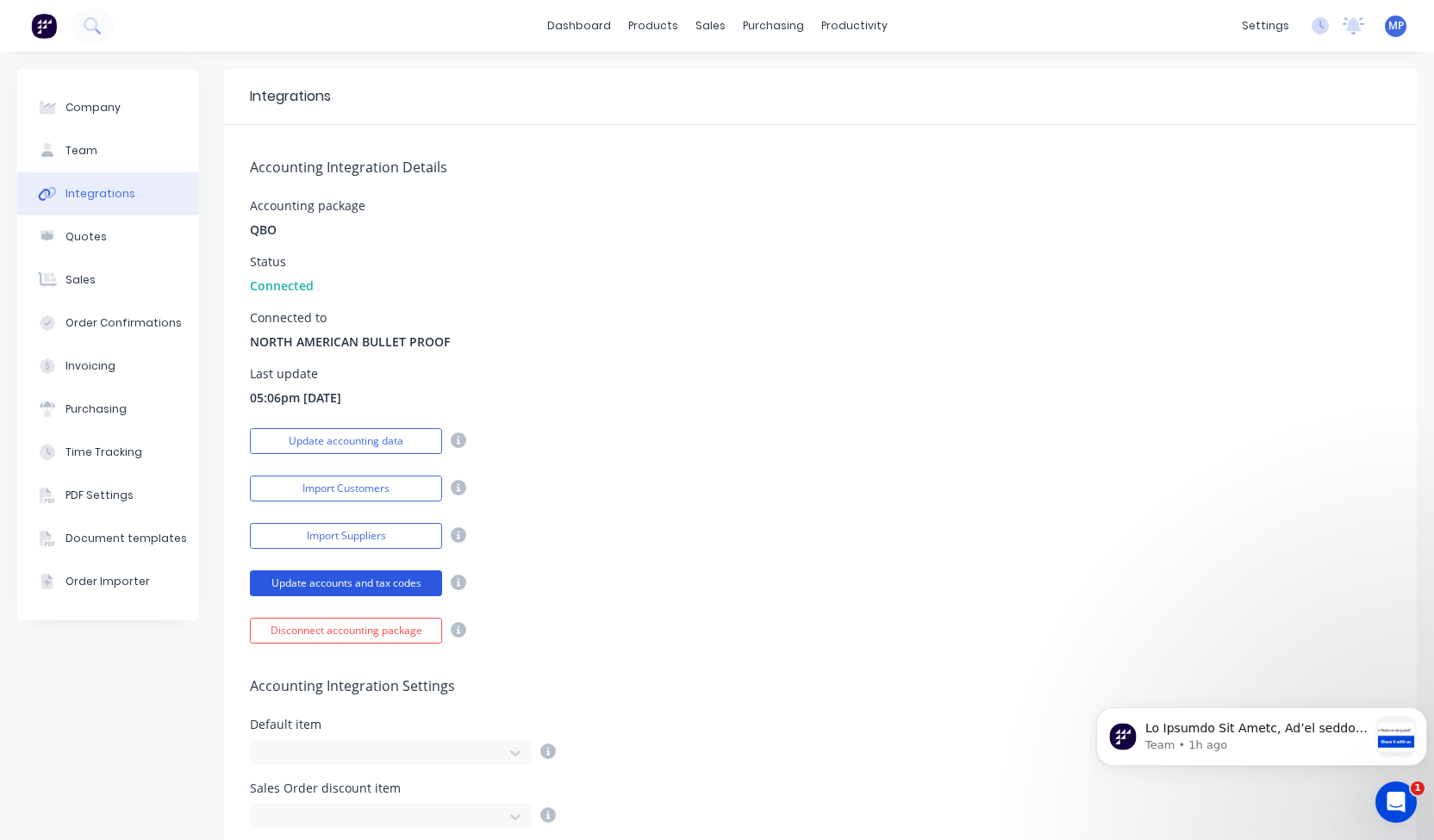
click at [379, 591] on button "Update accounts and tax codes" at bounding box center [347, 584] width 193 height 26
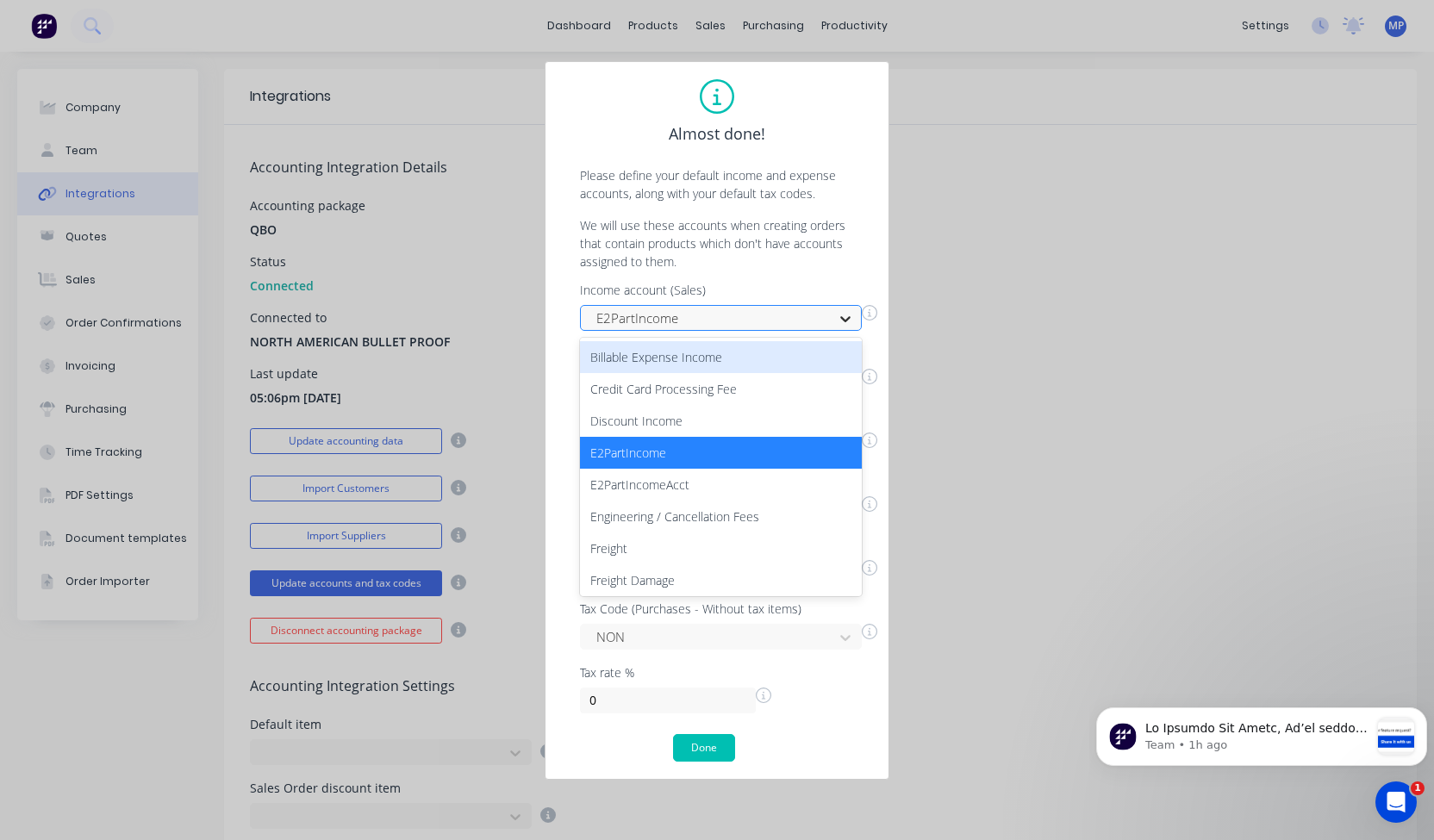
click at [832, 312] on div at bounding box center [845, 319] width 31 height 28
click at [687, 451] on div "E2PartIncome" at bounding box center [721, 452] width 282 height 32
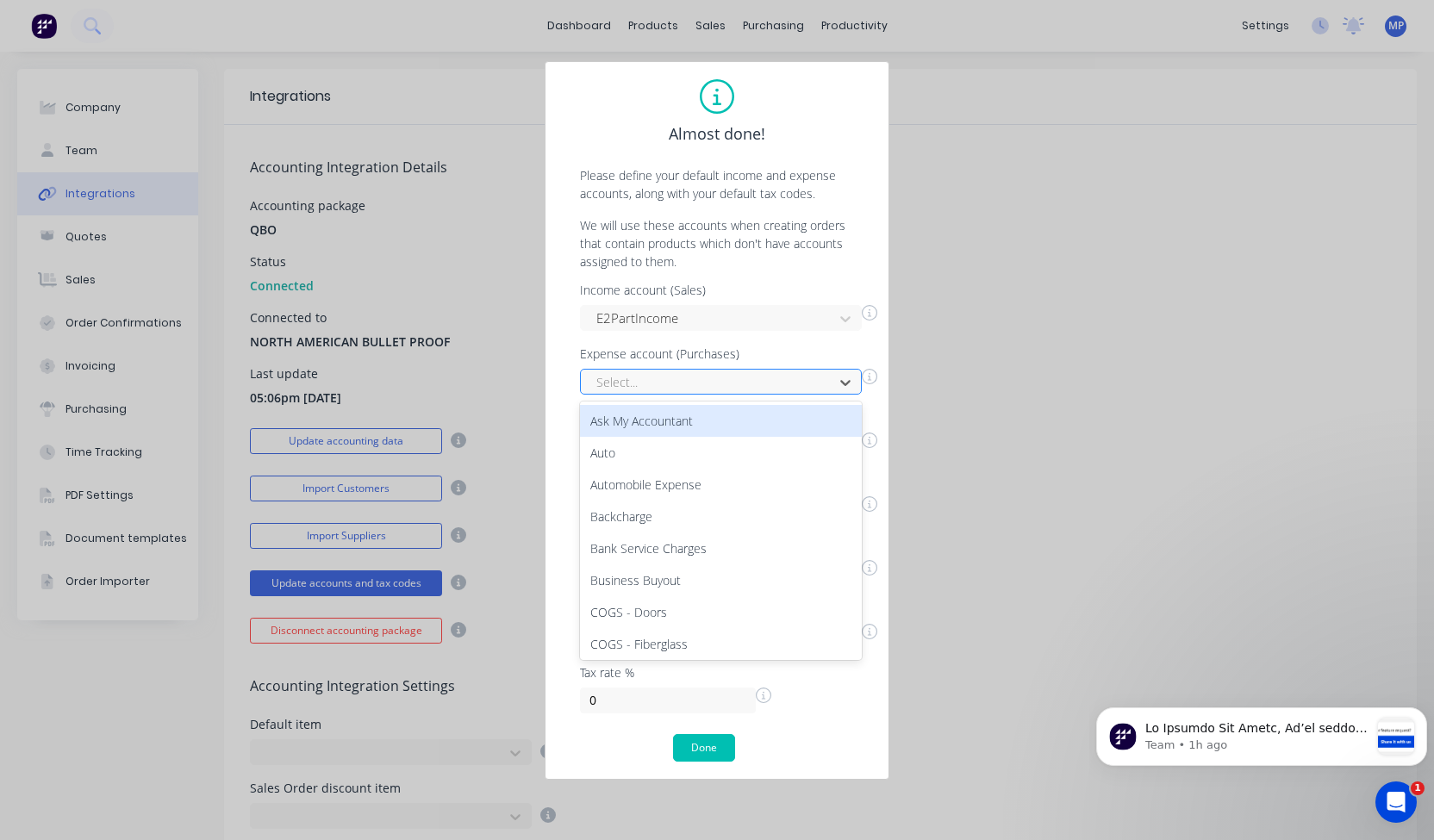
click at [737, 388] on div at bounding box center [709, 382] width 230 height 22
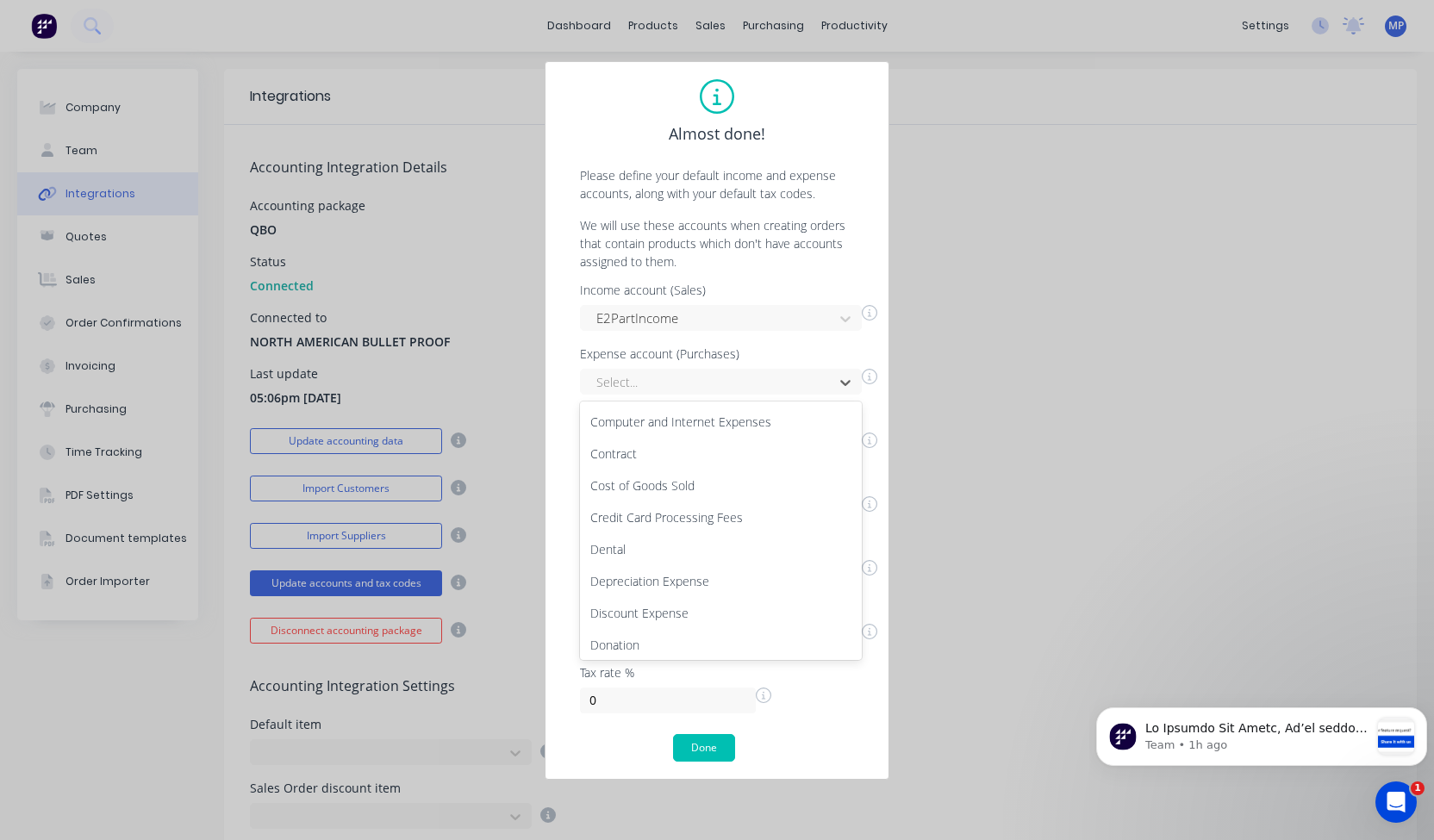
scroll to position [386, 0]
click at [762, 481] on div "Cost of Goods Sold" at bounding box center [721, 481] width 282 height 32
click at [703, 746] on button "Done" at bounding box center [704, 748] width 62 height 28
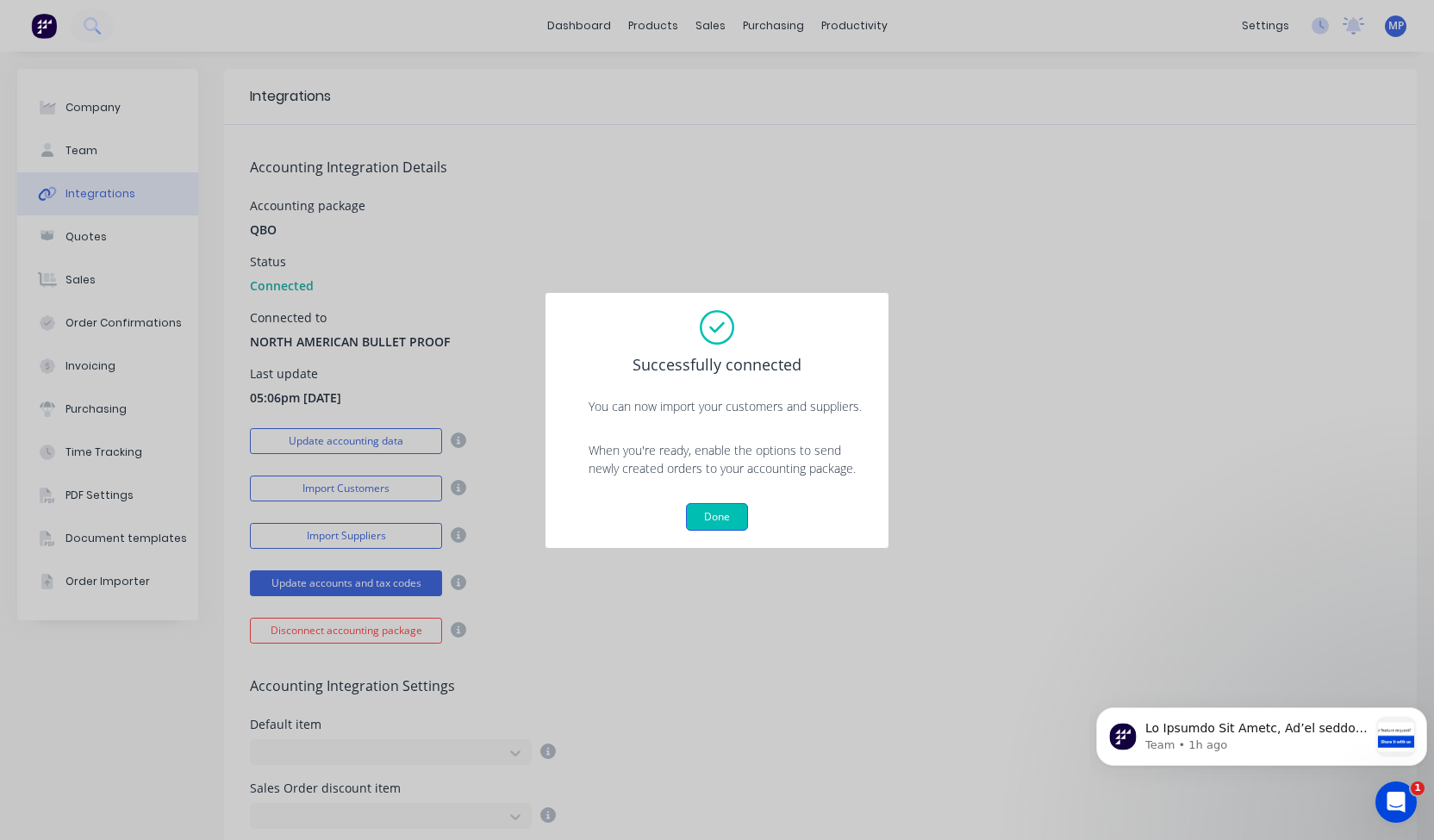
click at [717, 520] on button "Done" at bounding box center [717, 517] width 62 height 28
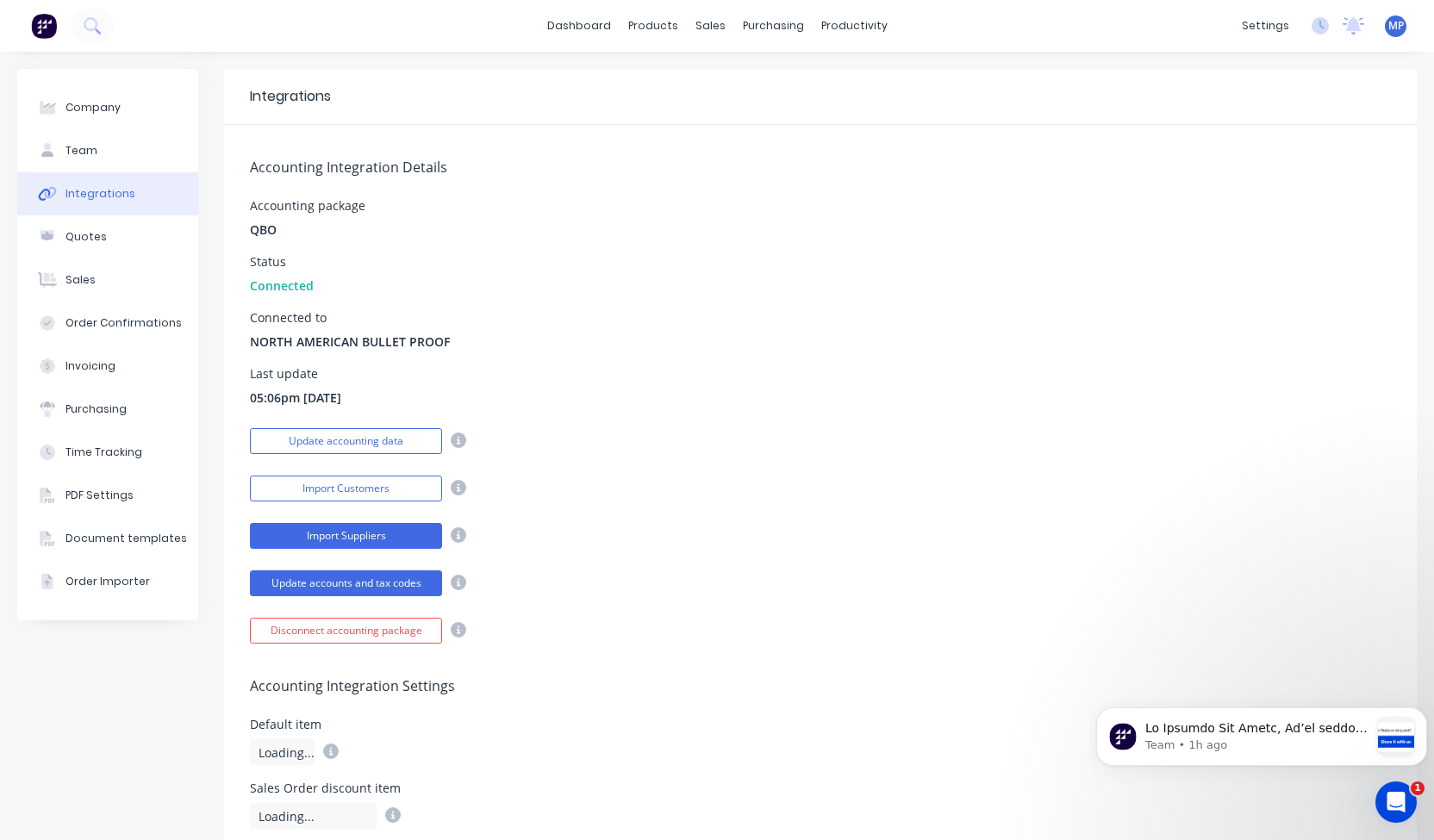
click at [381, 529] on button "Import Suppliers" at bounding box center [347, 536] width 193 height 26
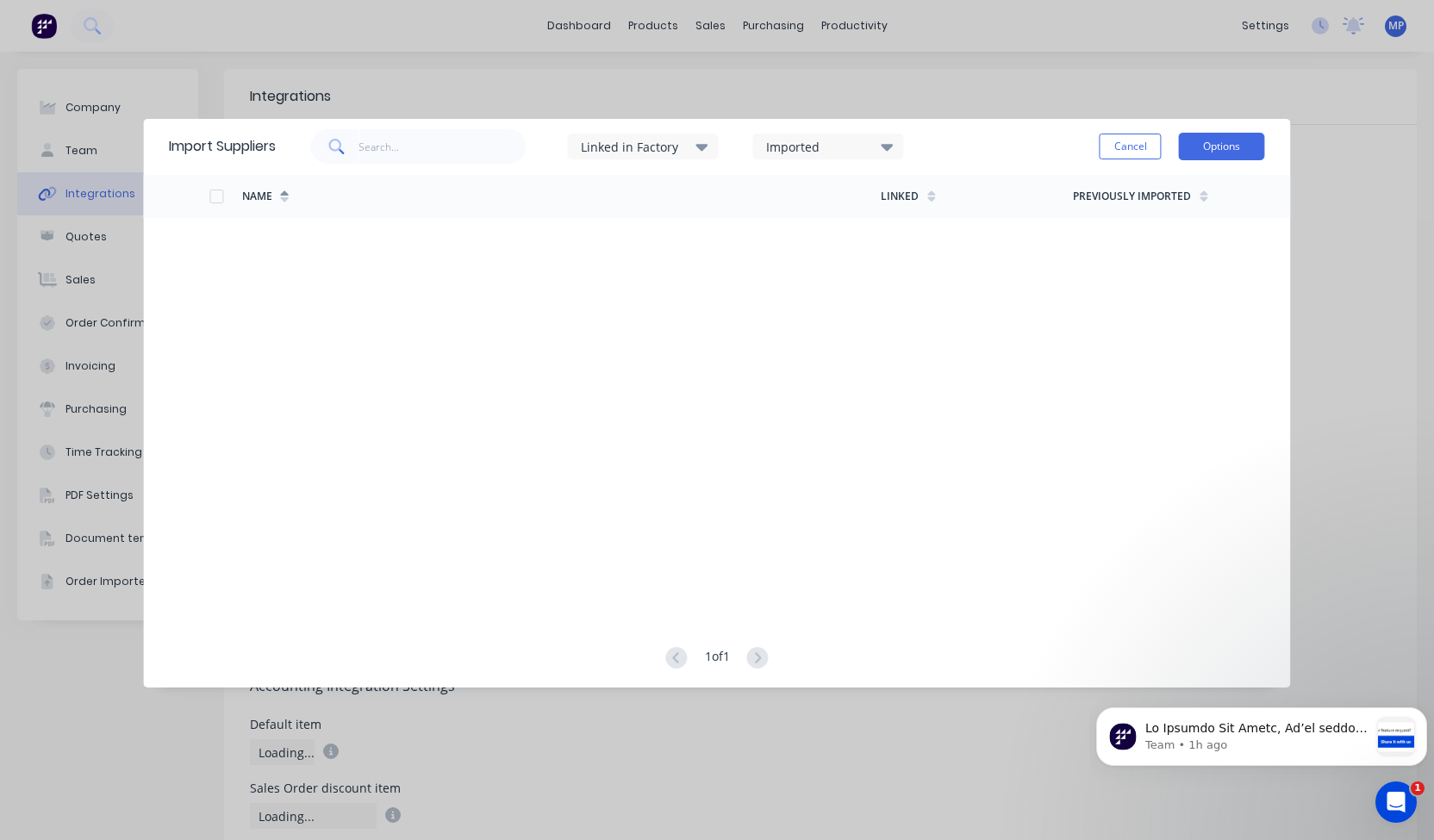
click at [1231, 157] on button "Options" at bounding box center [1222, 147] width 86 height 28
click at [701, 152] on icon at bounding box center [703, 147] width 12 height 19
click at [1142, 147] on button "Cancel" at bounding box center [1130, 147] width 62 height 26
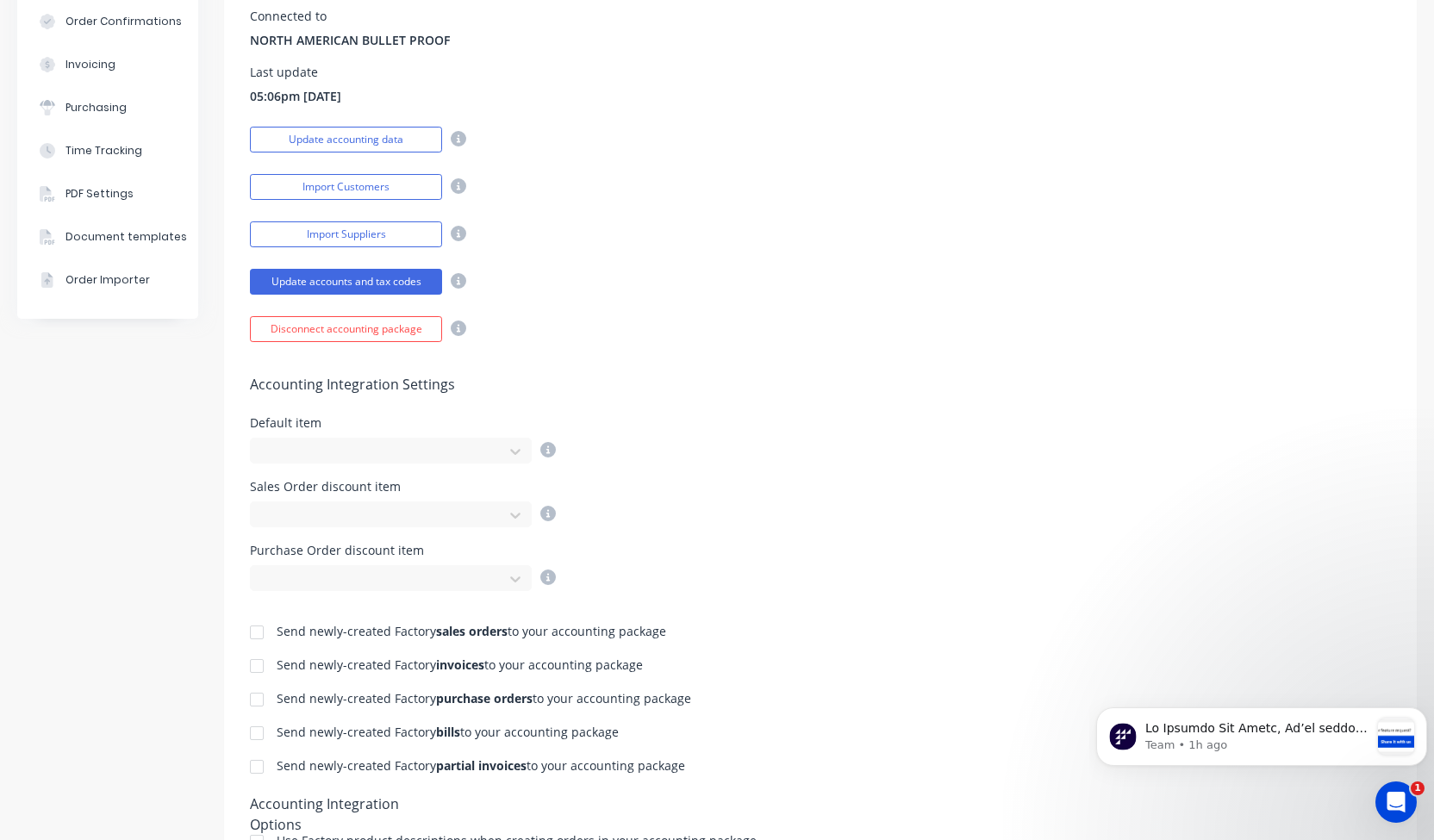
scroll to position [310, 0]
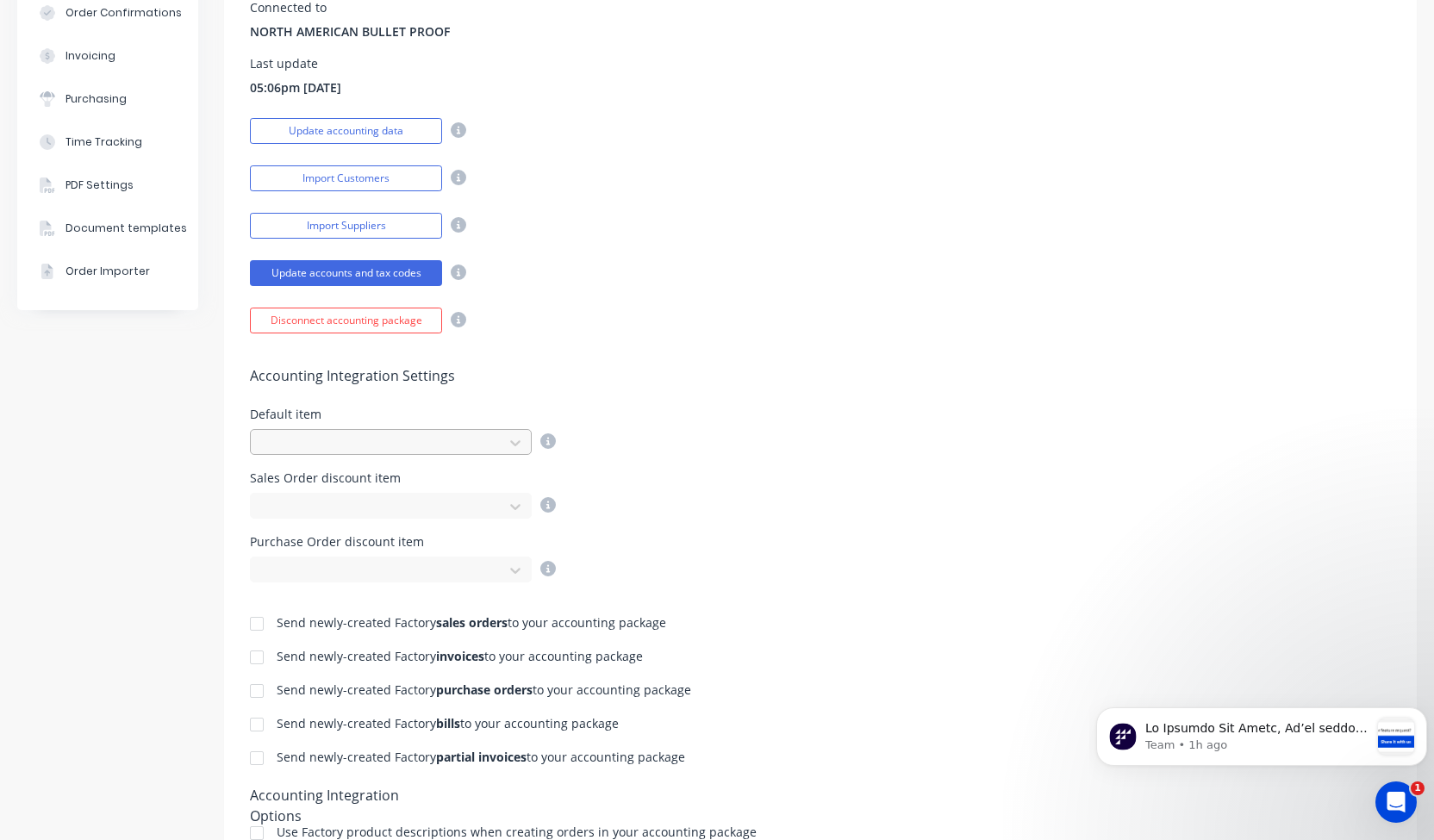
click at [488, 436] on div at bounding box center [379, 443] width 230 height 22
click at [527, 445] on div at bounding box center [515, 443] width 31 height 28
click at [518, 444] on icon at bounding box center [516, 443] width 18 height 18
click at [516, 439] on icon at bounding box center [516, 443] width 18 height 18
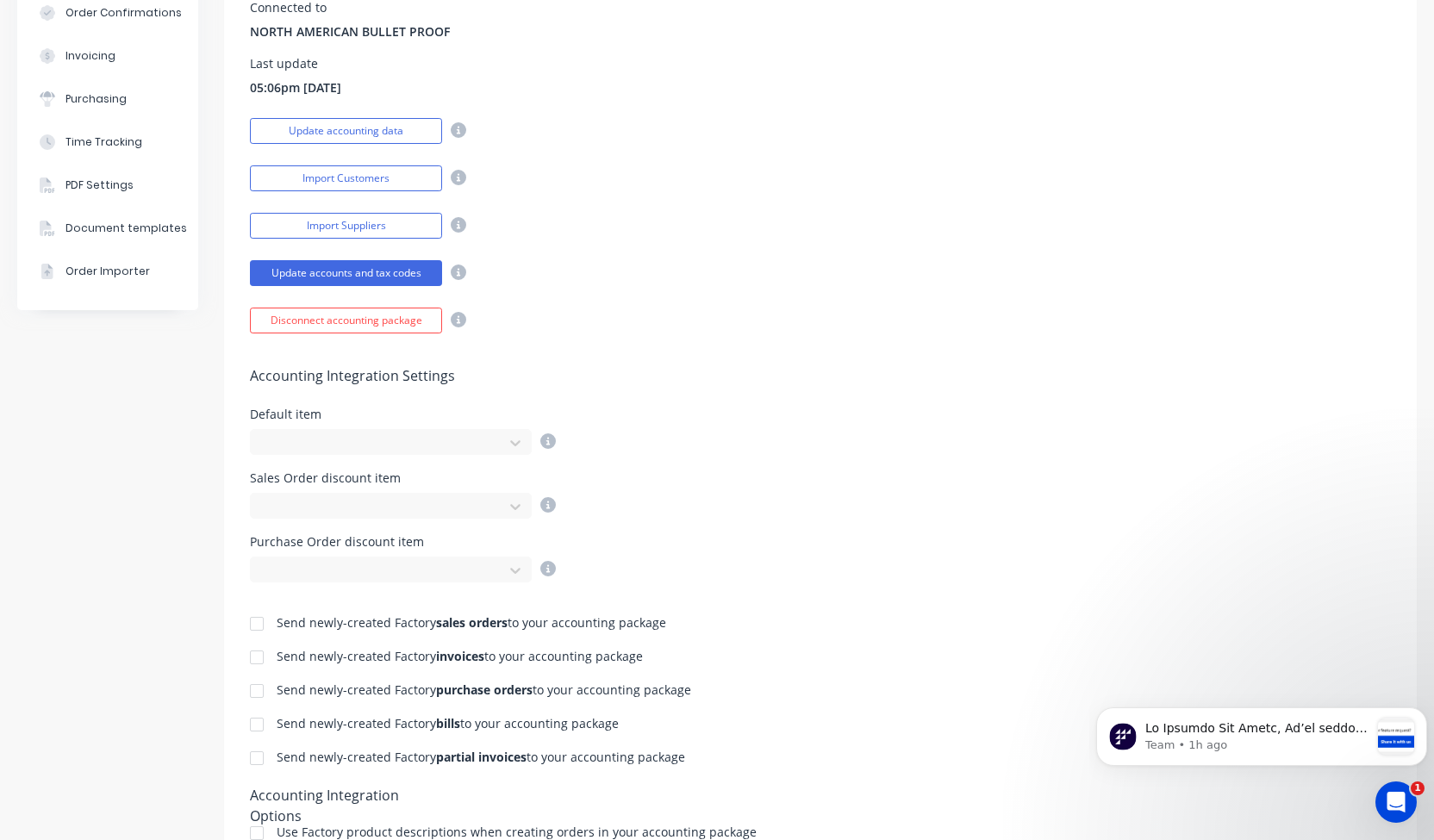
click at [540, 280] on div "Update accounts and tax codes" at bounding box center [821, 270] width 1142 height 30
click at [518, 505] on icon at bounding box center [516, 508] width 11 height 6
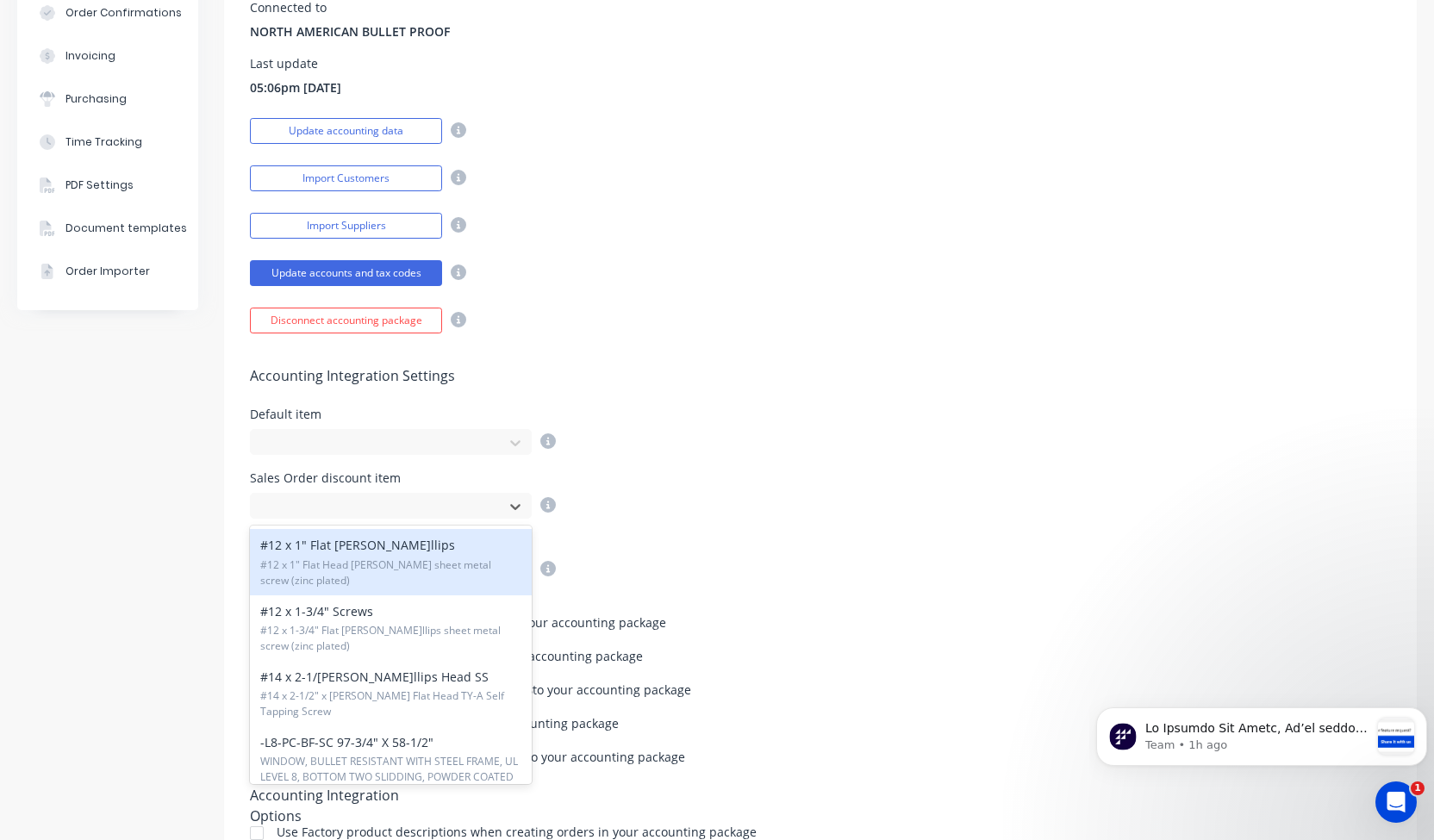
click at [566, 333] on div "Accounting Integration Settings Default item Sales Order discount item 1939 res…" at bounding box center [820, 458] width 1193 height 249
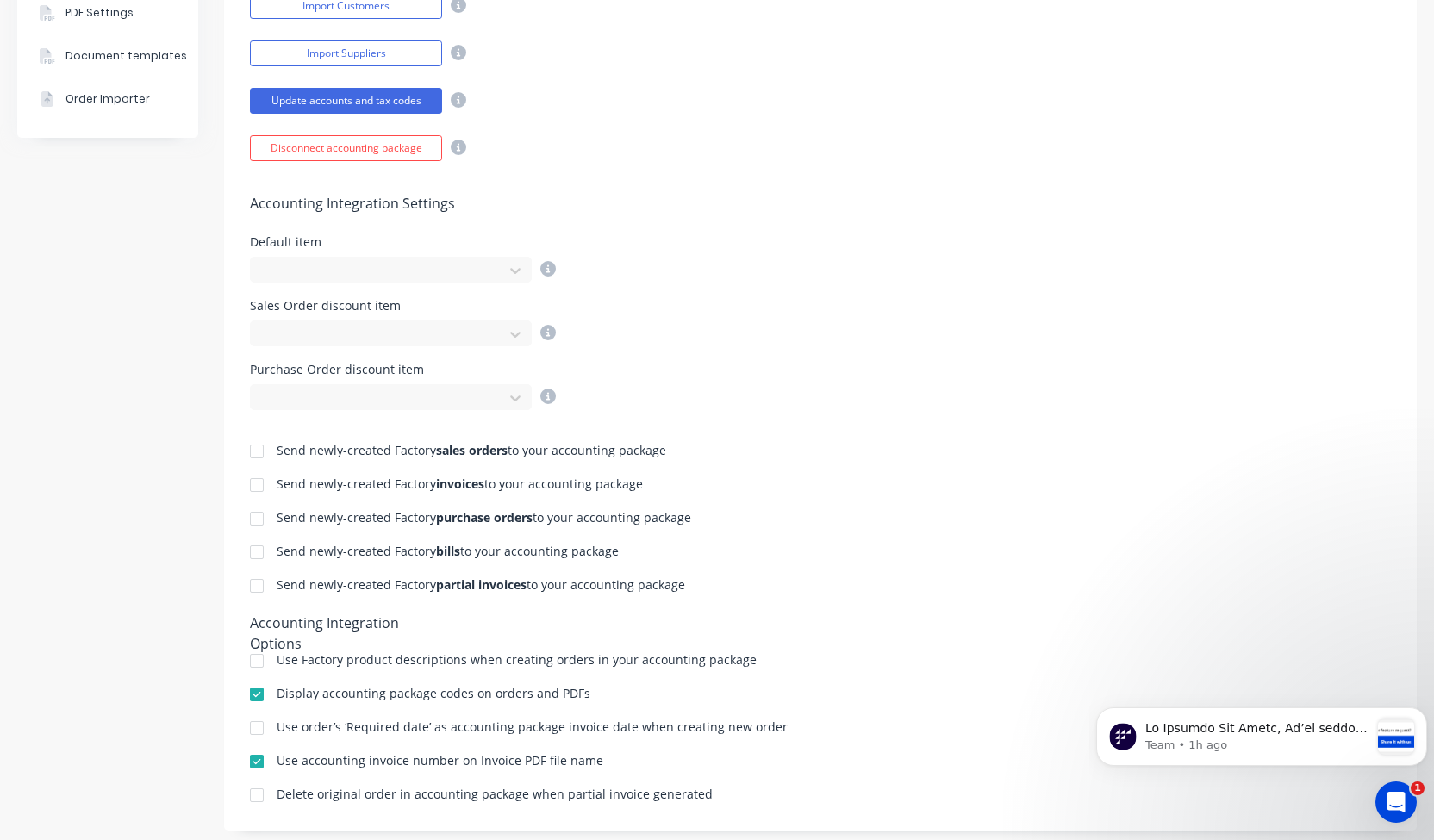
scroll to position [514, 0]
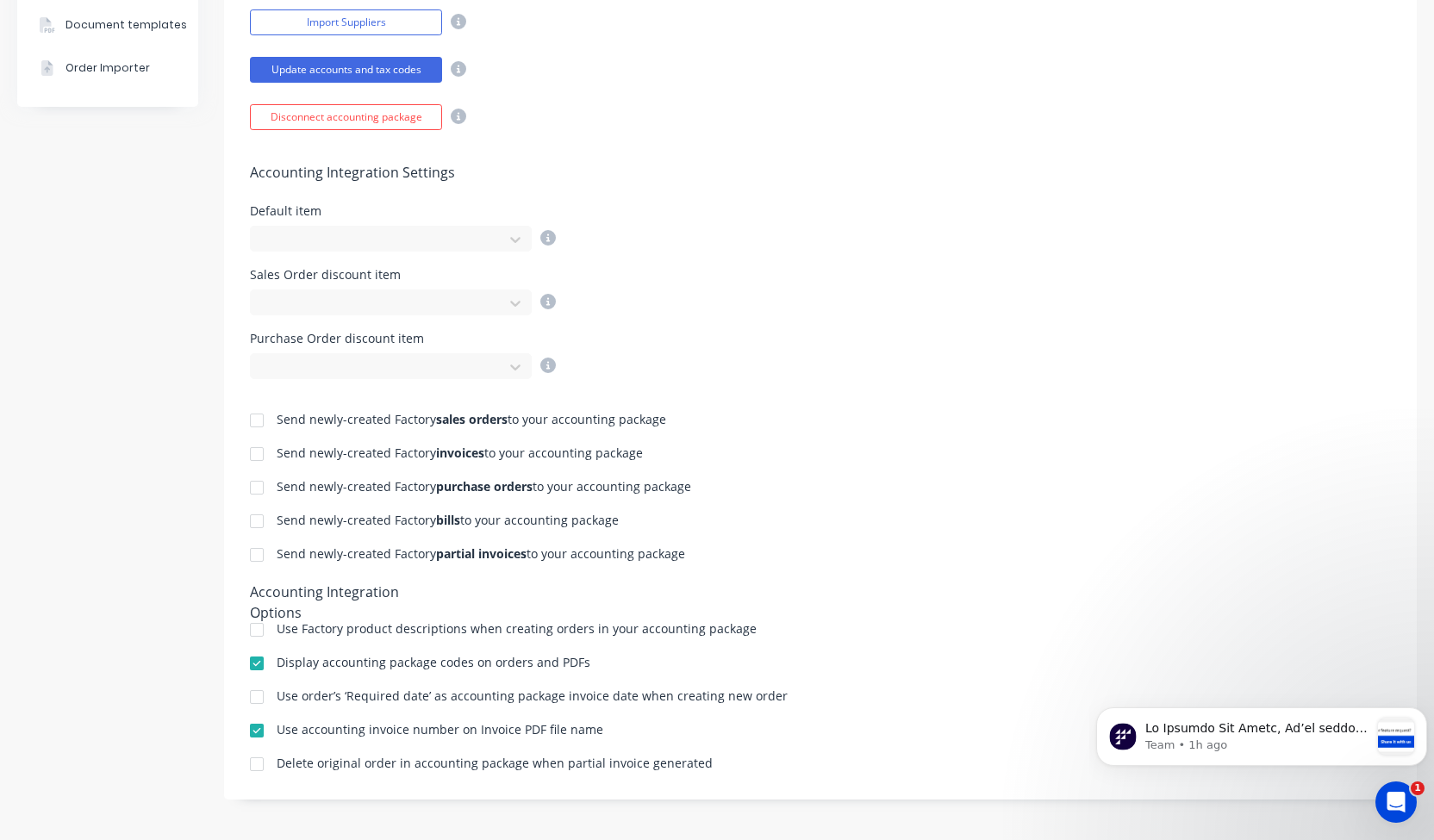
click at [260, 449] on div at bounding box center [257, 453] width 34 height 34
click at [252, 512] on div at bounding box center [257, 521] width 34 height 34
click at [260, 553] on div at bounding box center [257, 554] width 34 height 34
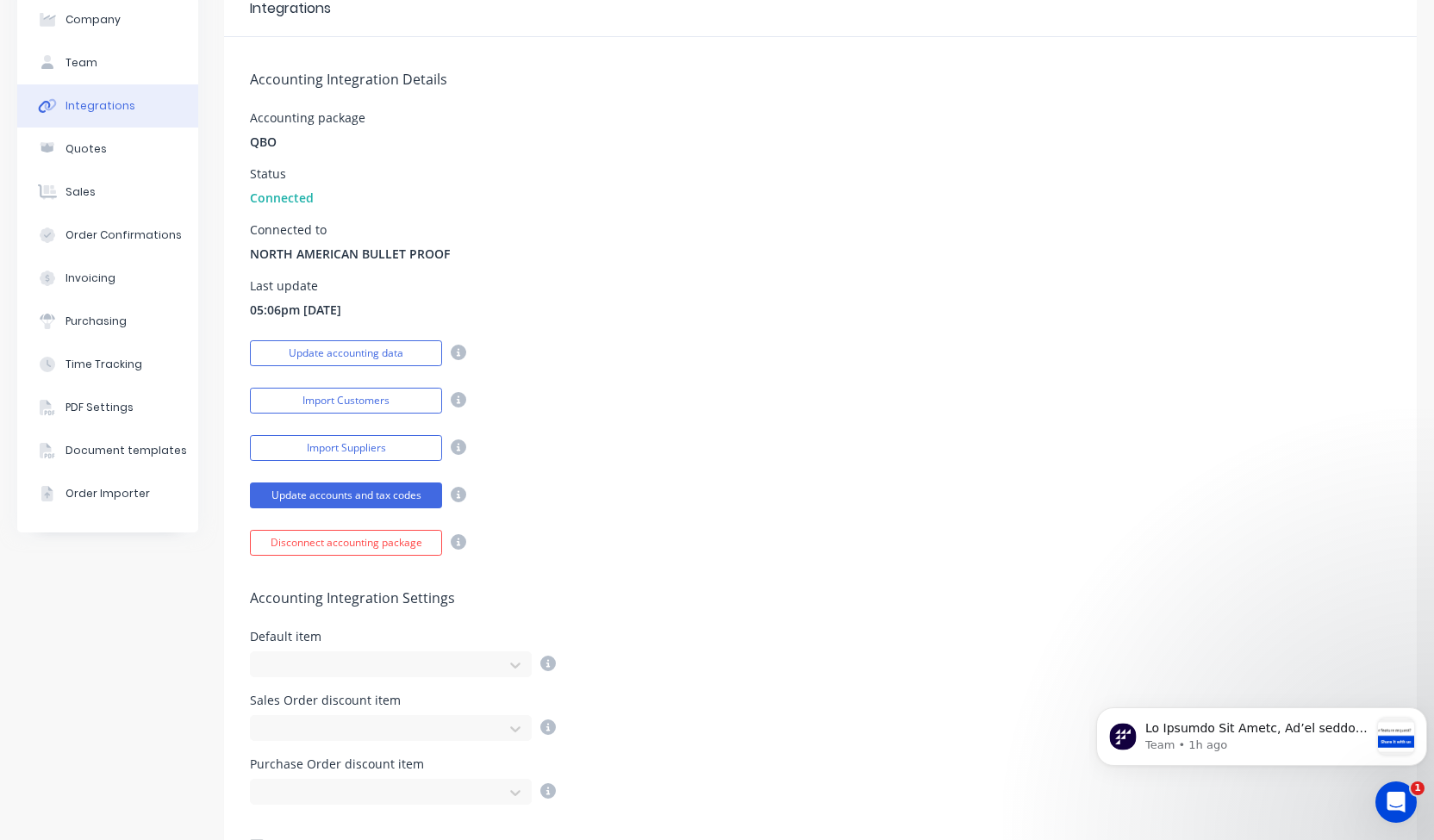
scroll to position [84, 0]
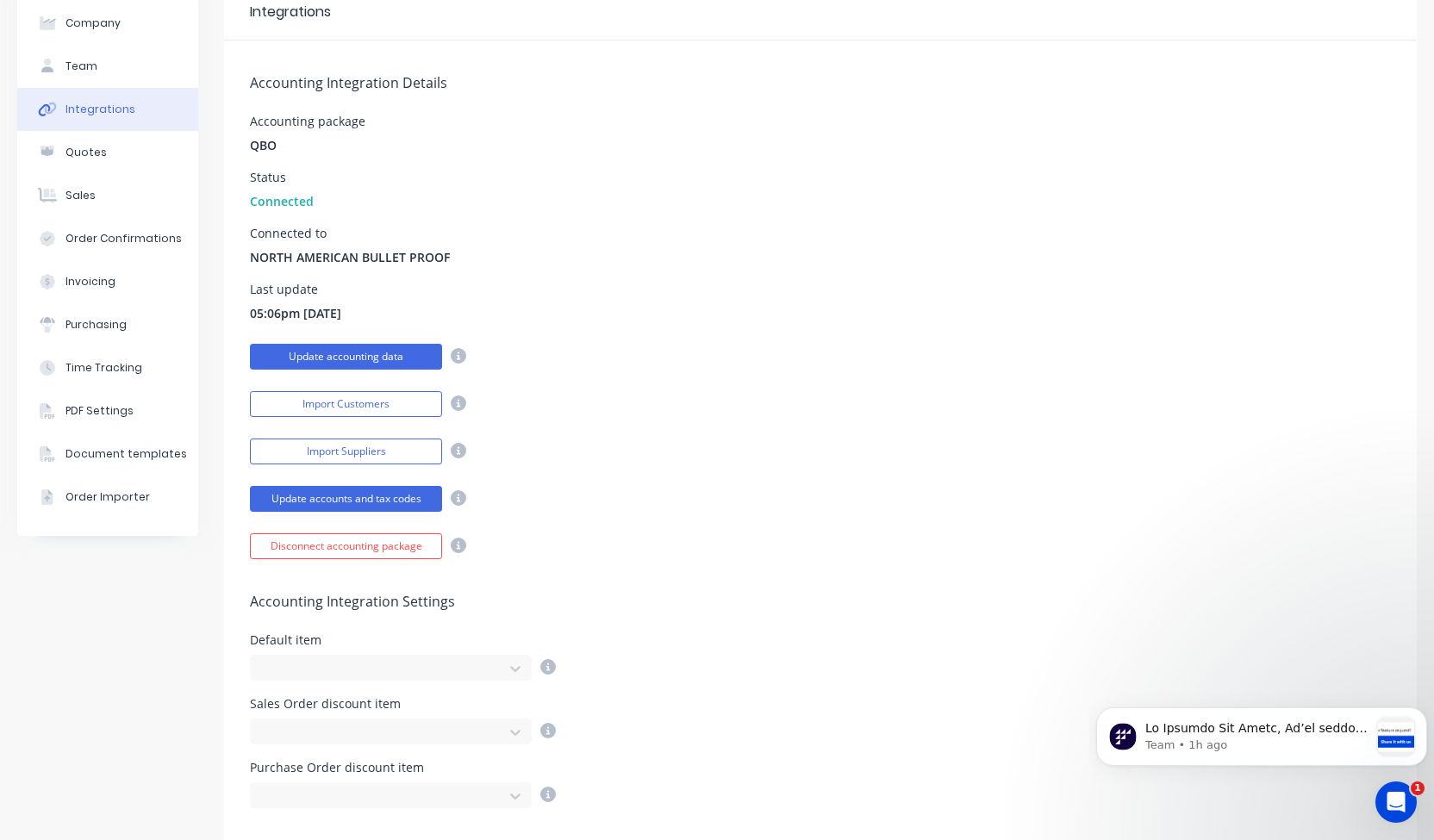
click at [407, 361] on button "Update accounting data" at bounding box center [347, 357] width 193 height 26
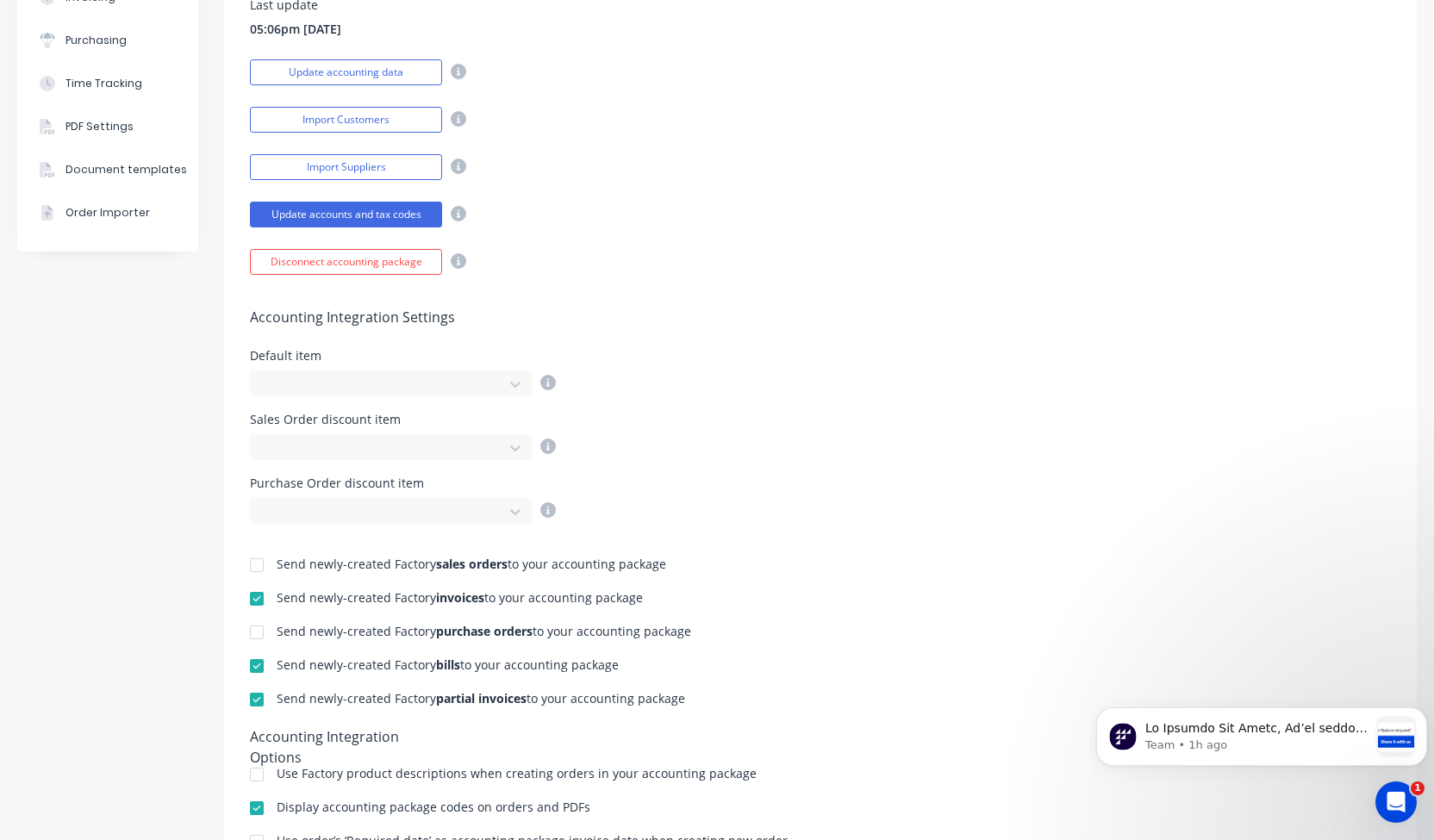
scroll to position [341, 0]
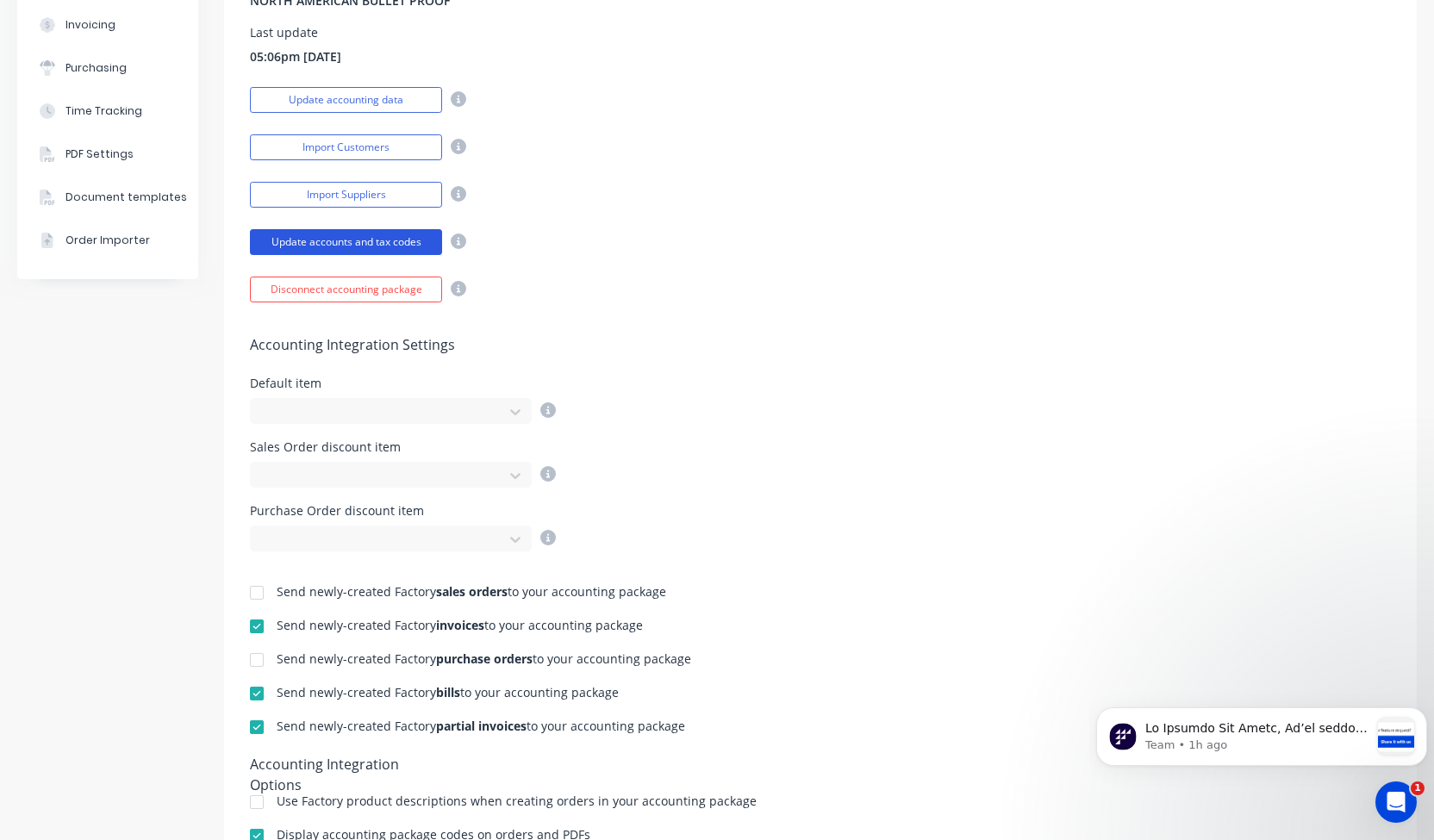
click at [334, 240] on button "Update accounts and tax codes" at bounding box center [347, 242] width 193 height 26
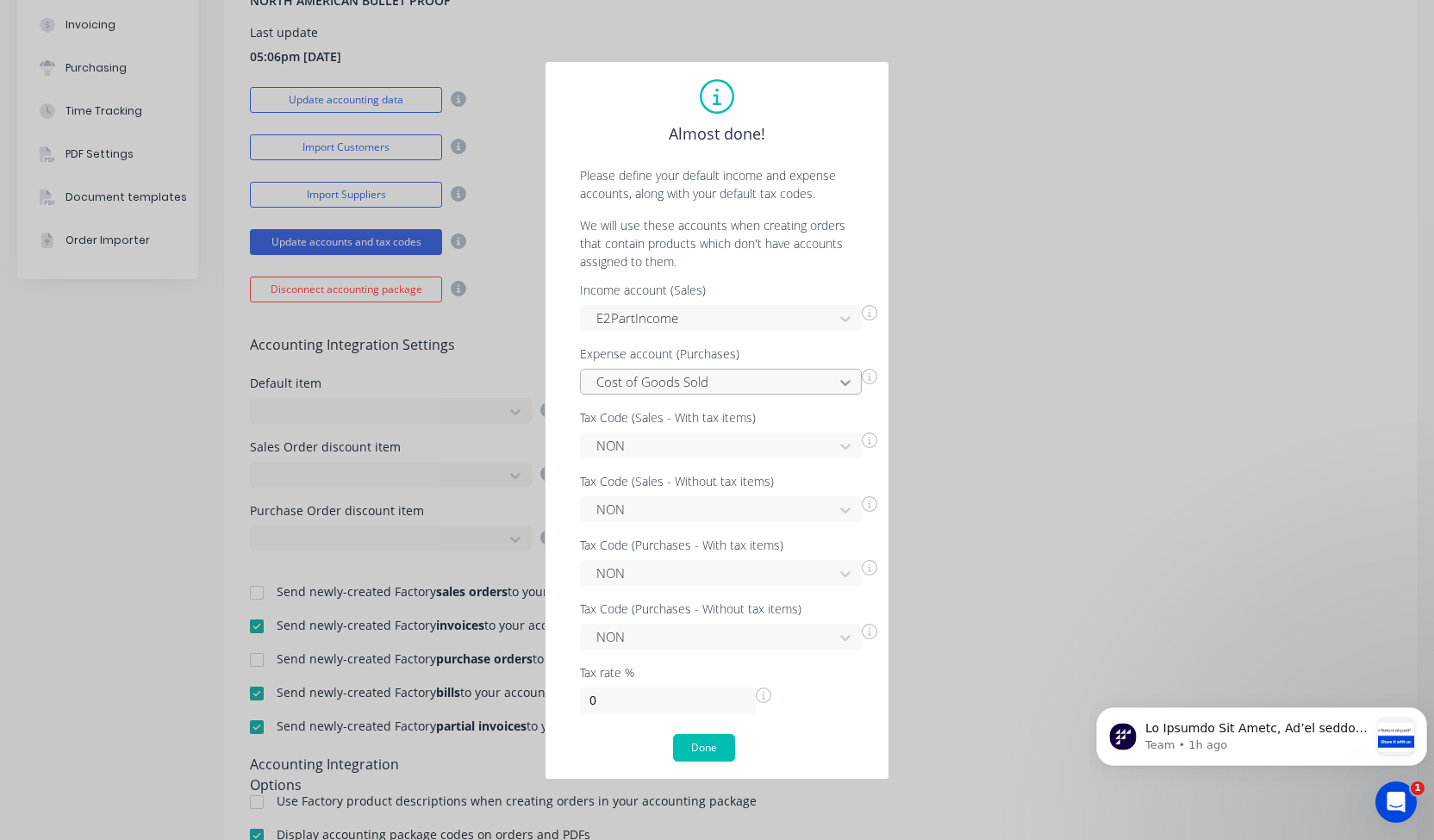
click at [840, 383] on icon at bounding box center [846, 382] width 18 height 18
click at [706, 752] on button "Done" at bounding box center [704, 748] width 62 height 28
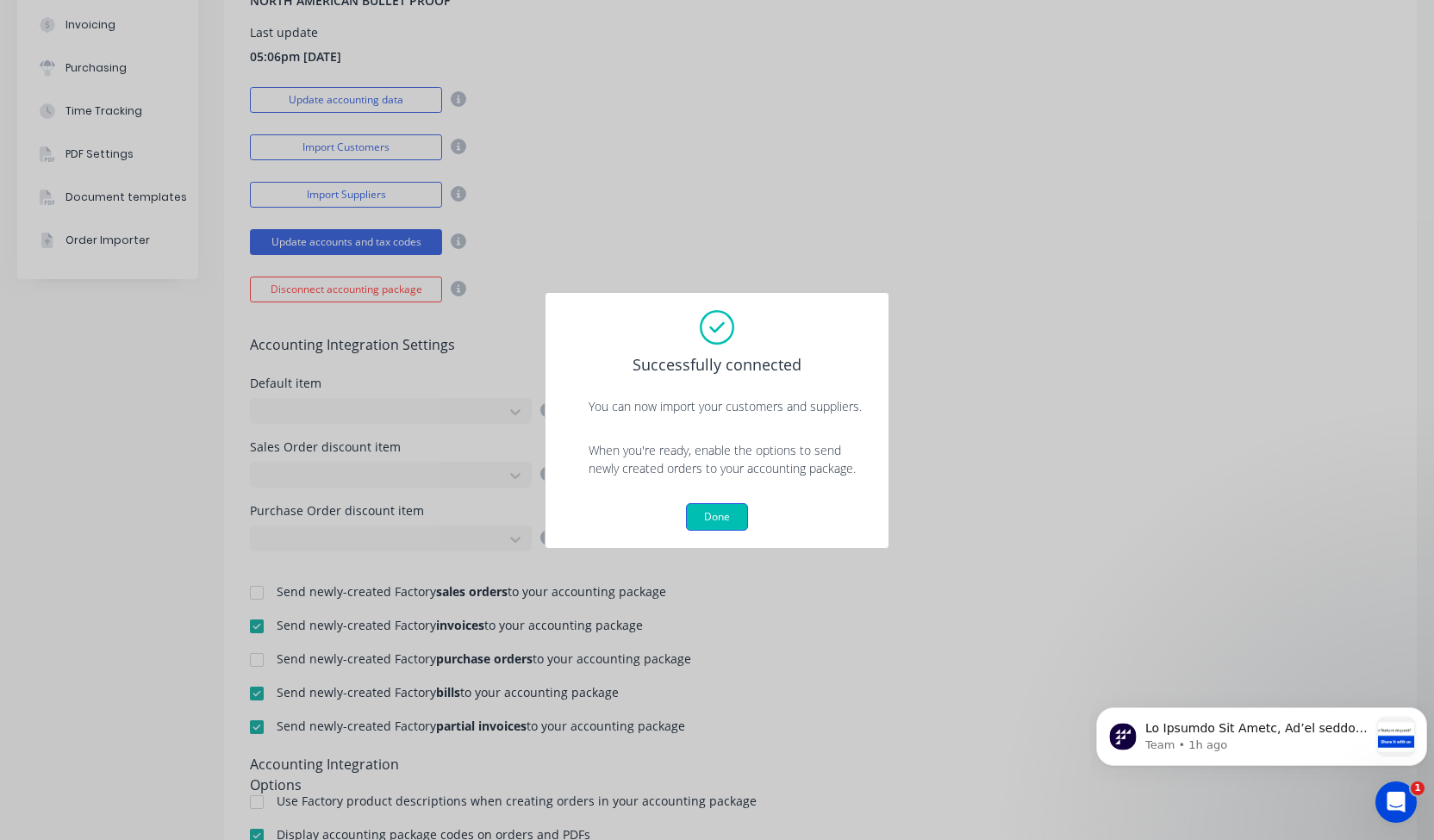
click at [717, 511] on button "Done" at bounding box center [717, 517] width 62 height 28
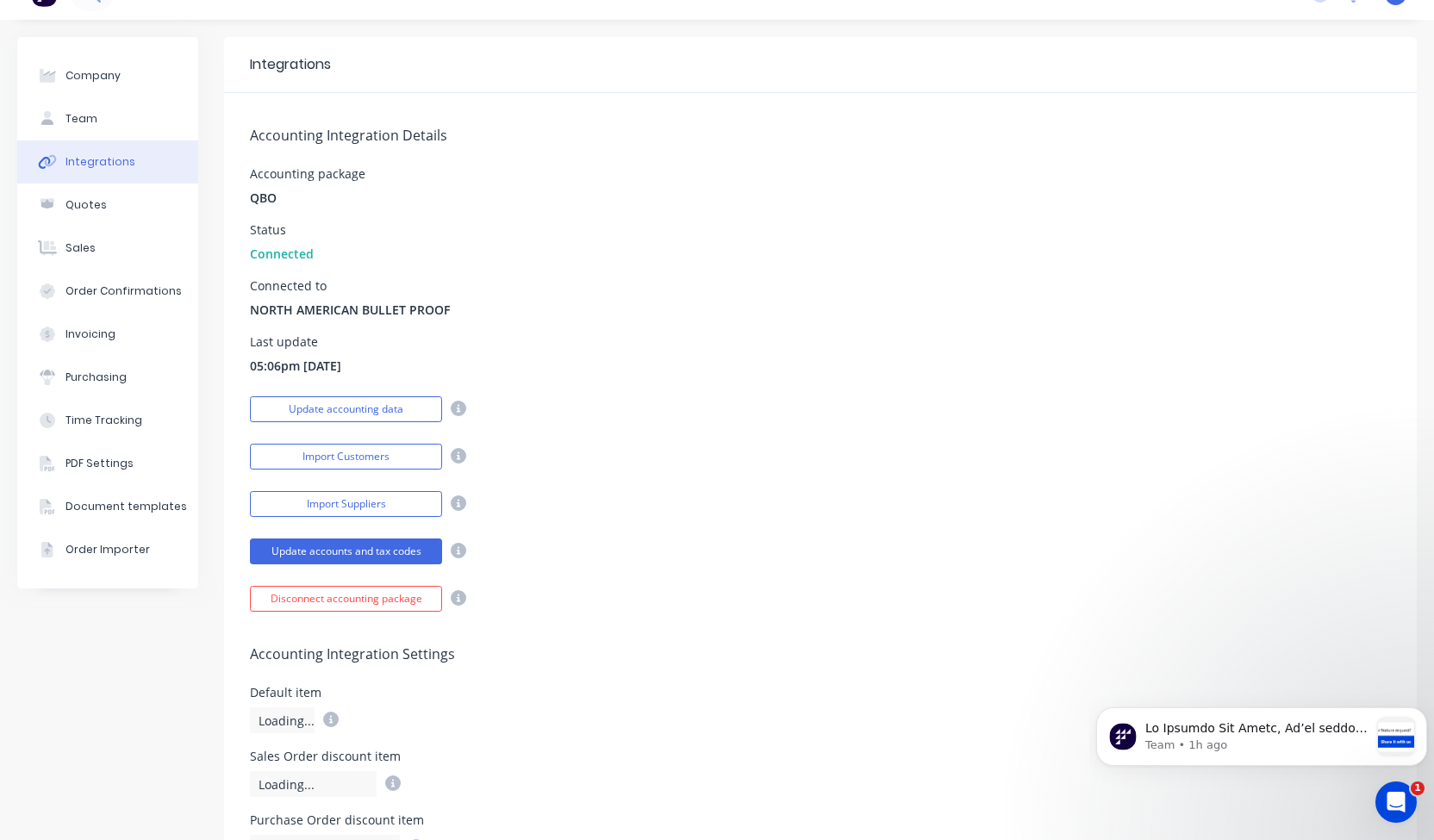
scroll to position [0, 0]
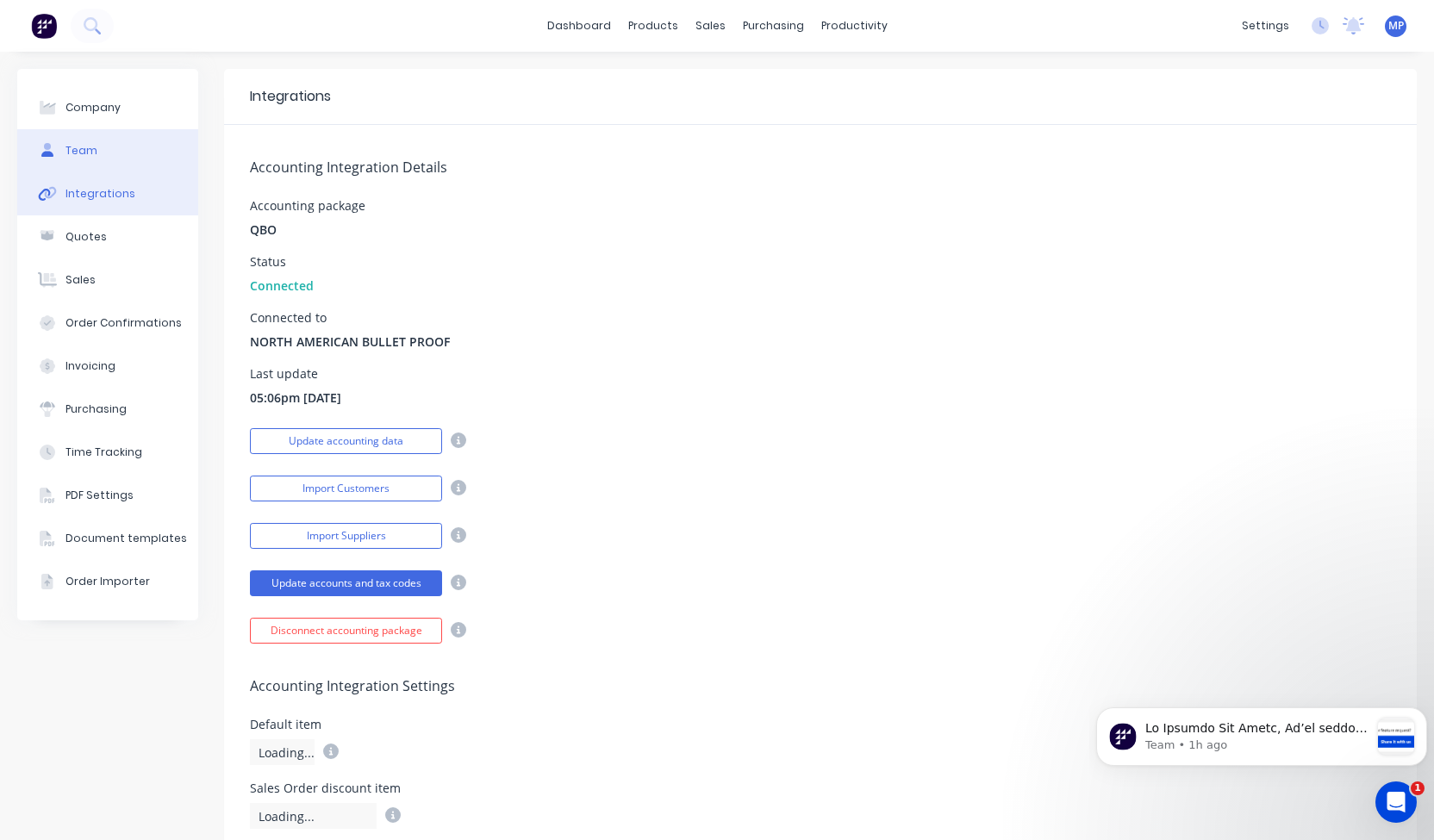
click at [90, 149] on div "Team" at bounding box center [81, 150] width 32 height 16
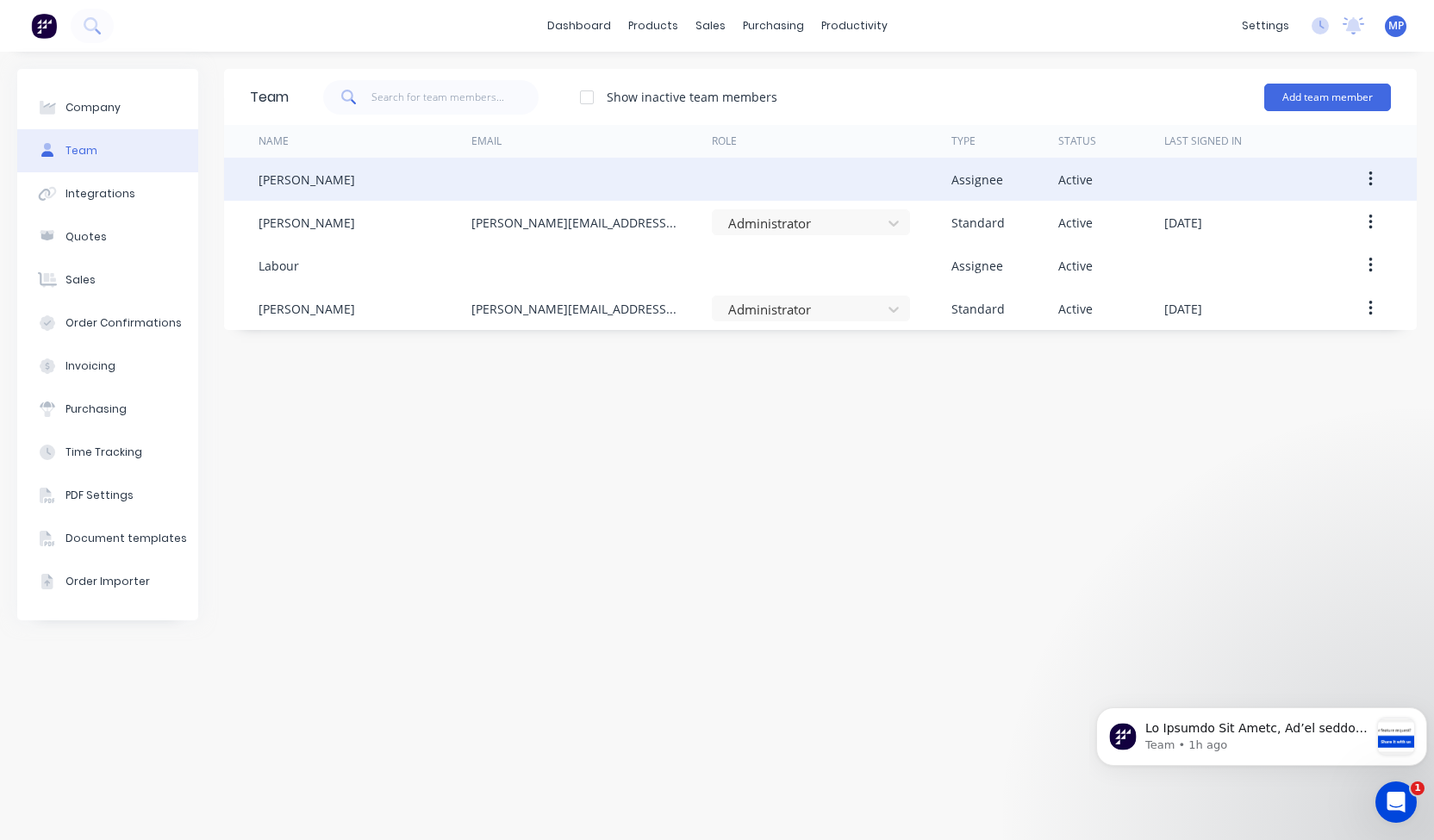
click at [330, 175] on div "[PERSON_NAME]" at bounding box center [306, 179] width 96 height 18
click at [317, 178] on div "[PERSON_NAME]" at bounding box center [306, 179] width 96 height 18
click at [1369, 182] on icon "button" at bounding box center [1370, 179] width 4 height 19
click at [1317, 231] on div "Edit" at bounding box center [1310, 224] width 133 height 25
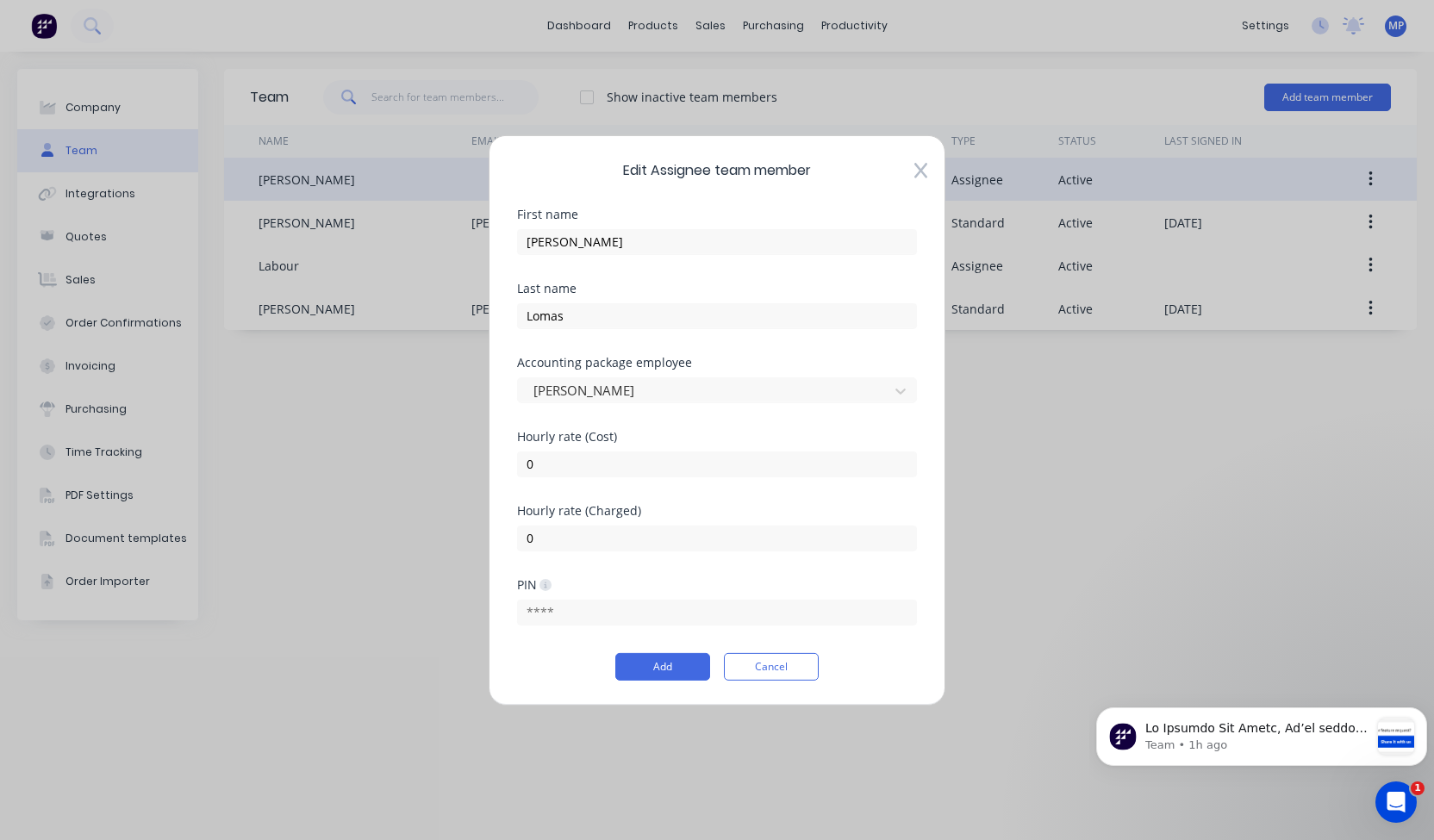
click at [924, 170] on icon at bounding box center [921, 171] width 13 height 18
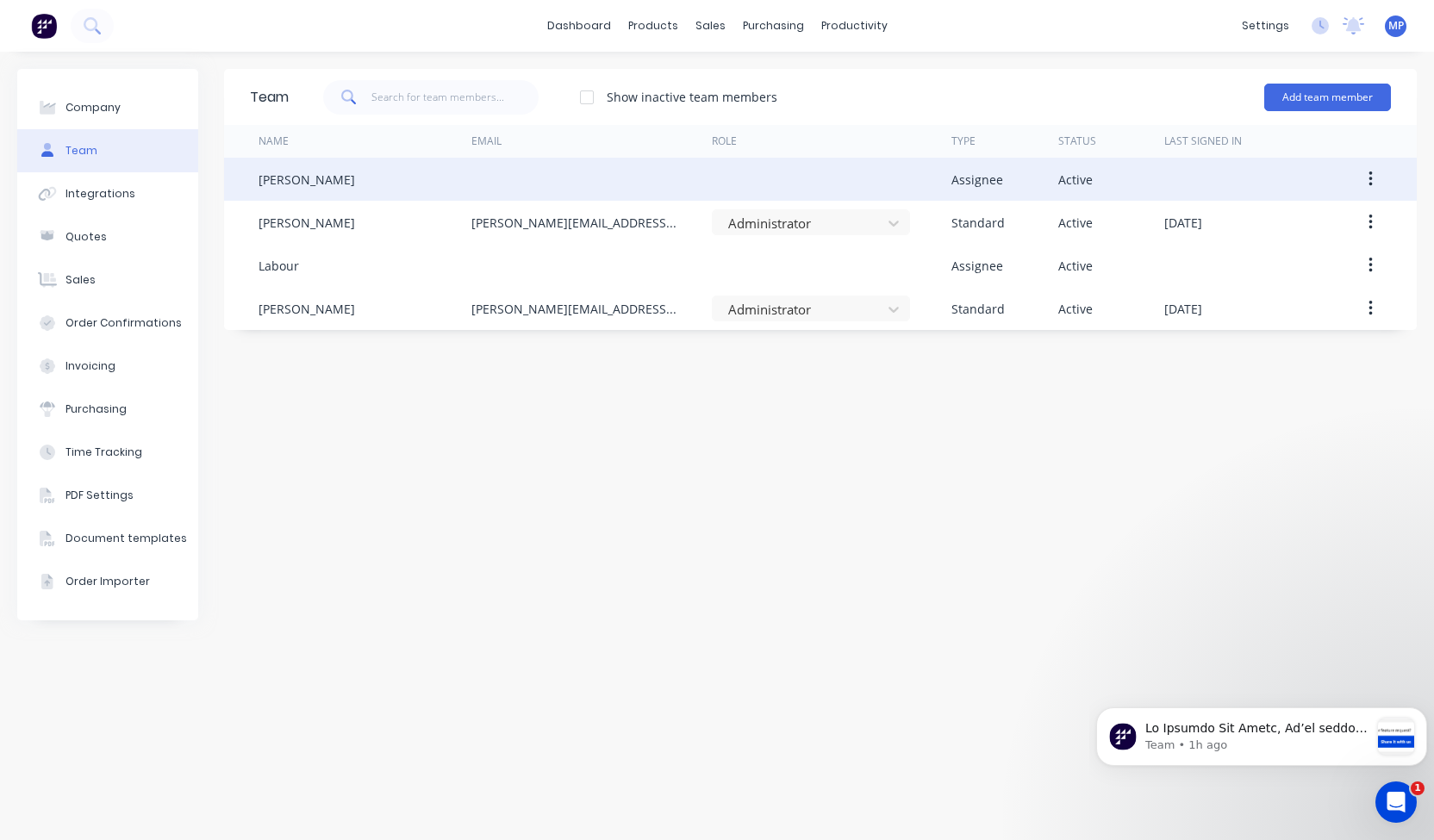
click at [980, 563] on div "Team Show inactive team members Add team member Name Email Role Type Status Las…" at bounding box center [820, 445] width 1193 height 753
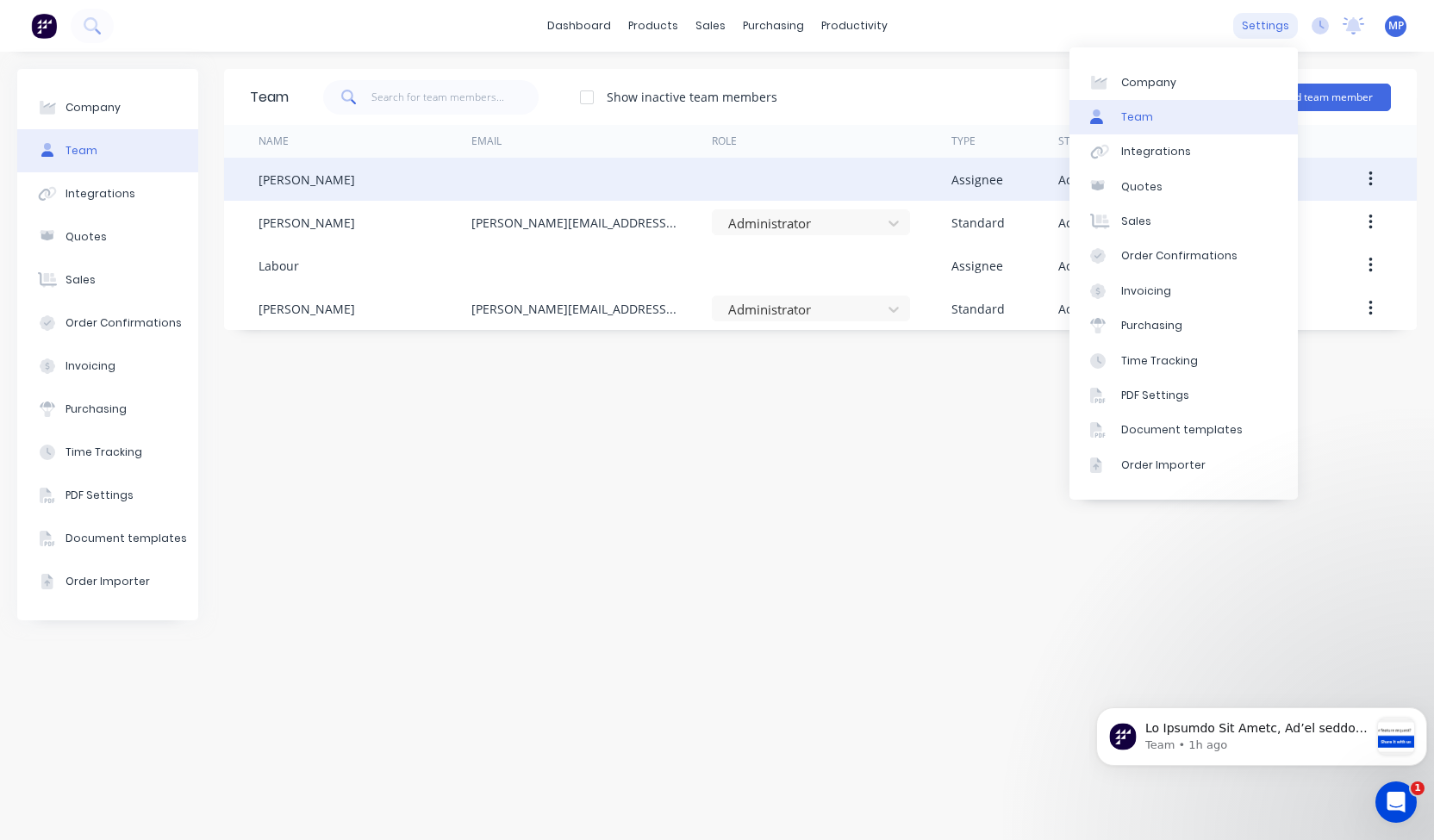
click at [1269, 24] on div "settings" at bounding box center [1266, 26] width 65 height 26
click at [1174, 154] on div "Integrations" at bounding box center [1156, 151] width 70 height 16
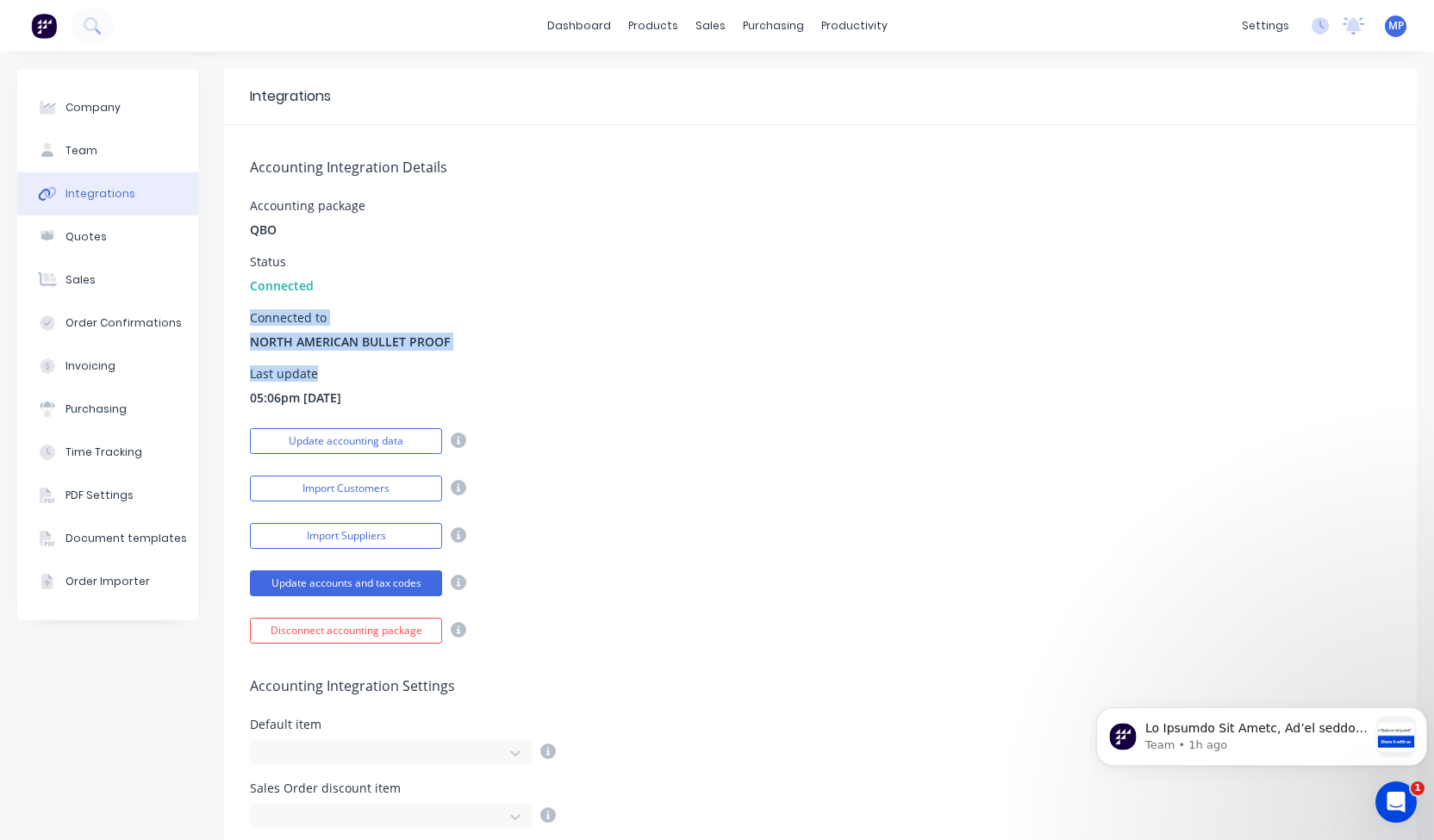
drag, startPoint x: 360, startPoint y: 286, endPoint x: 503, endPoint y: 378, distance: 170.0
click at [503, 378] on div "Accounting Integration Details Accounting package QBO Status Connected Connecte…" at bounding box center [820, 384] width 1193 height 519
click at [503, 378] on div "Last update 05:06pm [DATE]" at bounding box center [821, 387] width 1142 height 38
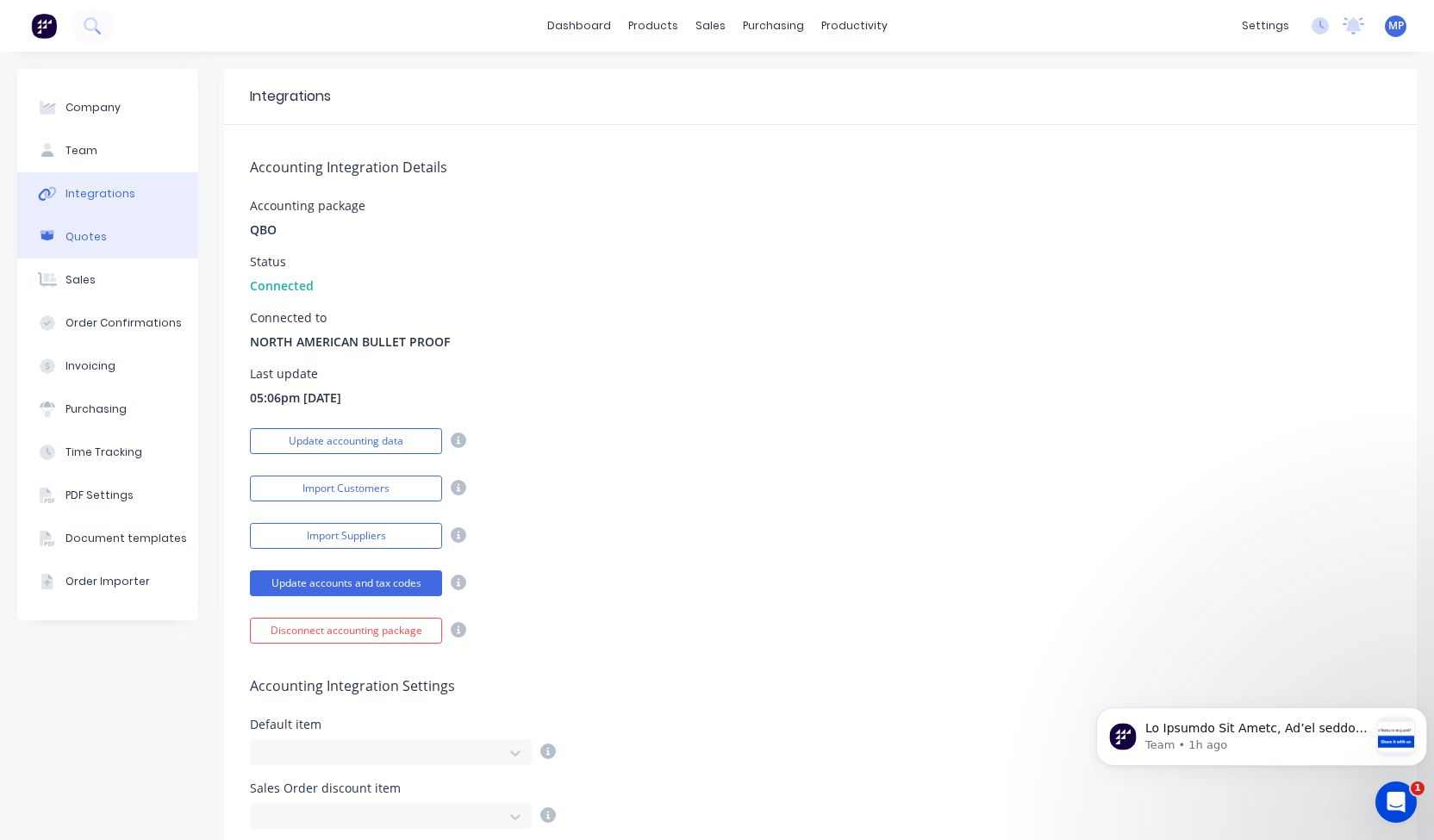
click at [62, 238] on button "Quotes" at bounding box center [108, 236] width 181 height 43
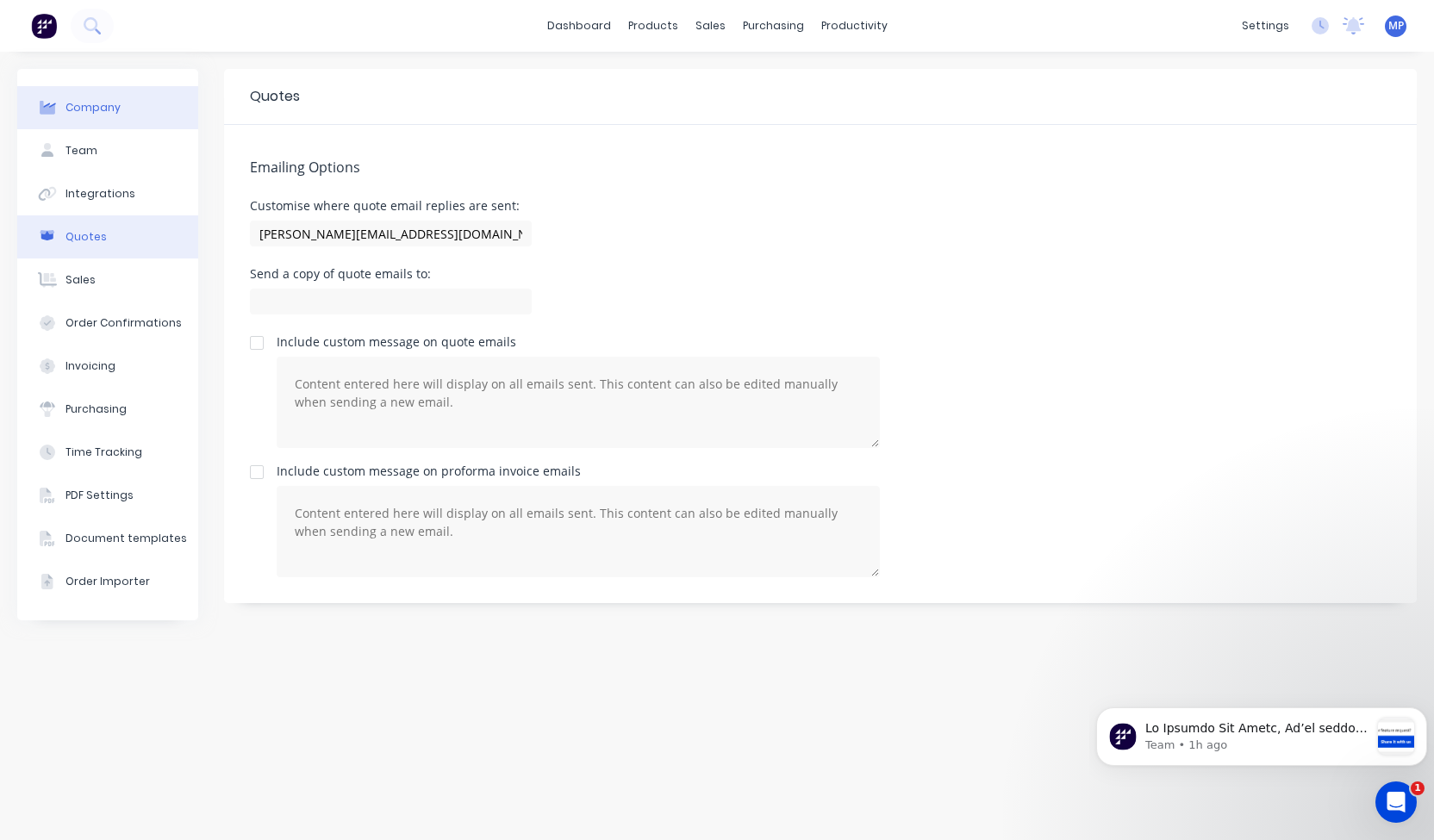
click at [98, 113] on div "Company" at bounding box center [93, 108] width 55 height 16
select select "AU"
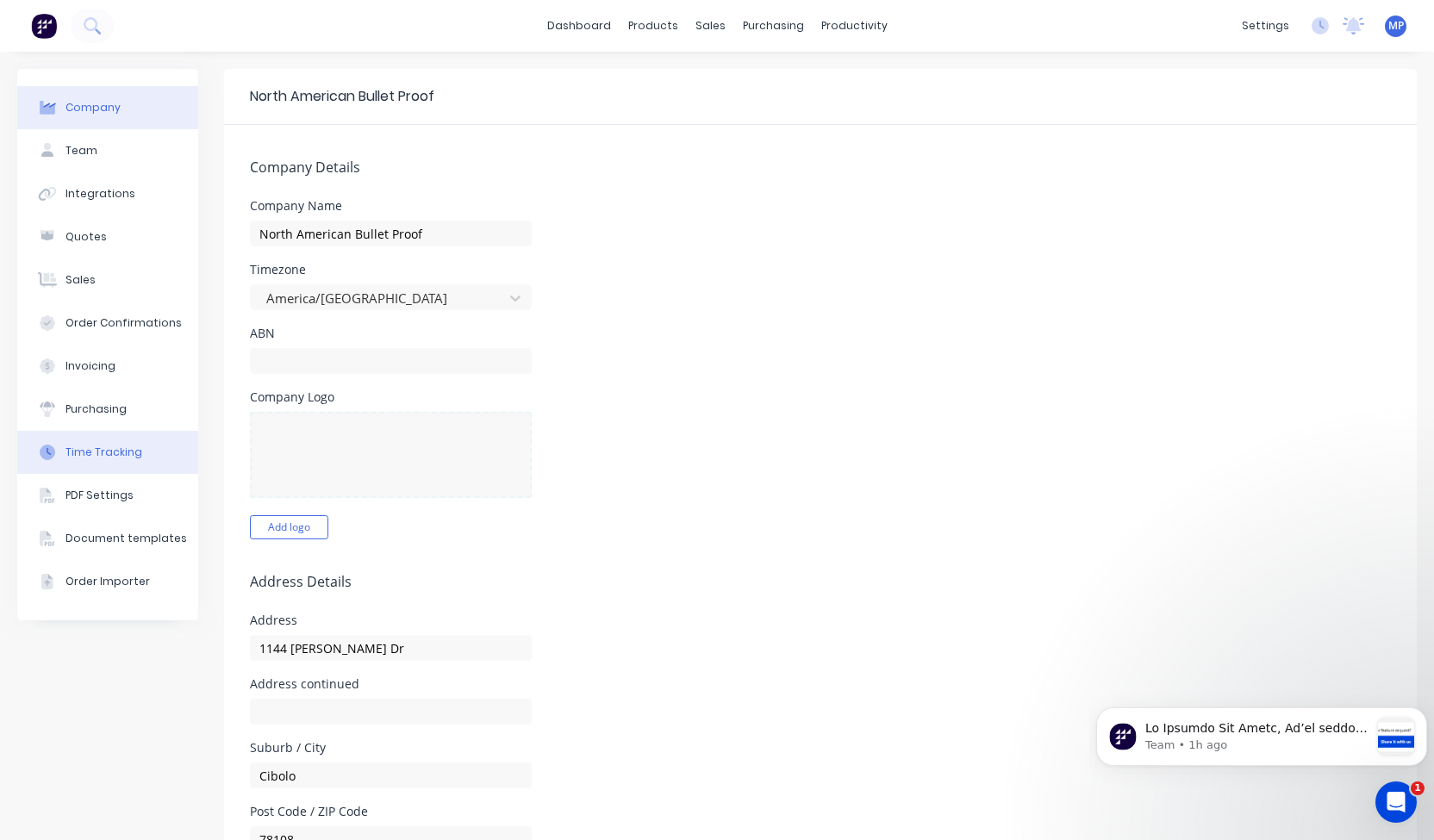
click at [98, 446] on div "Time Tracking" at bounding box center [104, 452] width 77 height 16
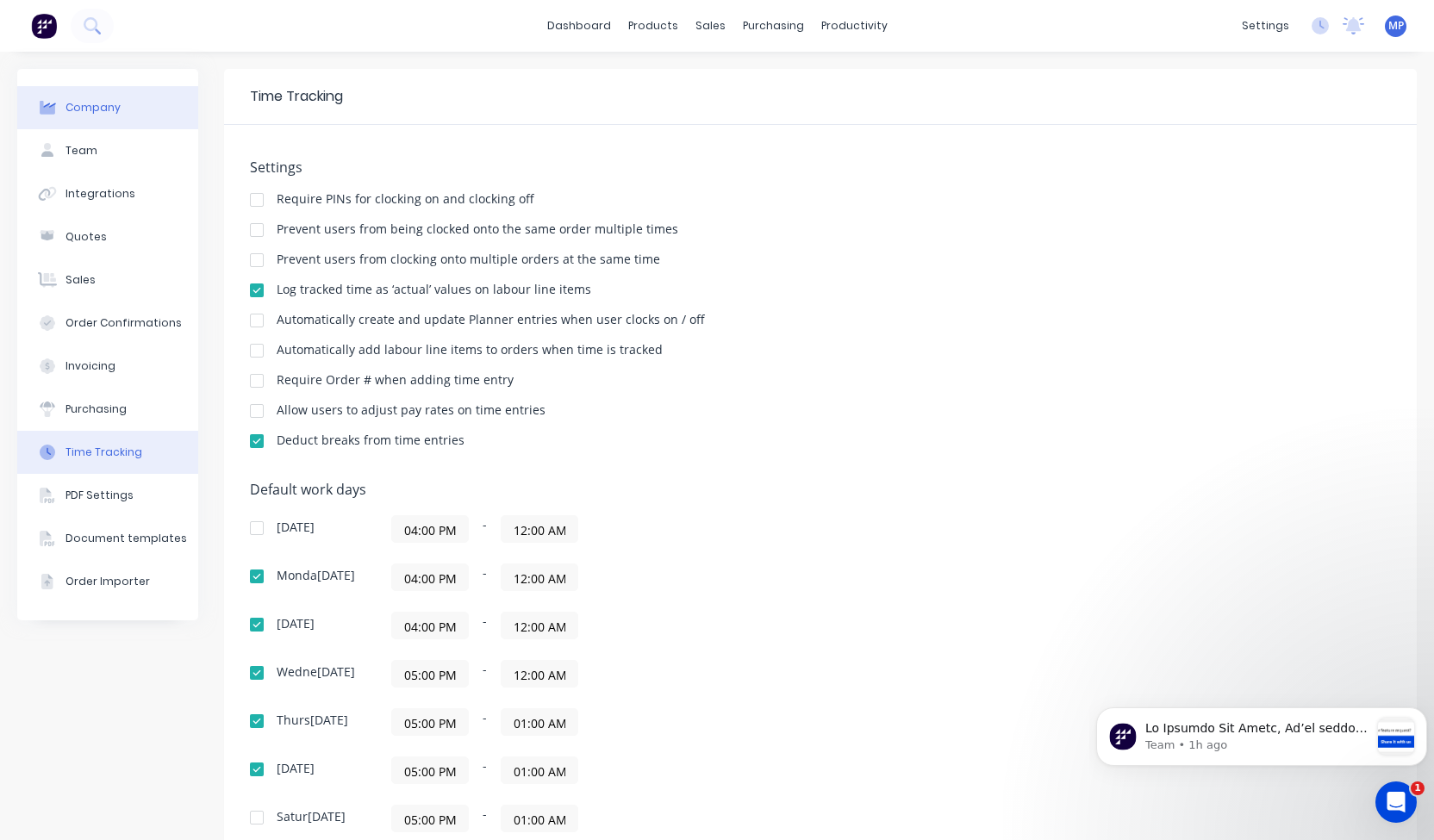
click at [81, 111] on div "Company" at bounding box center [93, 108] width 55 height 16
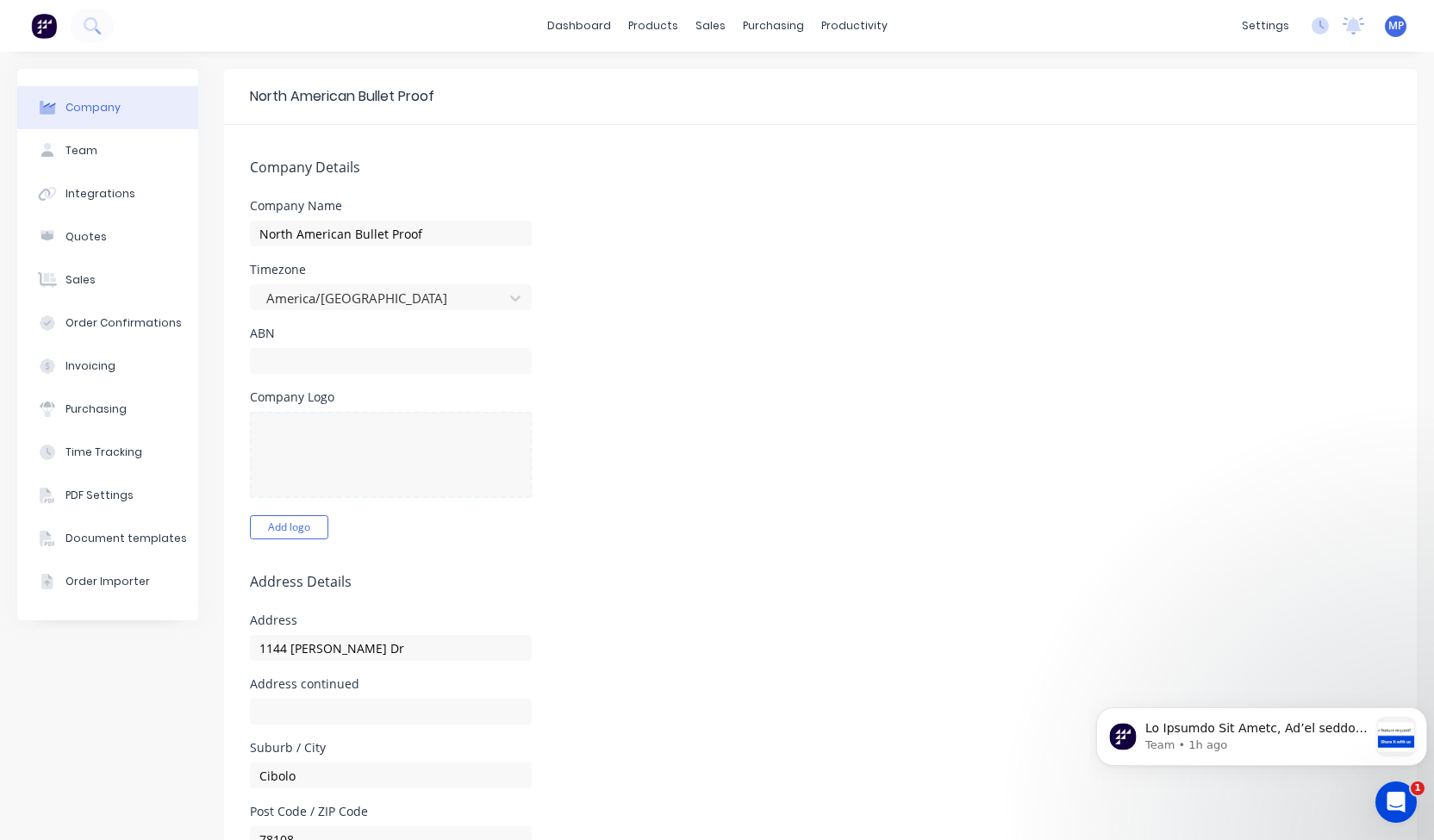
select select "AU"
